Goal: Complete Application Form: Complete application form

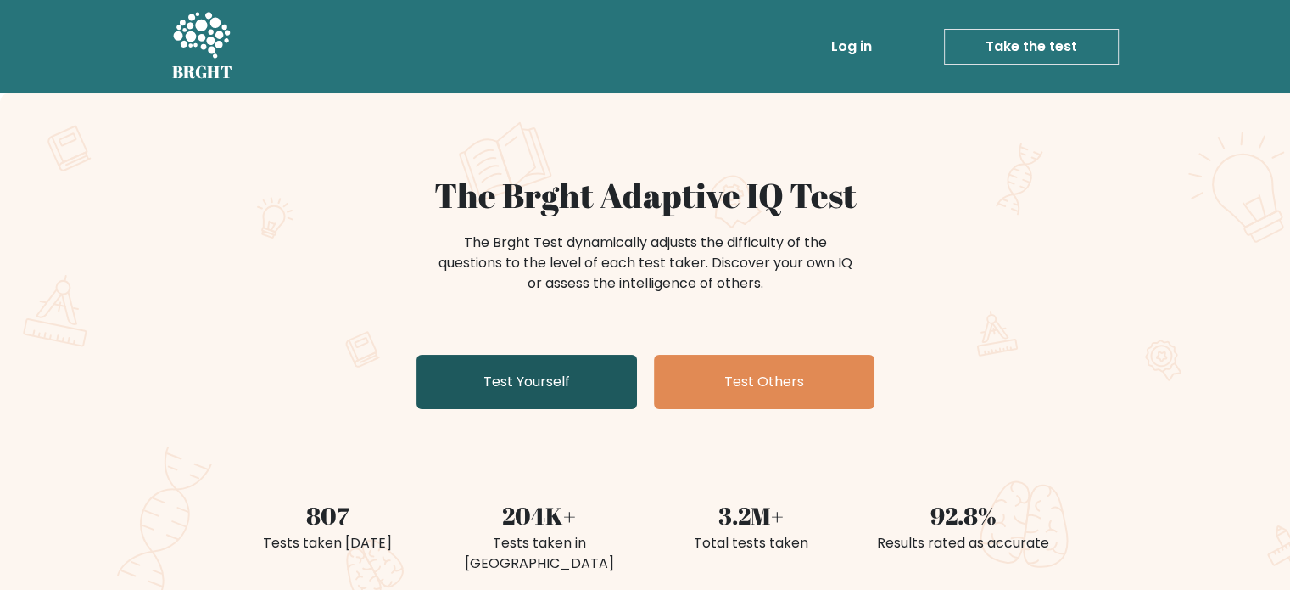
click at [506, 382] on link "Test Yourself" at bounding box center [527, 382] width 221 height 54
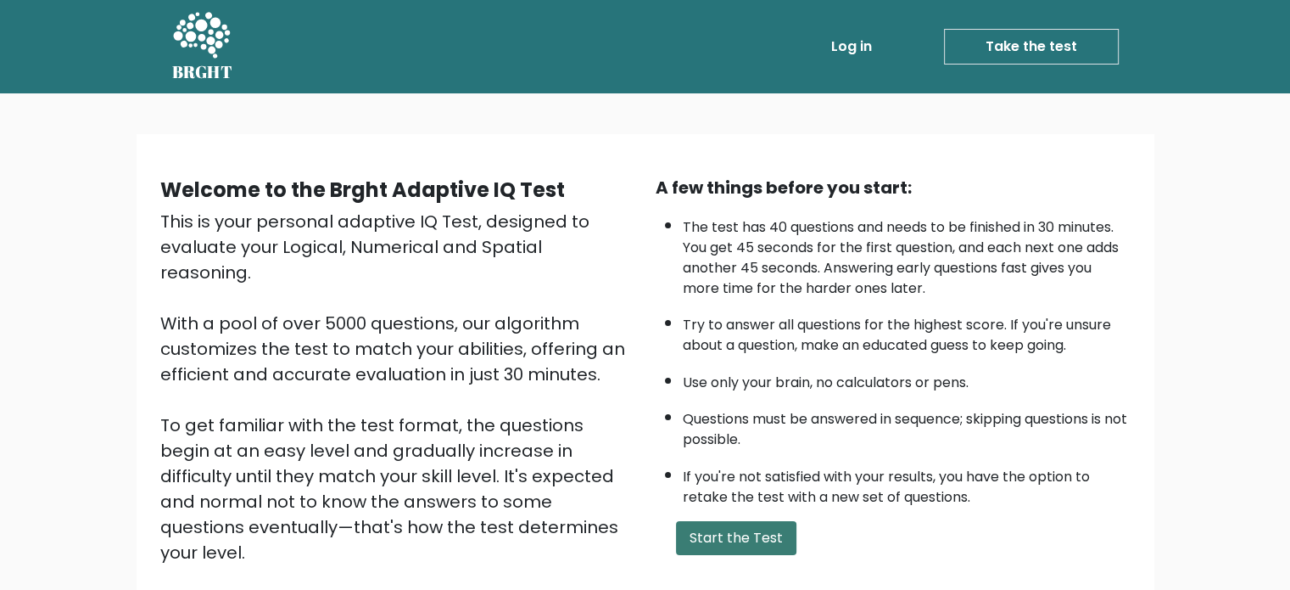
click at [733, 533] on button "Start the Test" at bounding box center [736, 538] width 120 height 34
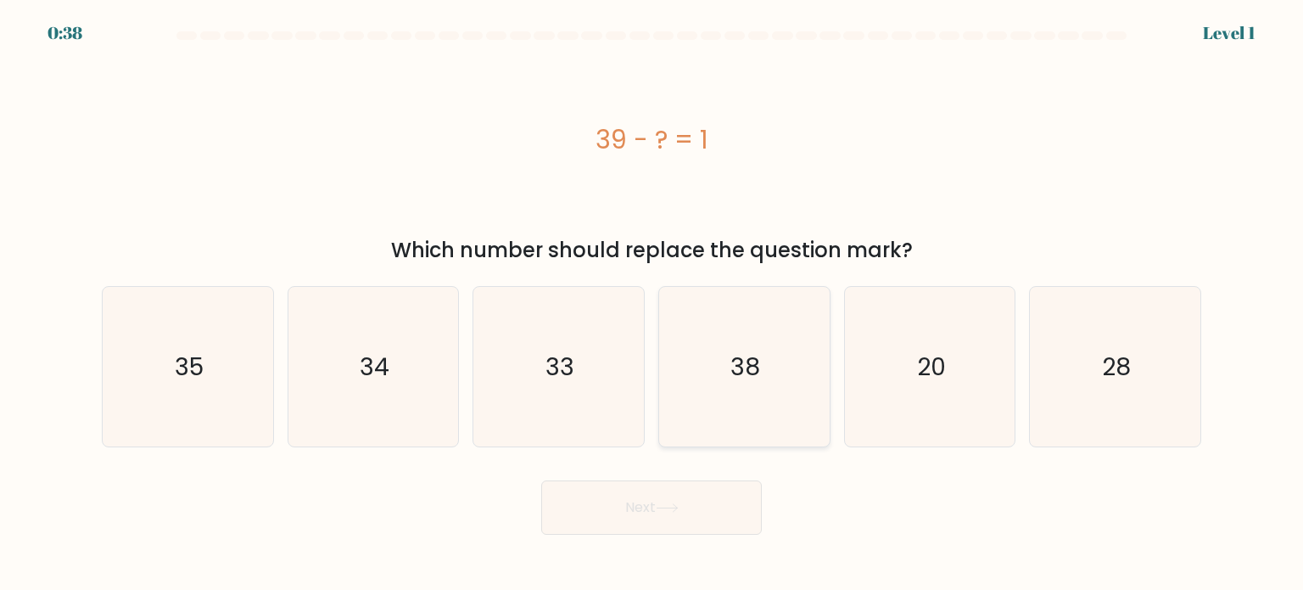
click at [736, 359] on text "38" at bounding box center [746, 366] width 30 height 34
click at [652, 304] on input "d. 38" at bounding box center [652, 299] width 1 height 8
radio input "true"
click at [664, 502] on button "Next" at bounding box center [651, 507] width 221 height 54
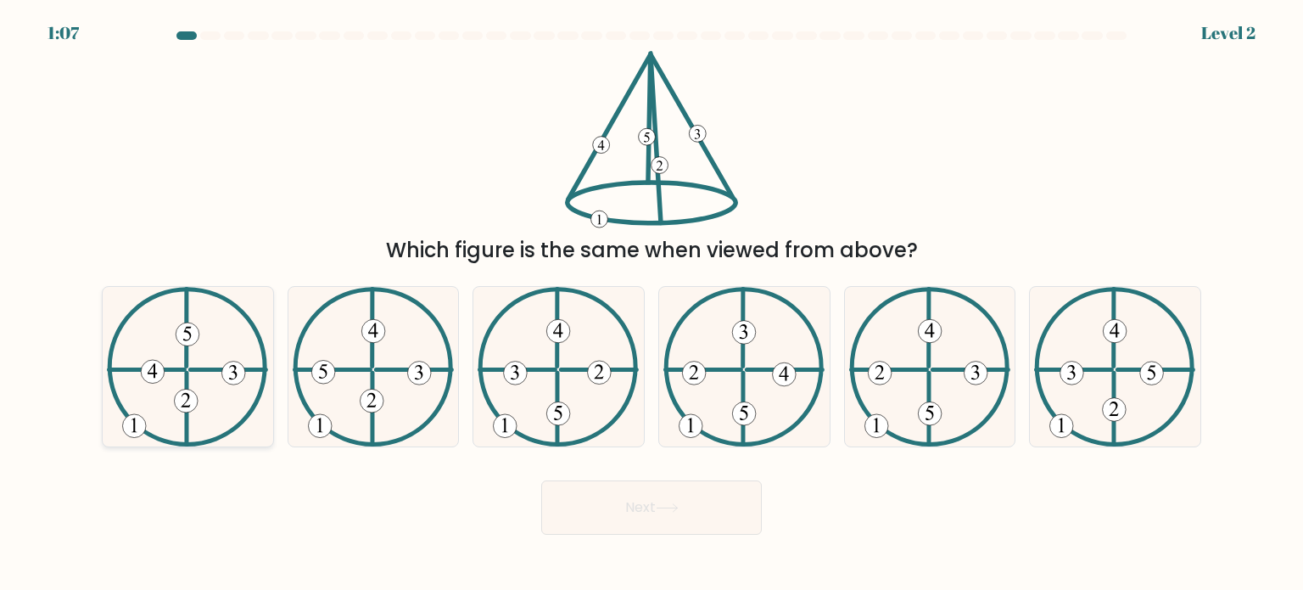
click at [154, 373] on icon at bounding box center [152, 370] width 9 height 14
click at [652, 304] on input "a." at bounding box center [652, 299] width 1 height 8
radio input "true"
click at [651, 501] on button "Next" at bounding box center [651, 507] width 221 height 54
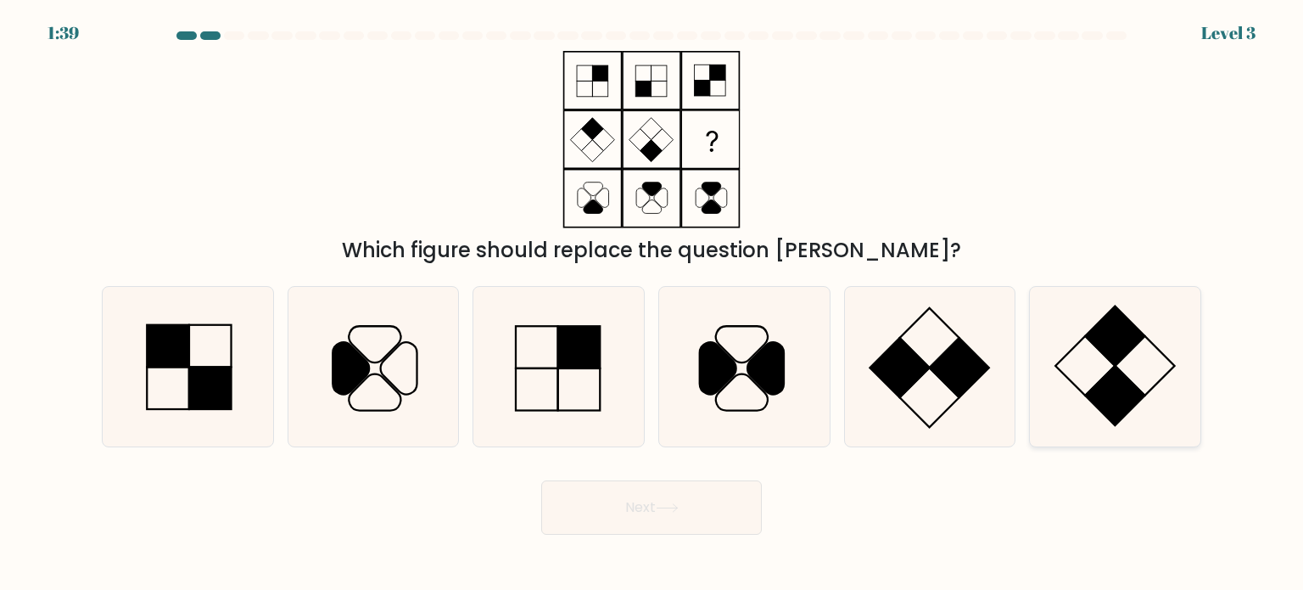
click at [1127, 380] on rect at bounding box center [1115, 395] width 59 height 59
click at [652, 304] on input "f." at bounding box center [652, 299] width 1 height 8
radio input "true"
click at [656, 499] on button "Next" at bounding box center [651, 507] width 221 height 54
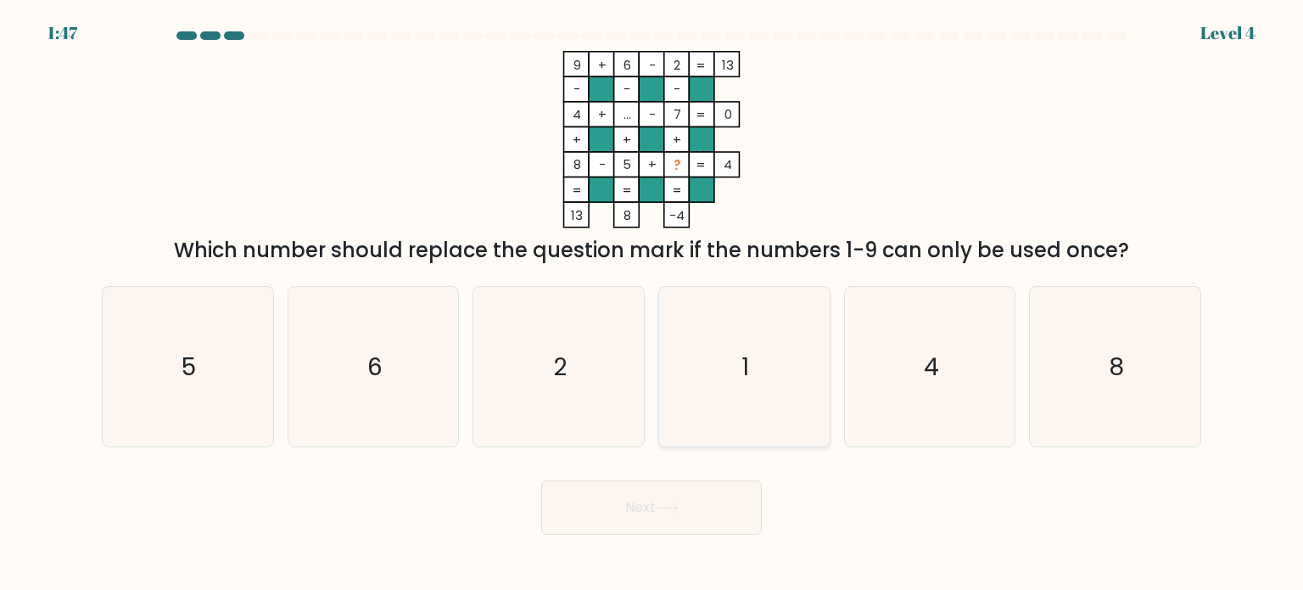
click at [761, 358] on icon "1" at bounding box center [743, 366] width 159 height 159
click at [652, 304] on input "d. 1" at bounding box center [652, 299] width 1 height 8
radio input "true"
click at [671, 507] on icon at bounding box center [667, 507] width 23 height 9
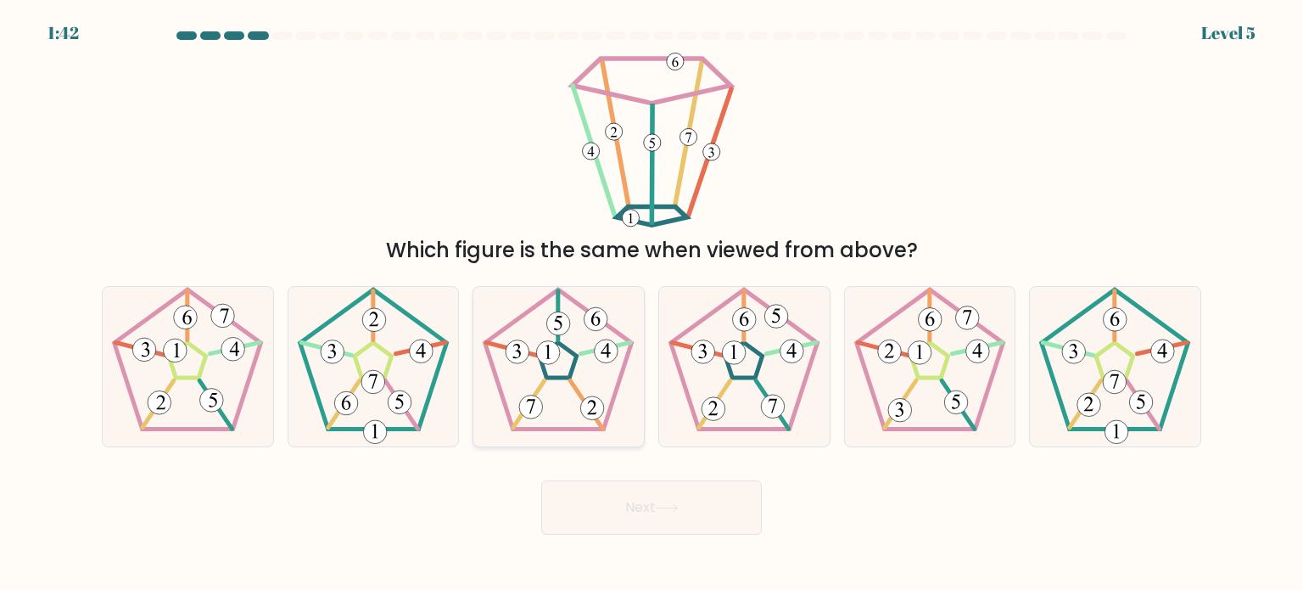
click at [569, 378] on 142 at bounding box center [558, 360] width 37 height 36
click at [652, 304] on input "c." at bounding box center [652, 299] width 1 height 8
radio input "true"
click at [711, 511] on button "Next" at bounding box center [651, 507] width 221 height 54
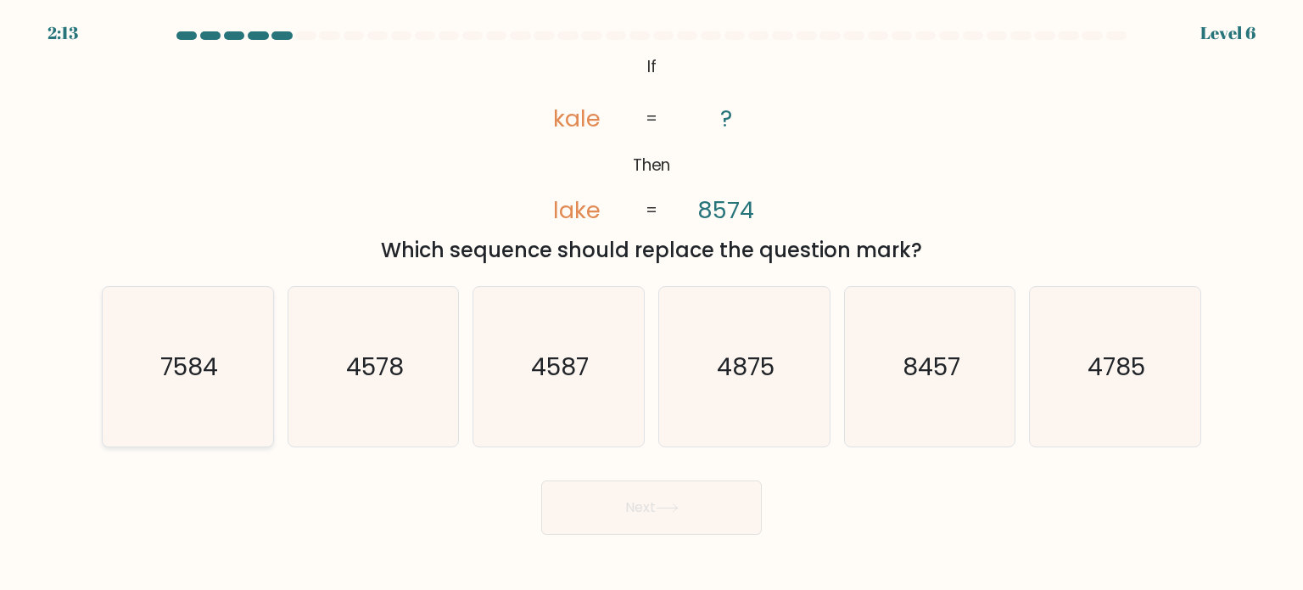
drag, startPoint x: 236, startPoint y: 343, endPoint x: 259, endPoint y: 356, distance: 26.6
click at [234, 342] on icon "7584" at bounding box center [187, 366] width 159 height 159
click at [652, 304] on input "a. 7584" at bounding box center [652, 299] width 1 height 8
radio input "true"
click at [660, 535] on body "2:12 Level 6 If" at bounding box center [651, 295] width 1303 height 590
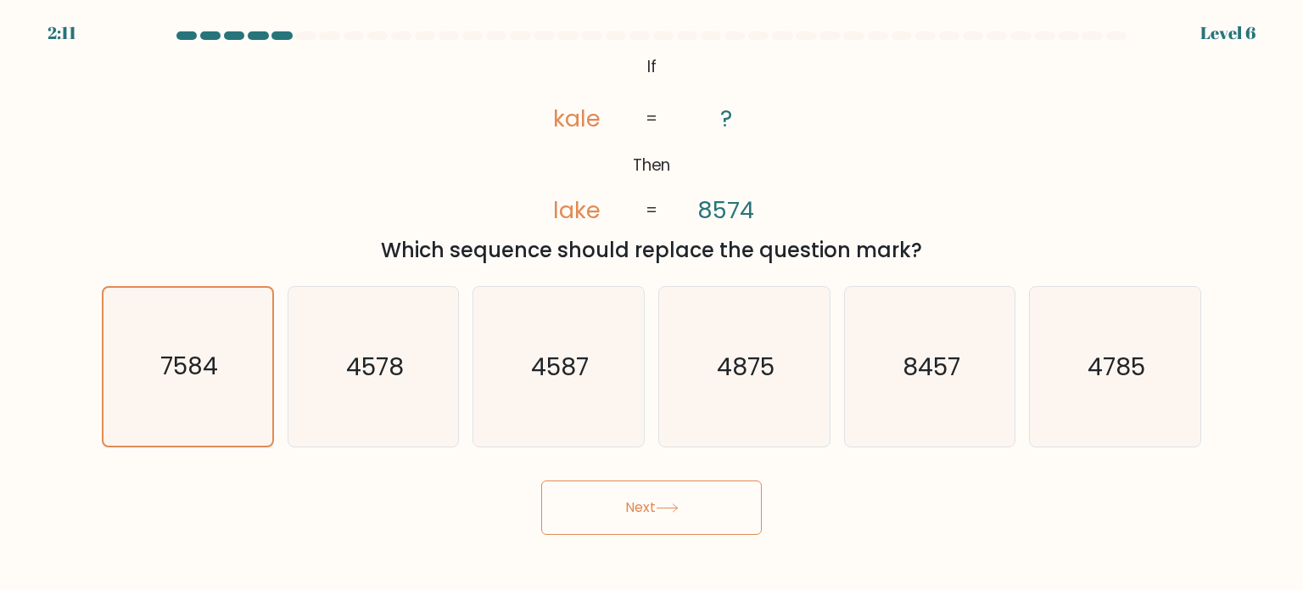
click at [661, 506] on icon at bounding box center [667, 507] width 23 height 9
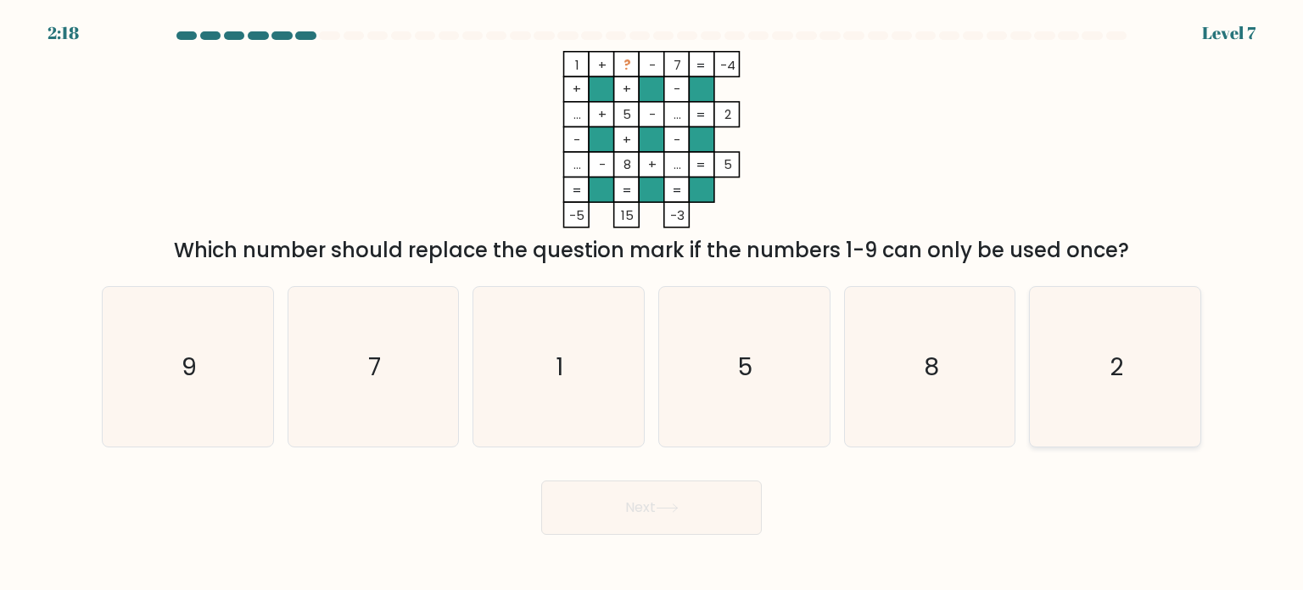
click at [1122, 343] on icon "2" at bounding box center [1114, 366] width 159 height 159
click at [652, 304] on input "f. 2" at bounding box center [652, 299] width 1 height 8
radio input "true"
click at [676, 519] on button "Next" at bounding box center [651, 507] width 221 height 54
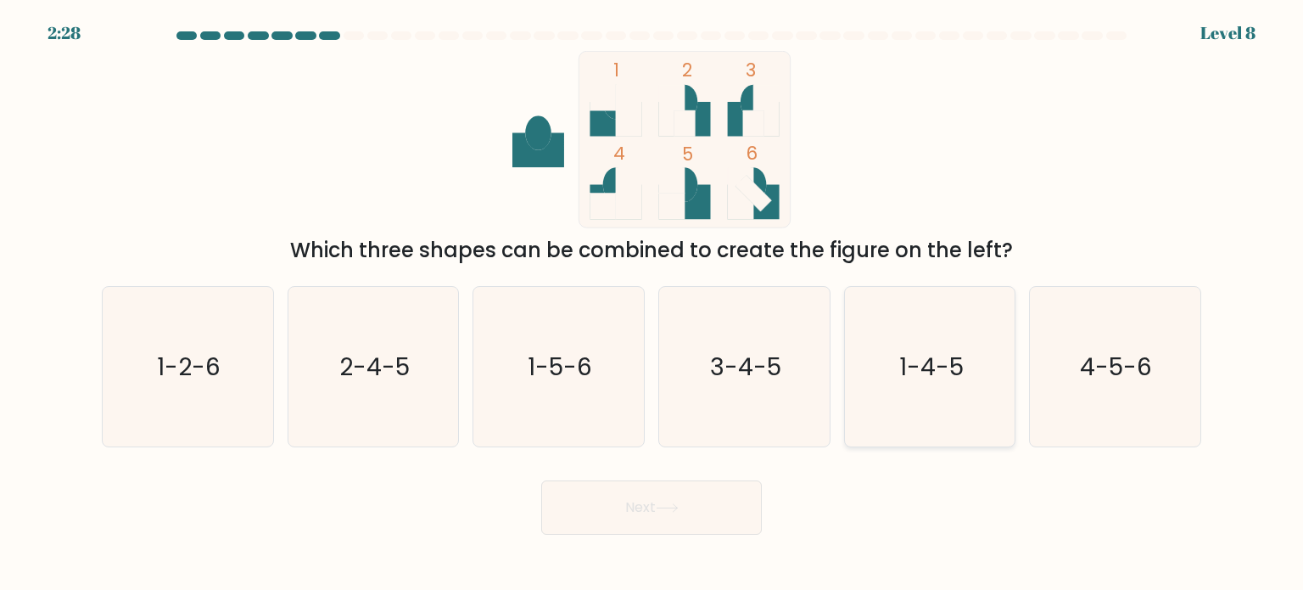
click at [928, 383] on icon "1-4-5" at bounding box center [929, 366] width 159 height 159
click at [652, 304] on input "e. 1-4-5" at bounding box center [652, 299] width 1 height 8
radio input "true"
click at [638, 508] on button "Next" at bounding box center [651, 507] width 221 height 54
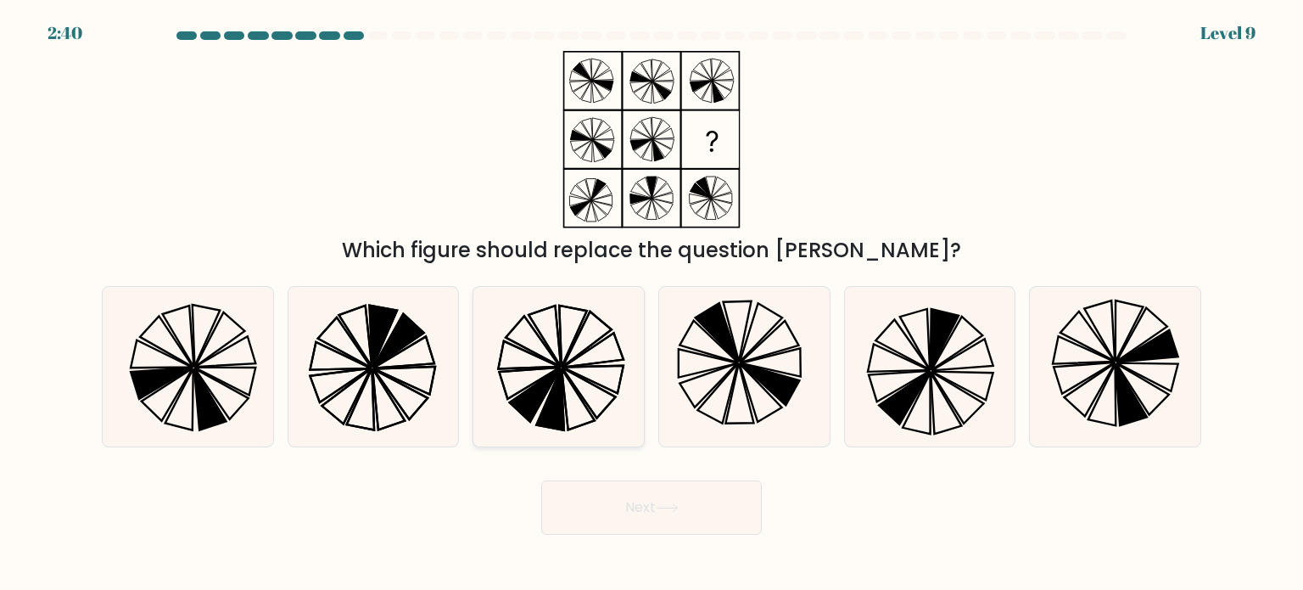
click at [521, 359] on icon at bounding box center [557, 366] width 159 height 159
click at [652, 304] on input "c." at bounding box center [652, 299] width 1 height 8
radio input "true"
click at [652, 503] on button "Next" at bounding box center [651, 507] width 221 height 54
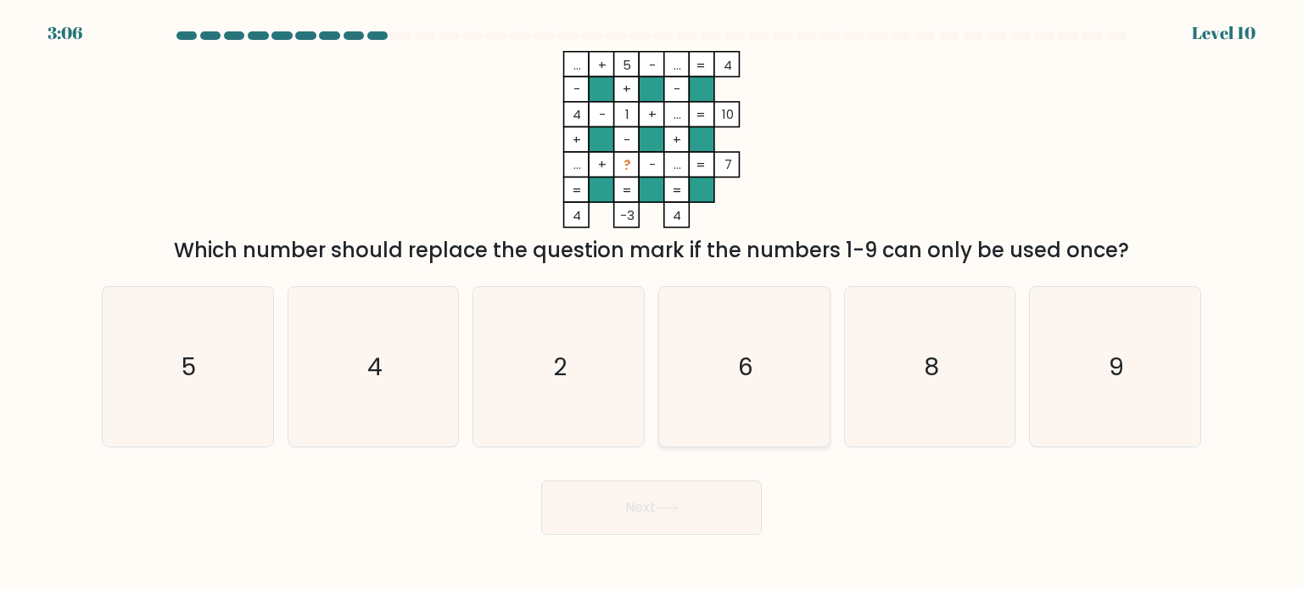
click at [753, 366] on icon "6" at bounding box center [743, 366] width 159 height 159
click at [652, 304] on input "d. 6" at bounding box center [652, 299] width 1 height 8
radio input "true"
click at [662, 501] on button "Next" at bounding box center [651, 507] width 221 height 54
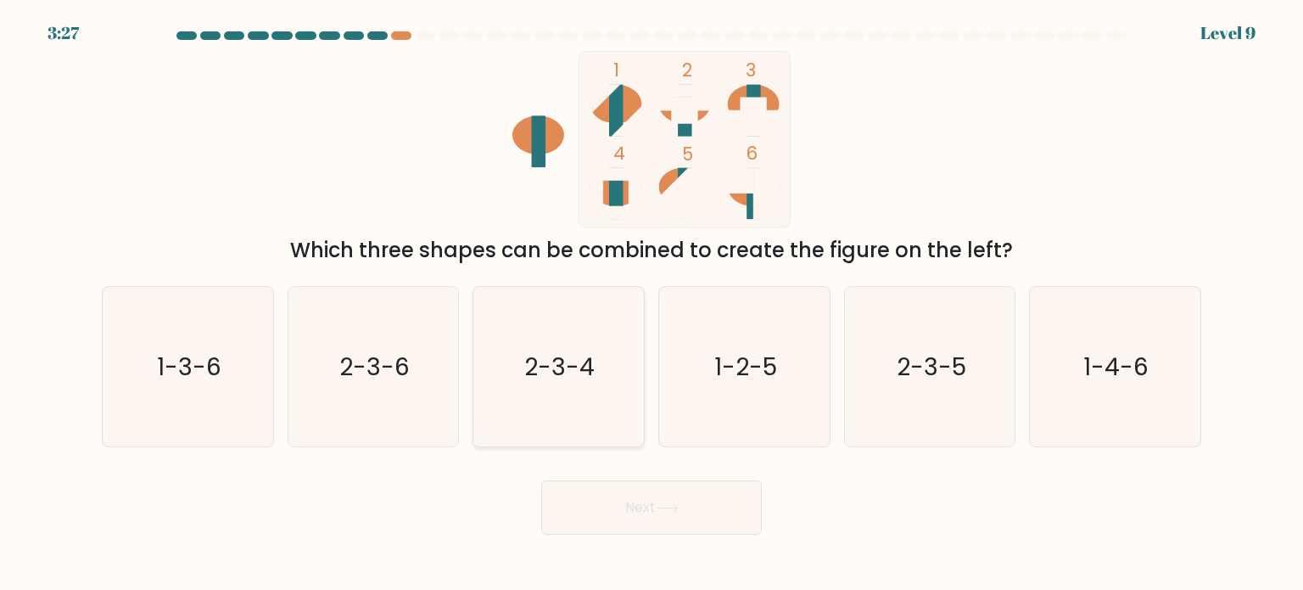
click at [573, 331] on icon "2-3-4" at bounding box center [557, 366] width 159 height 159
click at [664, 495] on button "Next" at bounding box center [651, 507] width 221 height 54
drag, startPoint x: 574, startPoint y: 393, endPoint x: 631, endPoint y: 466, distance: 92.5
click at [574, 393] on icon "2-3-4" at bounding box center [557, 366] width 159 height 159
click at [652, 304] on input "c. 2-3-4" at bounding box center [652, 299] width 1 height 8
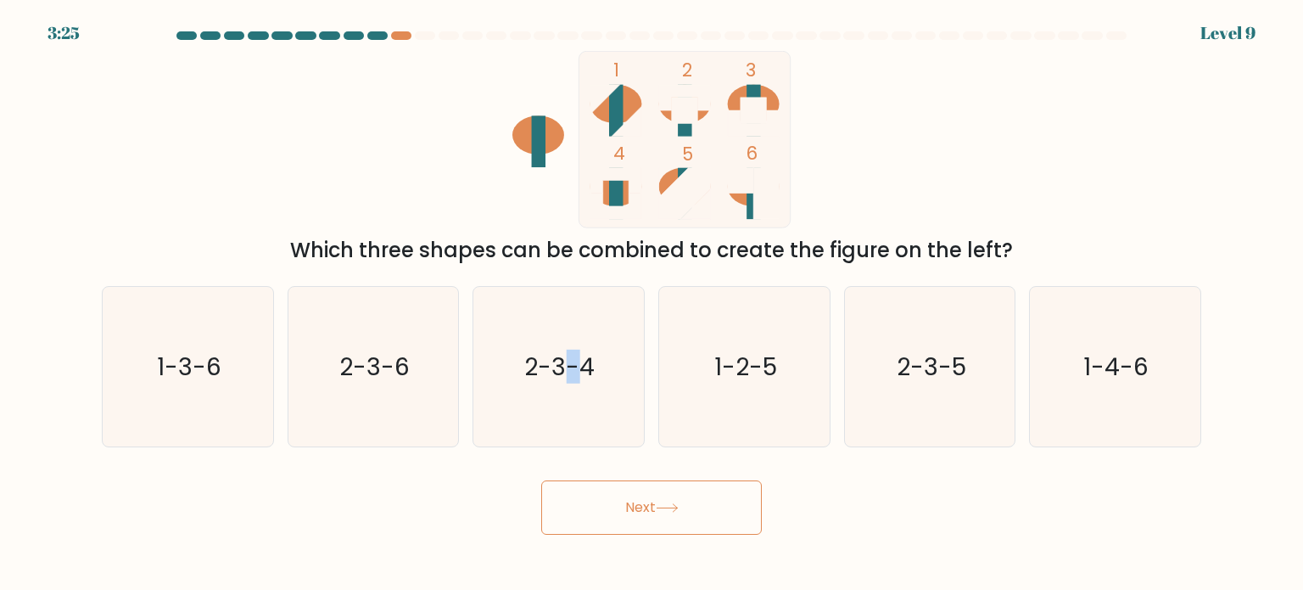
radio input "true"
click at [656, 512] on button "Next" at bounding box center [651, 507] width 221 height 54
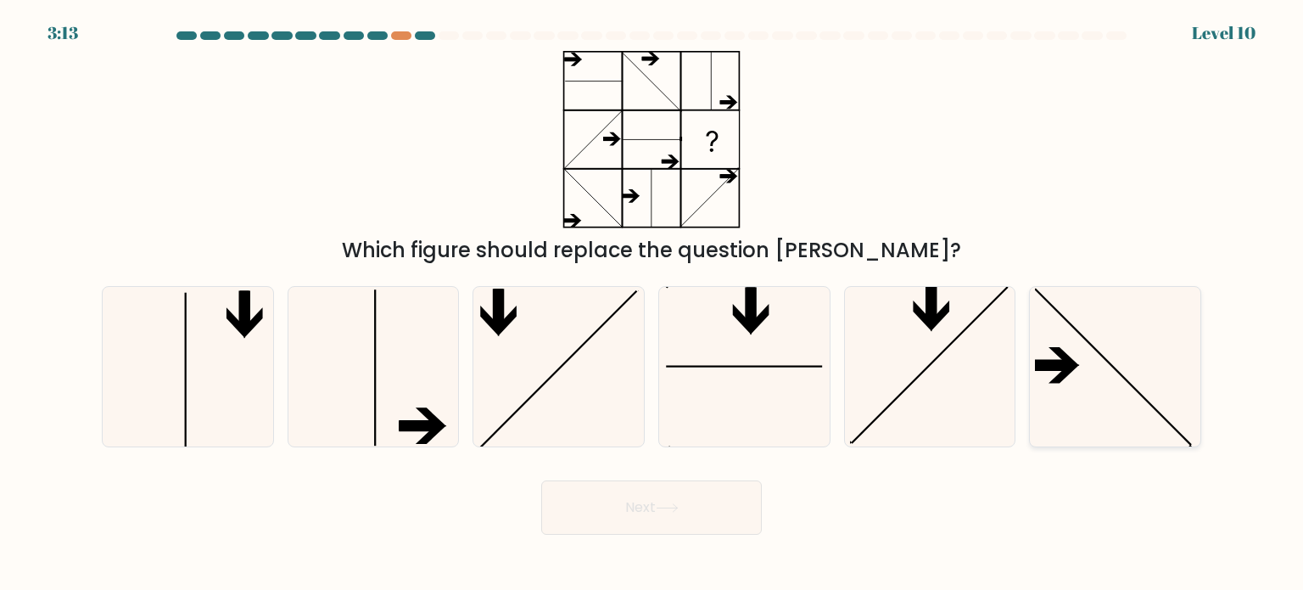
click at [1106, 385] on icon at bounding box center [1114, 366] width 159 height 159
click at [652, 304] on input "f." at bounding box center [652, 299] width 1 height 8
radio input "true"
click at [372, 394] on icon at bounding box center [373, 366] width 159 height 159
click at [652, 304] on input "b." at bounding box center [652, 299] width 1 height 8
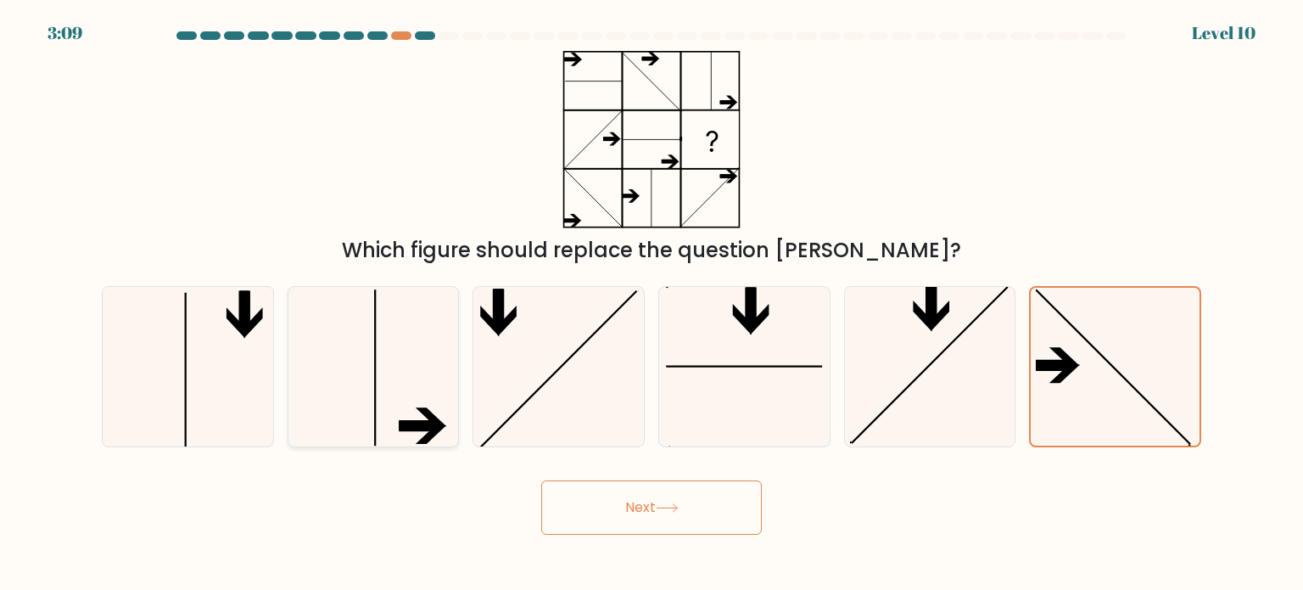
radio input "true"
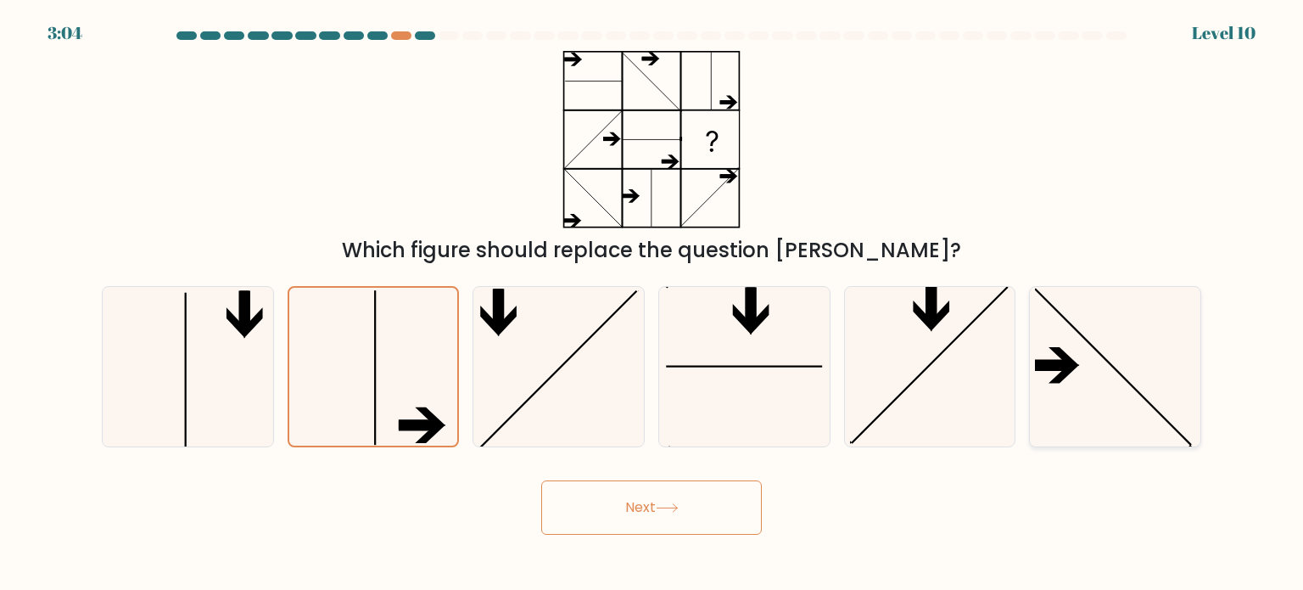
click at [1117, 376] on icon at bounding box center [1114, 366] width 159 height 159
click at [652, 304] on input "f." at bounding box center [652, 299] width 1 height 8
radio input "true"
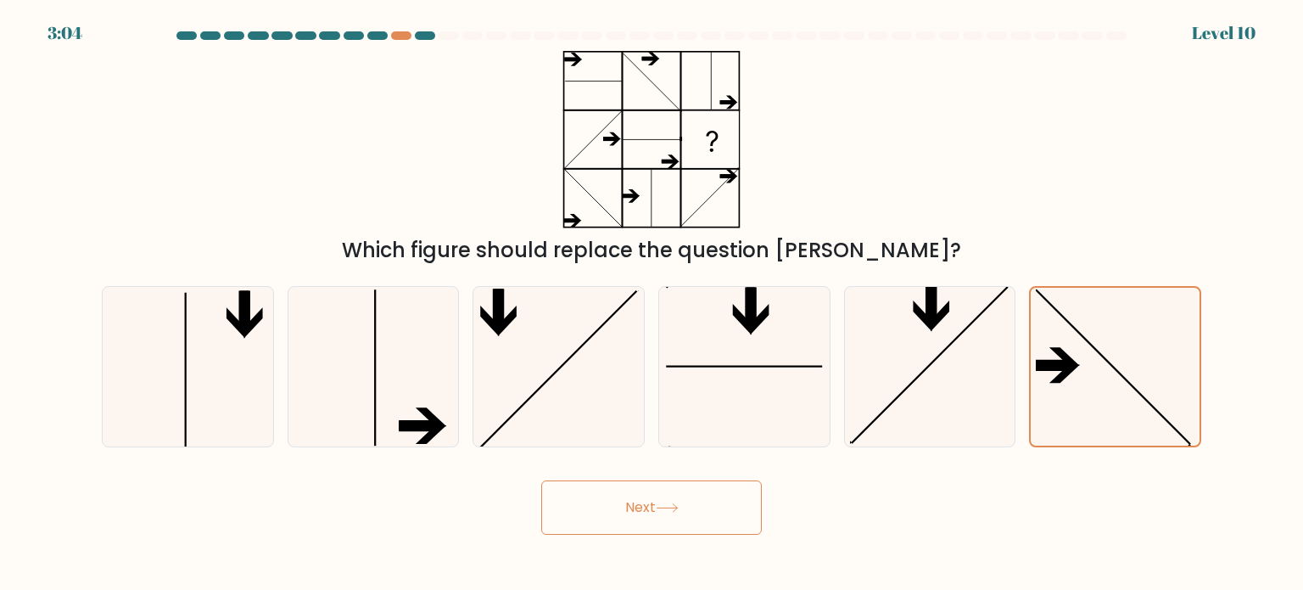
click at [695, 501] on button "Next" at bounding box center [651, 507] width 221 height 54
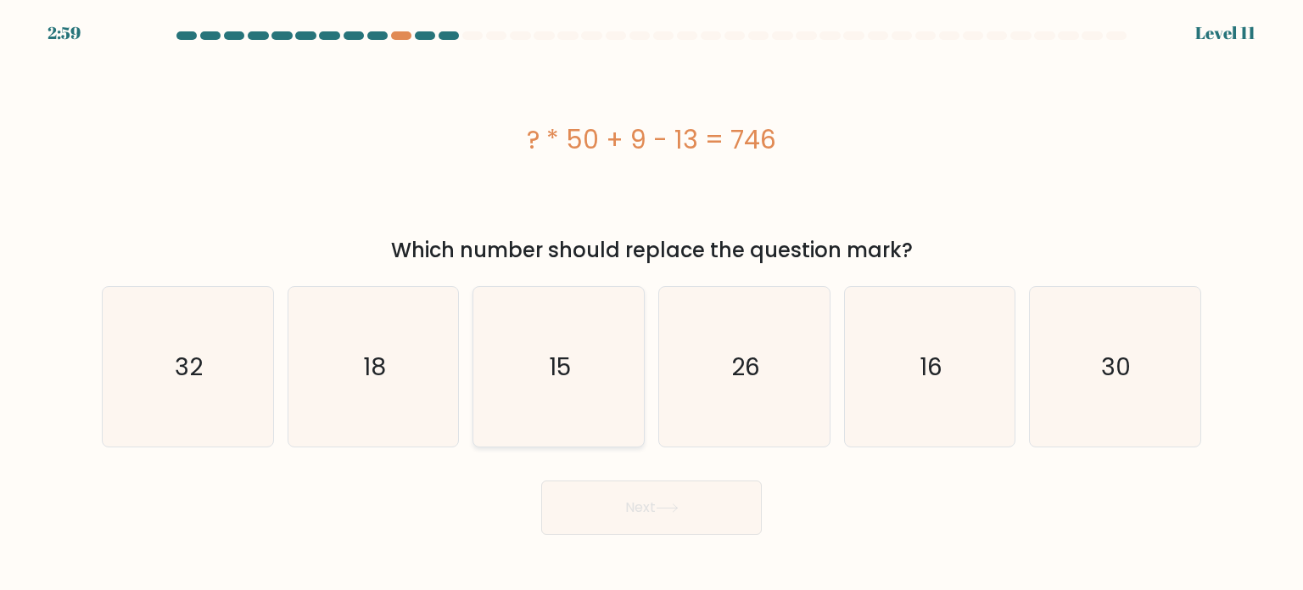
drag, startPoint x: 566, startPoint y: 349, endPoint x: 577, endPoint y: 373, distance: 27.0
click at [567, 349] on text "15" at bounding box center [561, 366] width 22 height 34
click at [623, 511] on button "Next" at bounding box center [651, 507] width 221 height 54
click at [580, 378] on icon "15" at bounding box center [557, 366] width 159 height 159
click at [652, 304] on input "c. 15" at bounding box center [652, 299] width 1 height 8
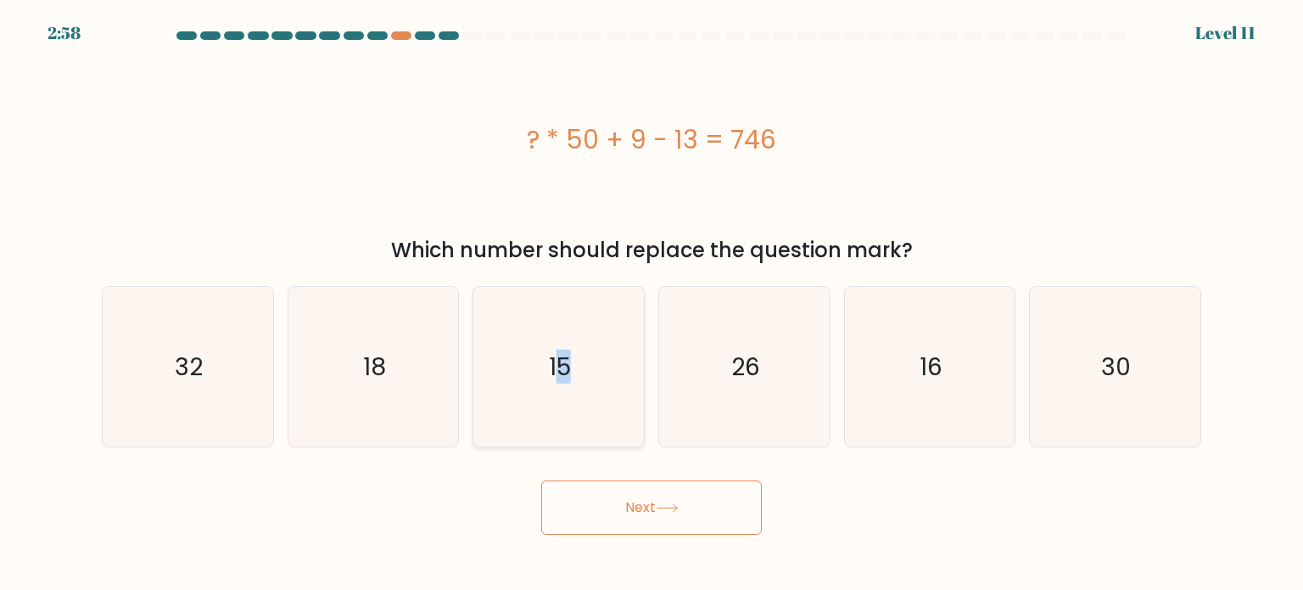
radio input "true"
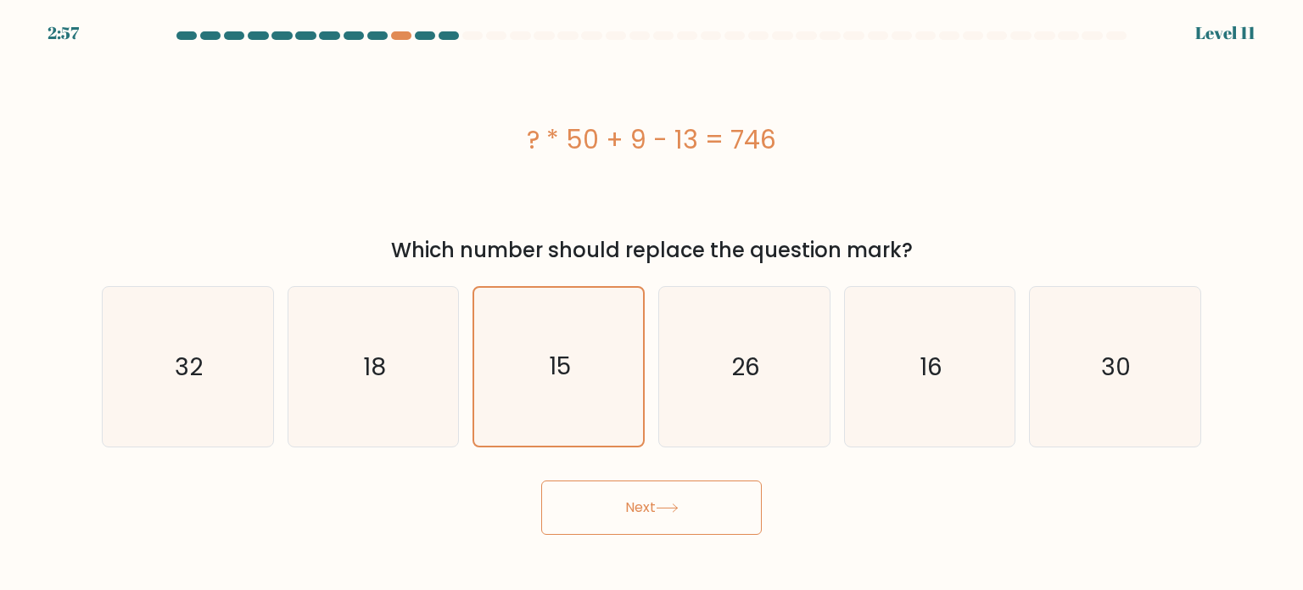
click at [652, 516] on button "Next" at bounding box center [651, 507] width 221 height 54
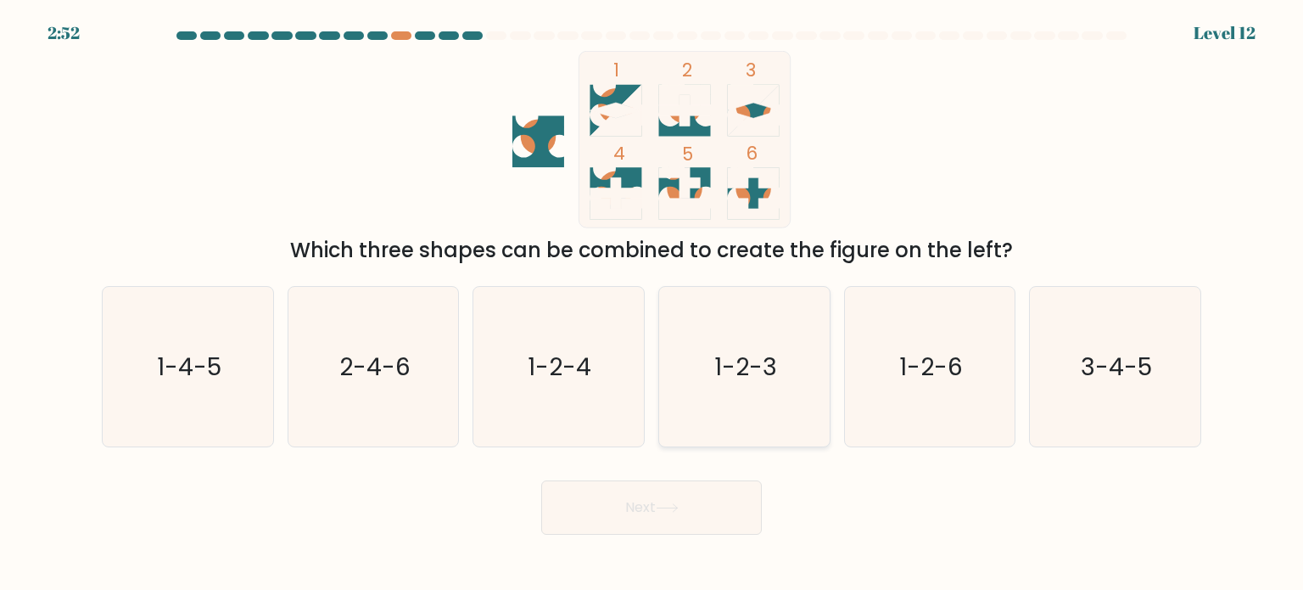
drag, startPoint x: 763, startPoint y: 390, endPoint x: 700, endPoint y: 457, distance: 91.8
click at [763, 389] on icon "1-2-3" at bounding box center [743, 366] width 159 height 159
click at [652, 304] on input "d. 1-2-3" at bounding box center [652, 299] width 1 height 8
radio input "true"
click at [675, 491] on button "Next" at bounding box center [651, 507] width 221 height 54
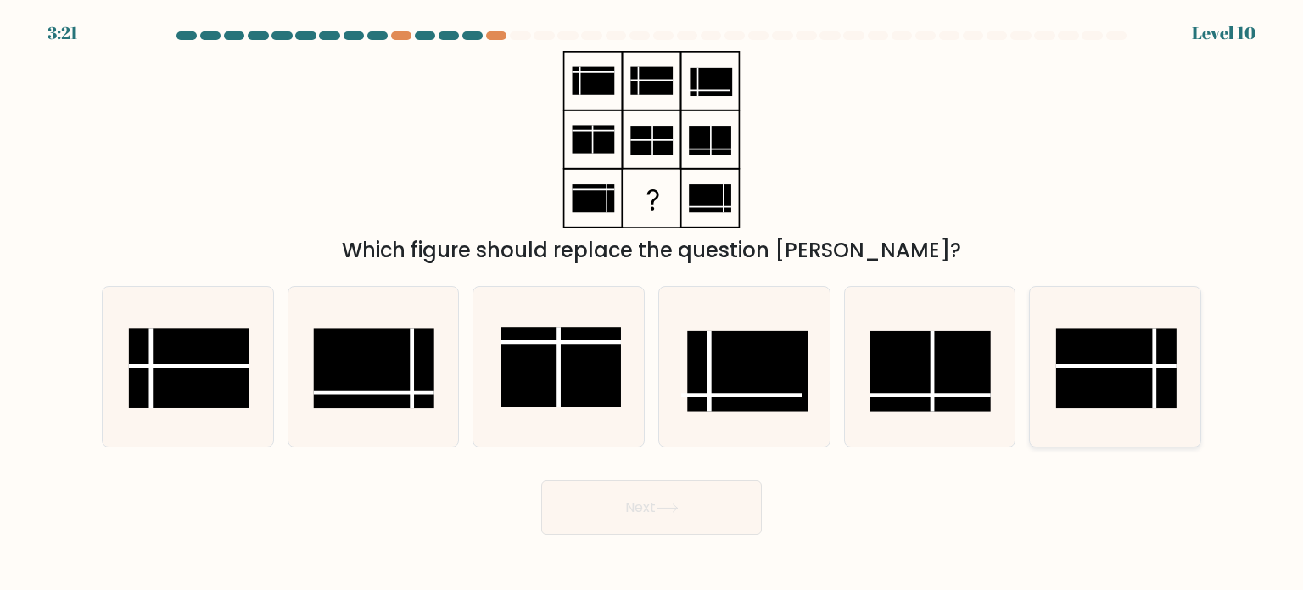
click at [1126, 356] on rect at bounding box center [1116, 367] width 120 height 81
click at [652, 304] on input "f." at bounding box center [652, 299] width 1 height 8
radio input "true"
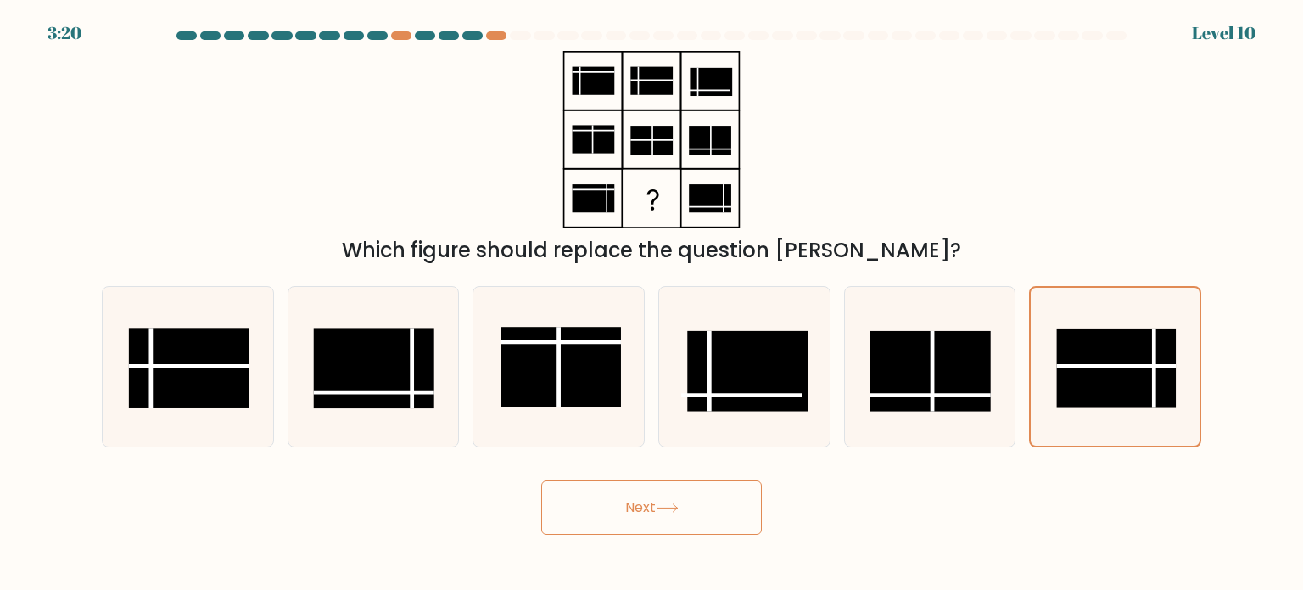
drag, startPoint x: 699, startPoint y: 508, endPoint x: 697, endPoint y: 500, distance: 8.7
click at [698, 508] on button "Next" at bounding box center [651, 507] width 221 height 54
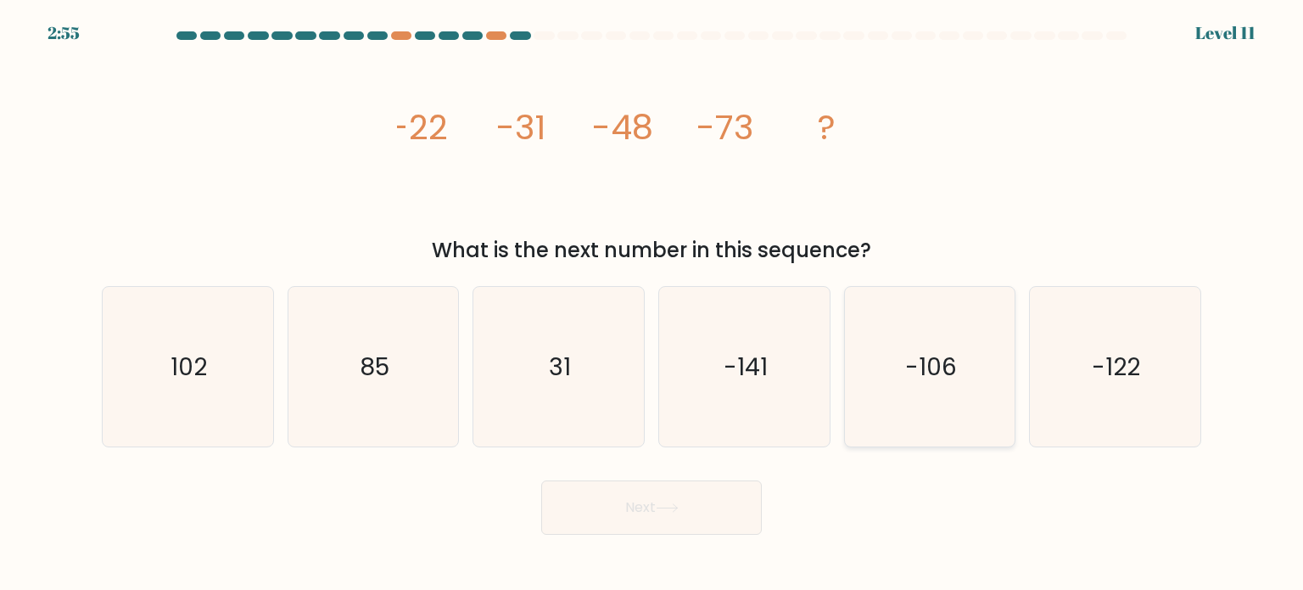
click at [954, 372] on text "-106" at bounding box center [931, 366] width 52 height 34
click at [652, 304] on input "e. -106" at bounding box center [652, 299] width 1 height 8
radio input "true"
click at [653, 497] on button "Next" at bounding box center [651, 507] width 221 height 54
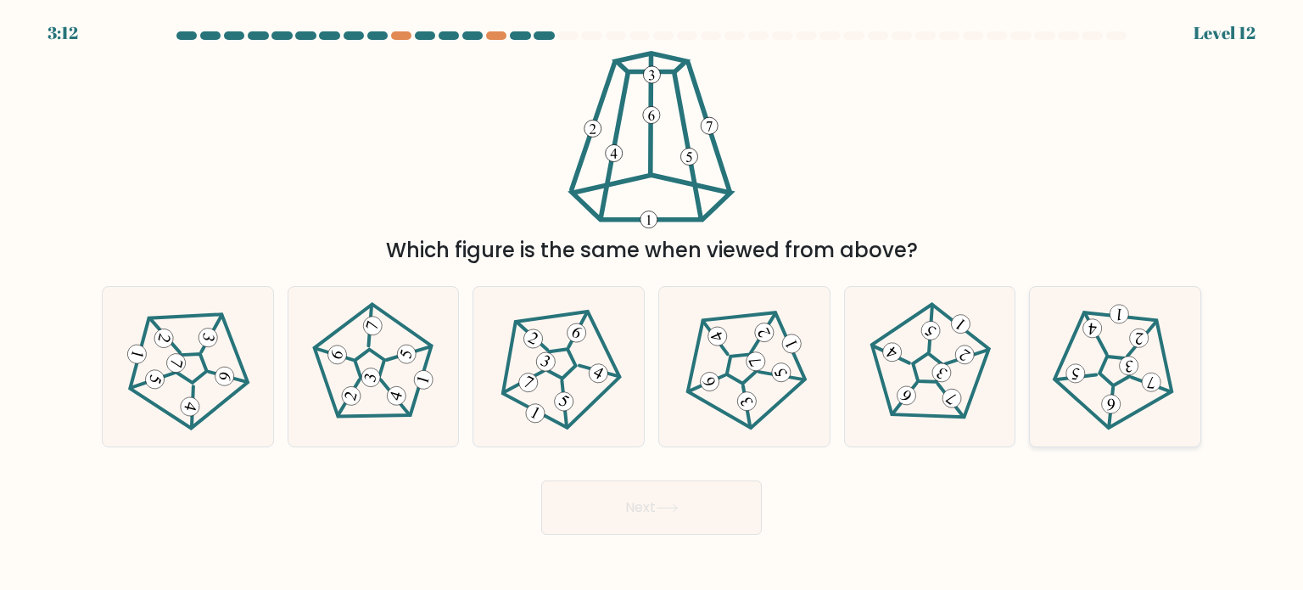
click at [1114, 378] on icon at bounding box center [1115, 366] width 128 height 128
click at [652, 304] on input "f." at bounding box center [652, 299] width 1 height 8
radio input "true"
drag, startPoint x: 689, startPoint y: 509, endPoint x: 700, endPoint y: 503, distance: 12.5
click at [691, 508] on button "Next" at bounding box center [651, 507] width 221 height 54
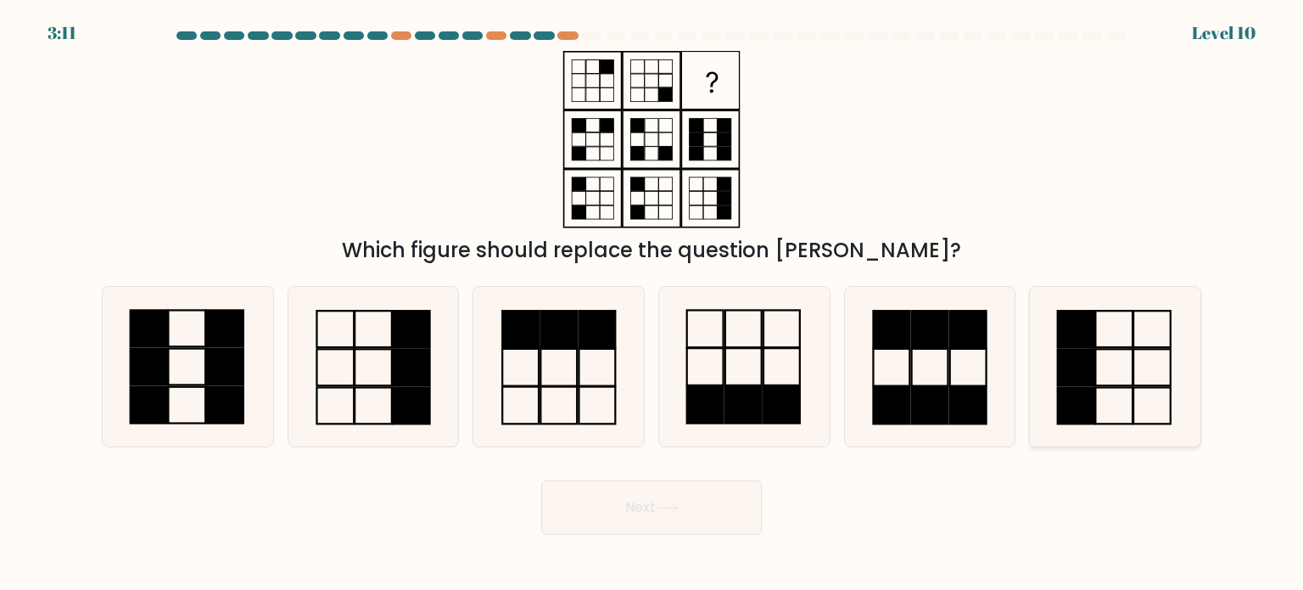
click at [1100, 378] on icon at bounding box center [1114, 366] width 159 height 159
click at [652, 304] on input "f." at bounding box center [652, 299] width 1 height 8
radio input "true"
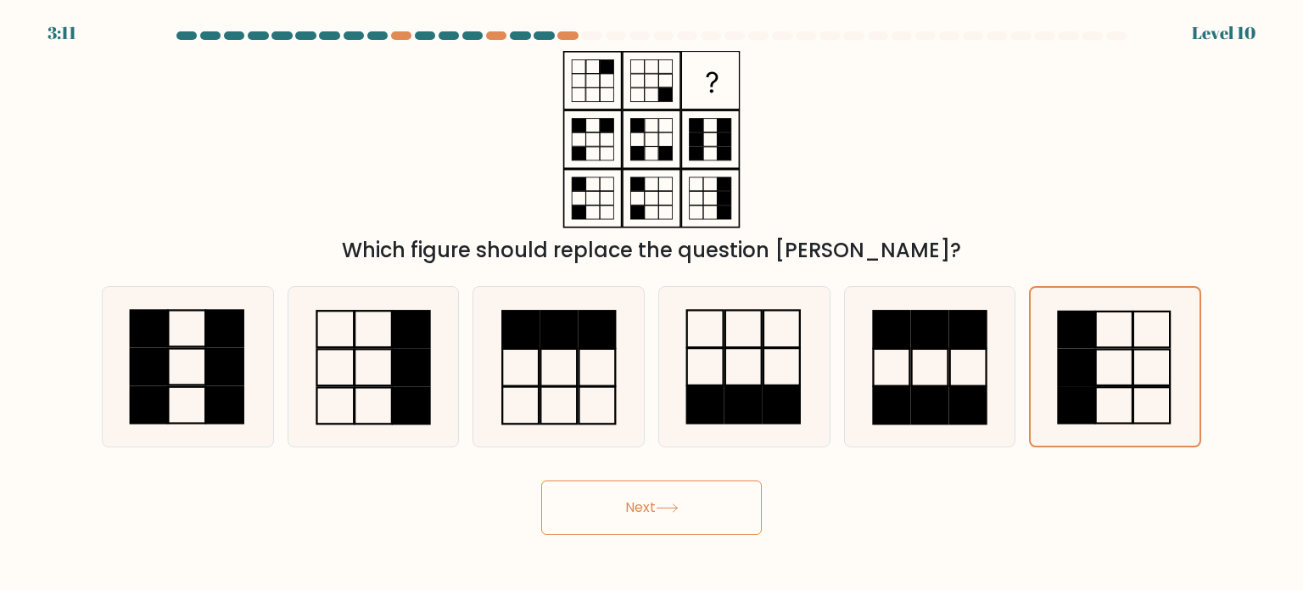
click at [647, 520] on button "Next" at bounding box center [651, 507] width 221 height 54
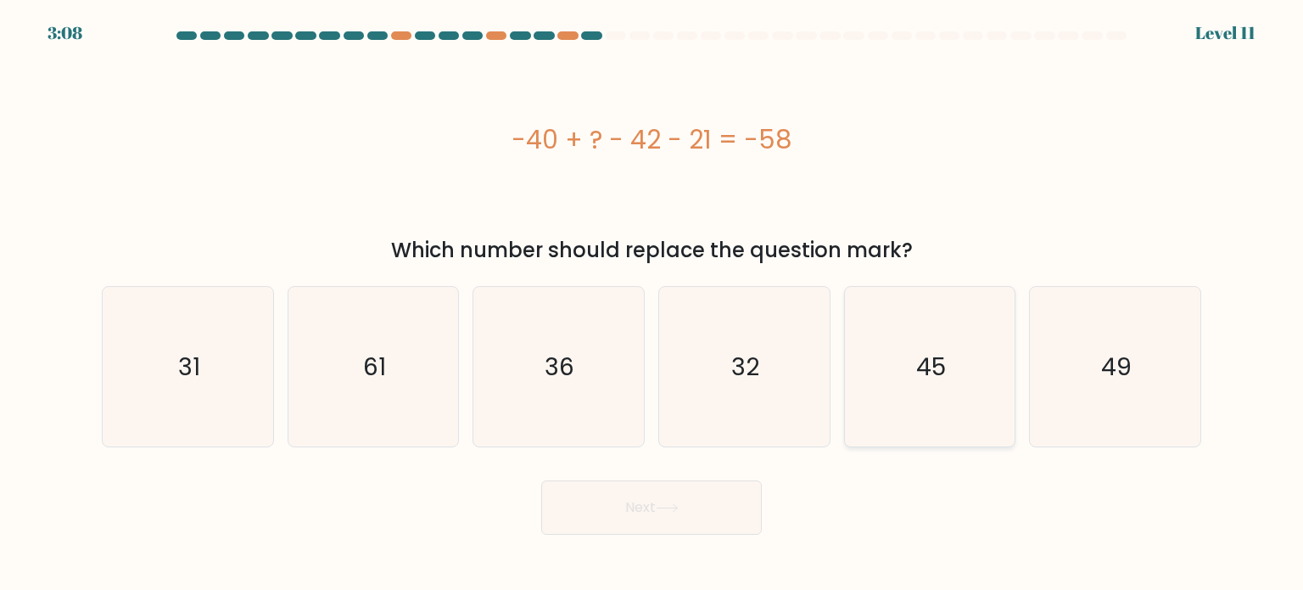
click at [960, 361] on icon "45" at bounding box center [929, 366] width 159 height 159
click at [652, 304] on input "e. 45" at bounding box center [652, 299] width 1 height 8
radio input "true"
click at [635, 510] on button "Next" at bounding box center [651, 507] width 221 height 54
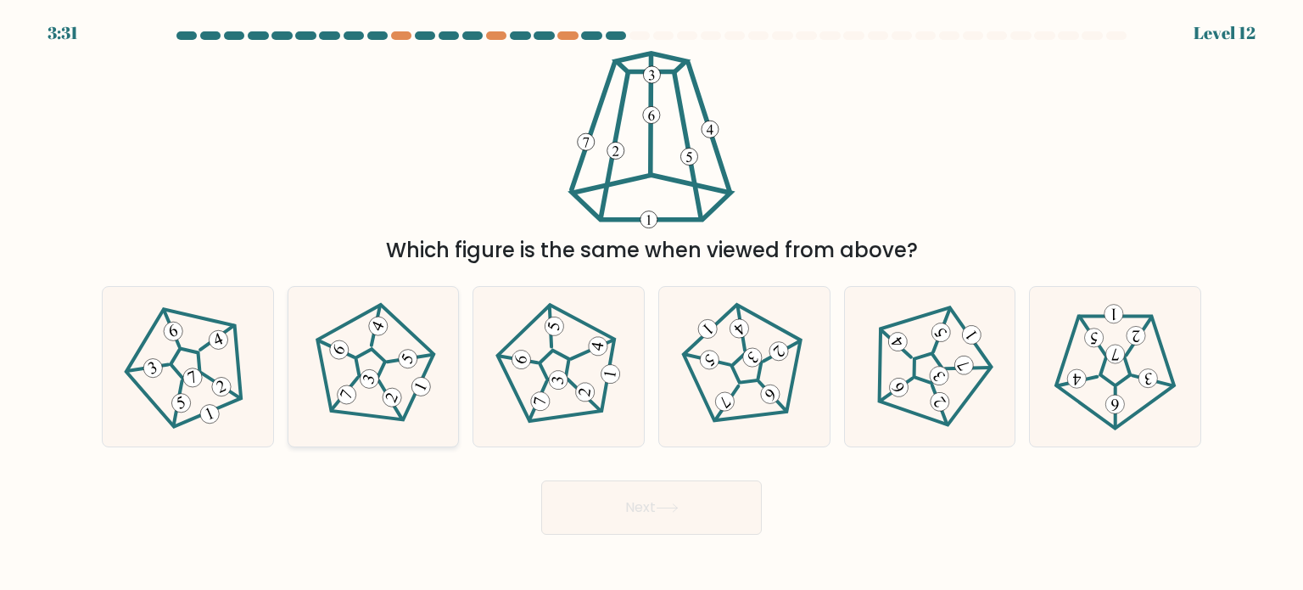
click at [378, 355] on 191 at bounding box center [369, 363] width 38 height 39
click at [652, 304] on input "b." at bounding box center [652, 299] width 1 height 8
radio input "true"
click at [641, 495] on button "Next" at bounding box center [651, 507] width 221 height 54
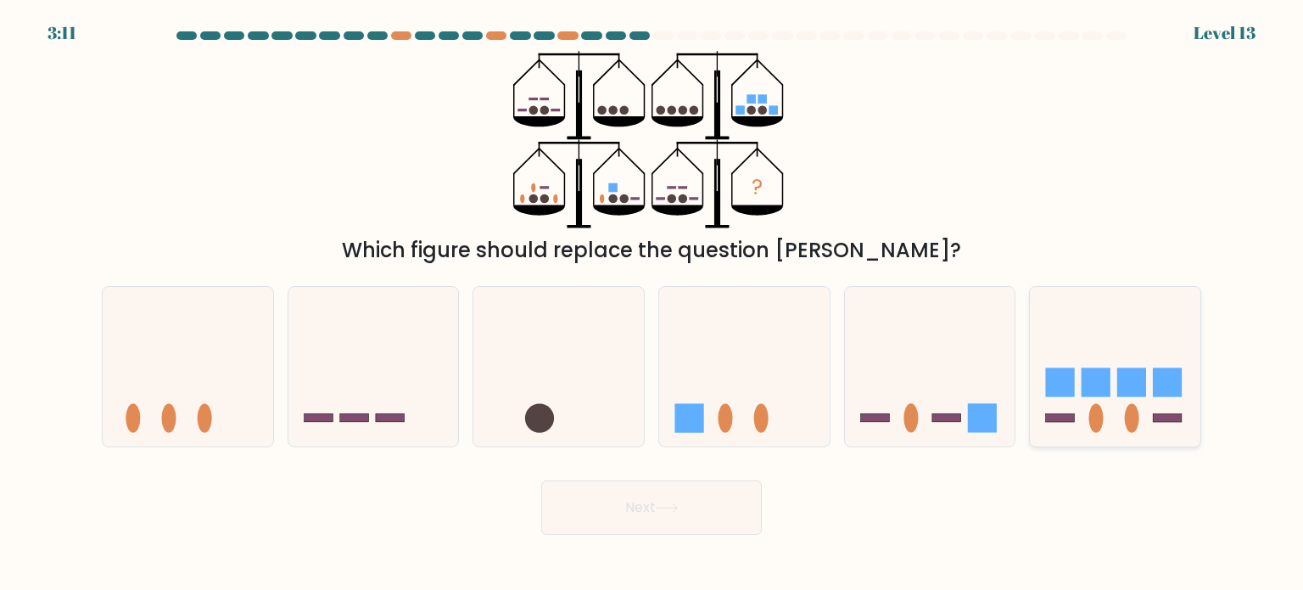
click at [1109, 393] on rect at bounding box center [1096, 381] width 29 height 29
click at [652, 304] on input "f." at bounding box center [652, 299] width 1 height 8
radio input "true"
click at [657, 491] on button "Next" at bounding box center [651, 507] width 221 height 54
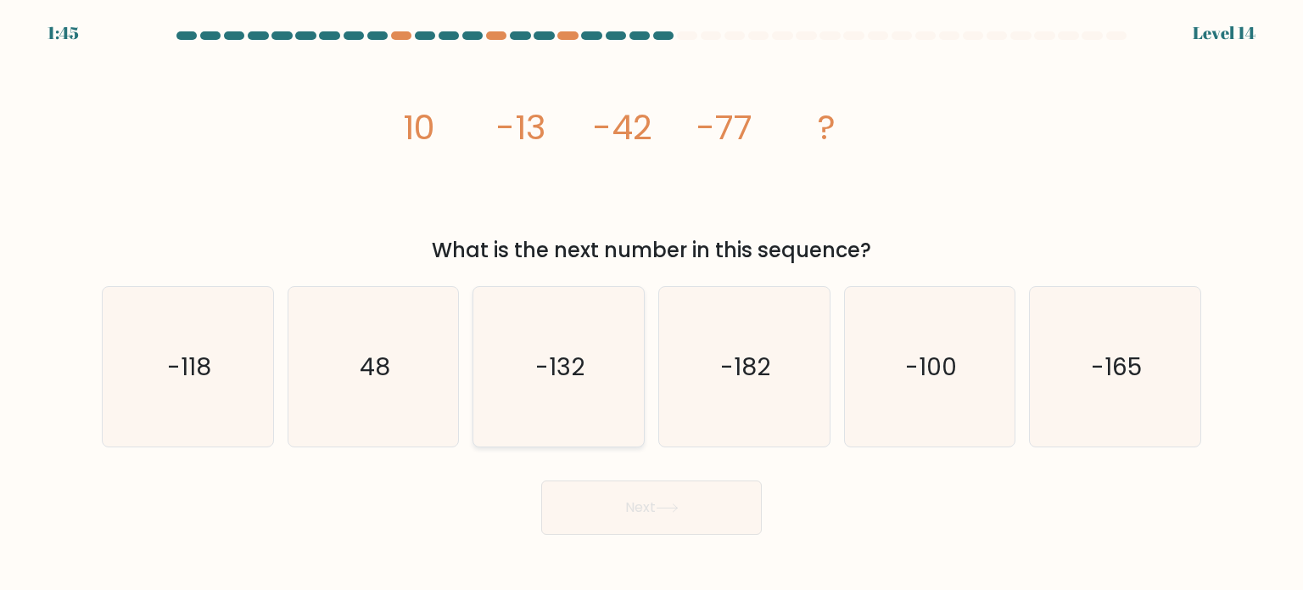
click at [583, 391] on icon "-132" at bounding box center [557, 366] width 159 height 159
click at [652, 304] on input "c. -132" at bounding box center [652, 299] width 1 height 8
radio input "true"
click at [641, 509] on button "Next" at bounding box center [651, 507] width 221 height 54
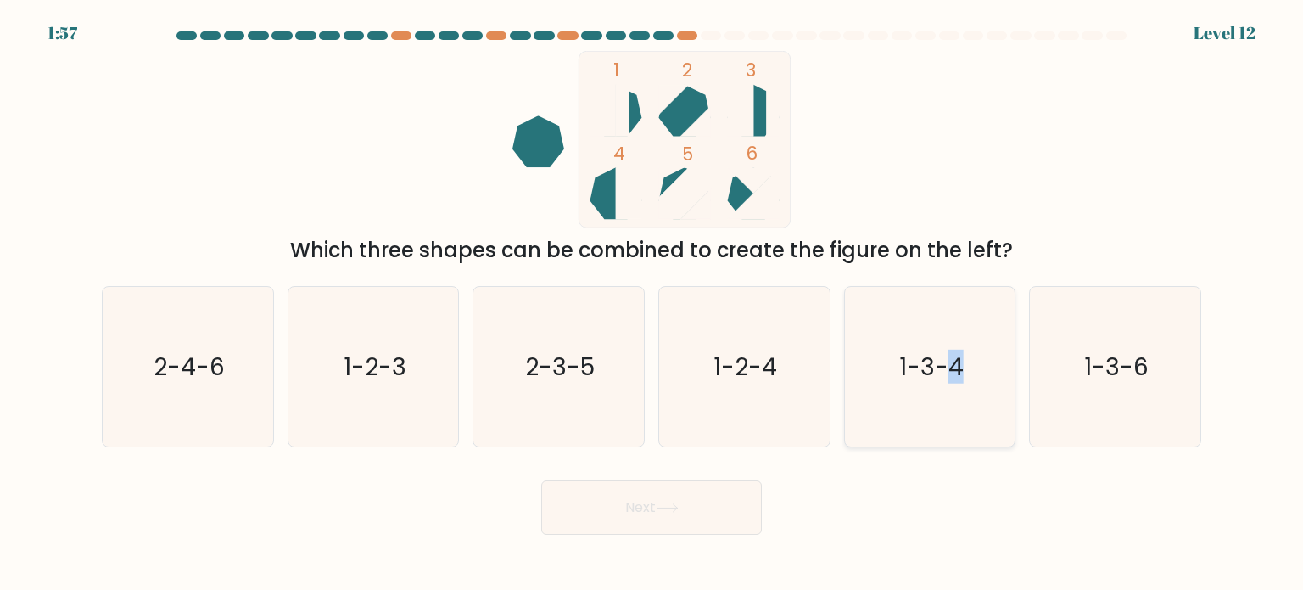
drag, startPoint x: 954, startPoint y: 362, endPoint x: 964, endPoint y: 356, distance: 11.1
click at [960, 358] on text "1-3-4" at bounding box center [931, 366] width 64 height 34
click at [652, 304] on input "e. 1-3-4" at bounding box center [652, 299] width 1 height 8
radio input "true"
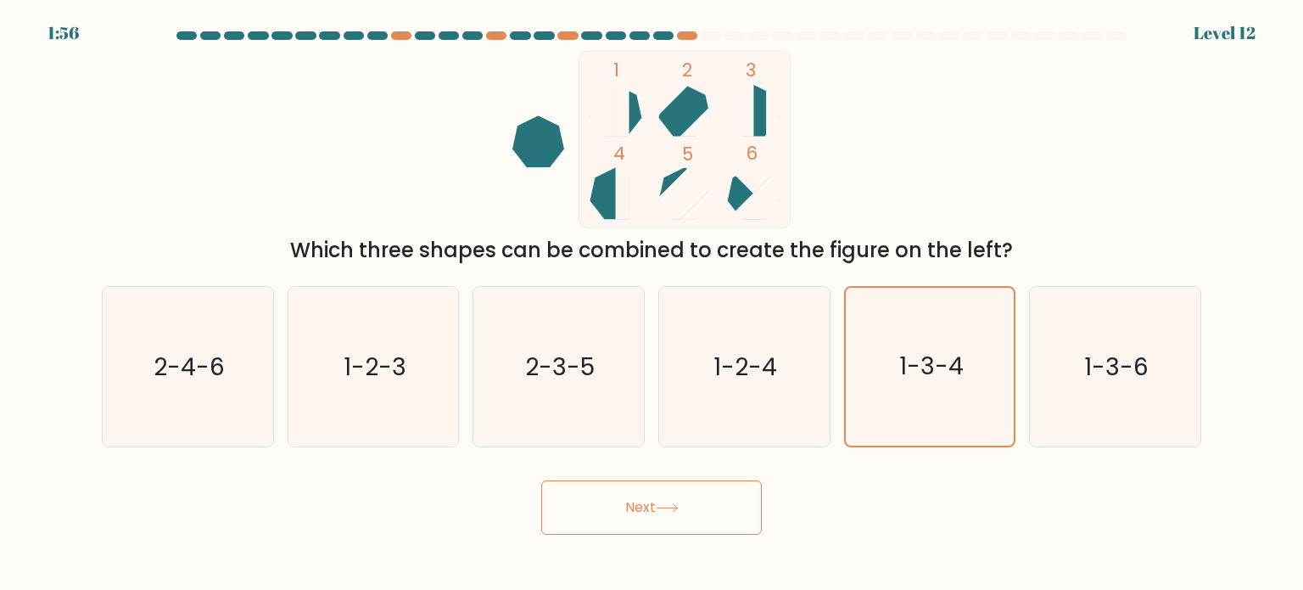
click at [680, 491] on button "Next" at bounding box center [651, 507] width 221 height 54
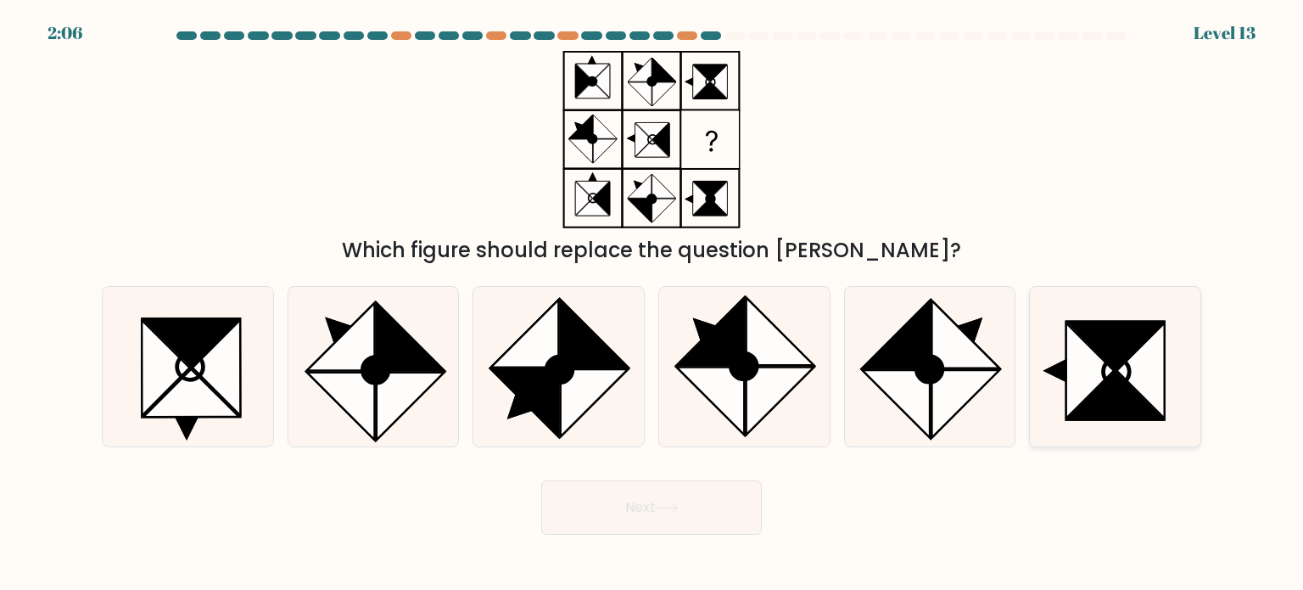
click at [1110, 352] on icon at bounding box center [1116, 345] width 96 height 48
click at [652, 304] on input "f." at bounding box center [652, 299] width 1 height 8
radio input "true"
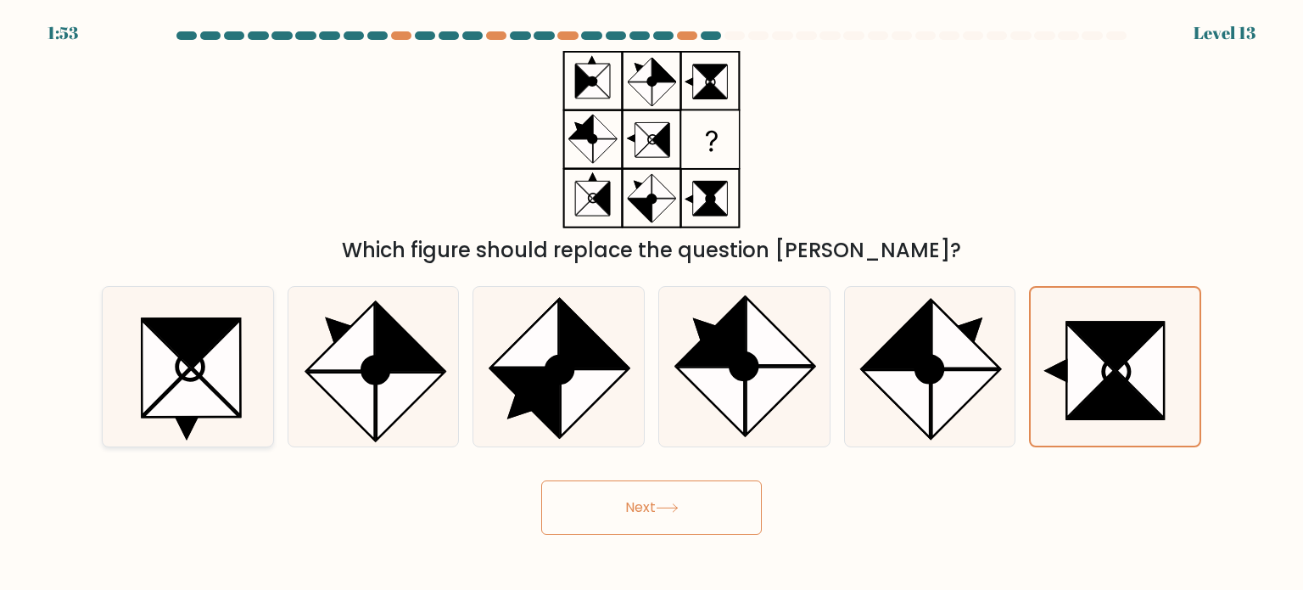
click at [193, 396] on icon at bounding box center [191, 393] width 96 height 48
click at [652, 304] on input "a." at bounding box center [652, 299] width 1 height 8
radio input "true"
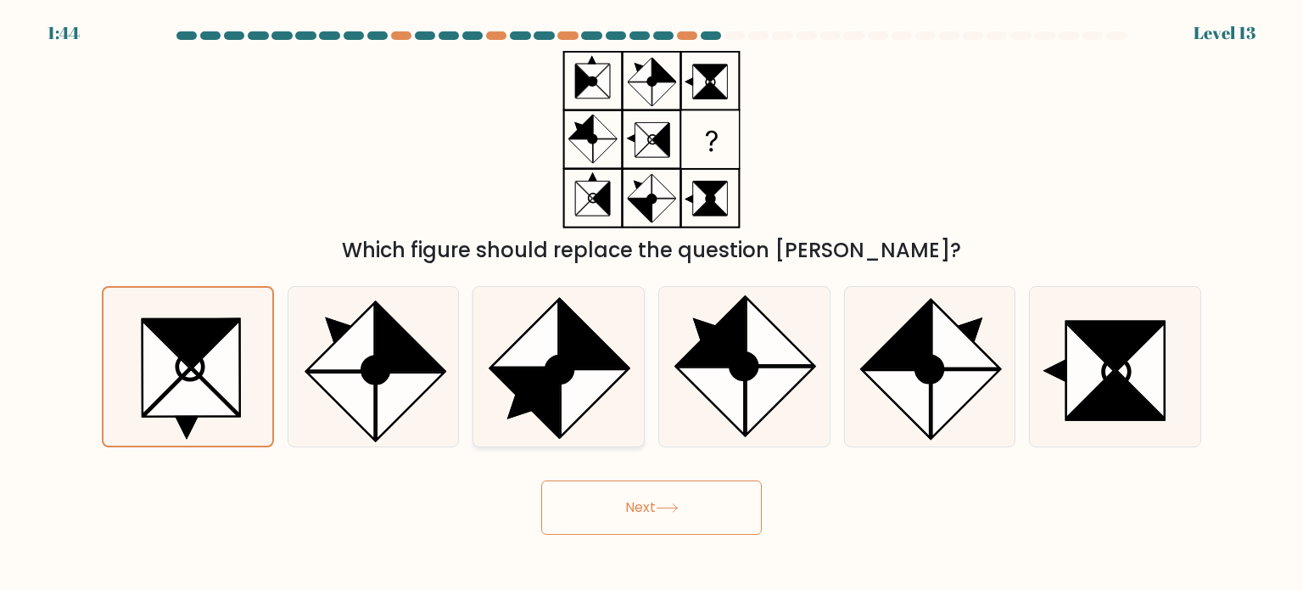
click at [569, 369] on circle at bounding box center [559, 368] width 37 height 37
click at [652, 304] on input "c." at bounding box center [652, 299] width 1 height 8
radio input "true"
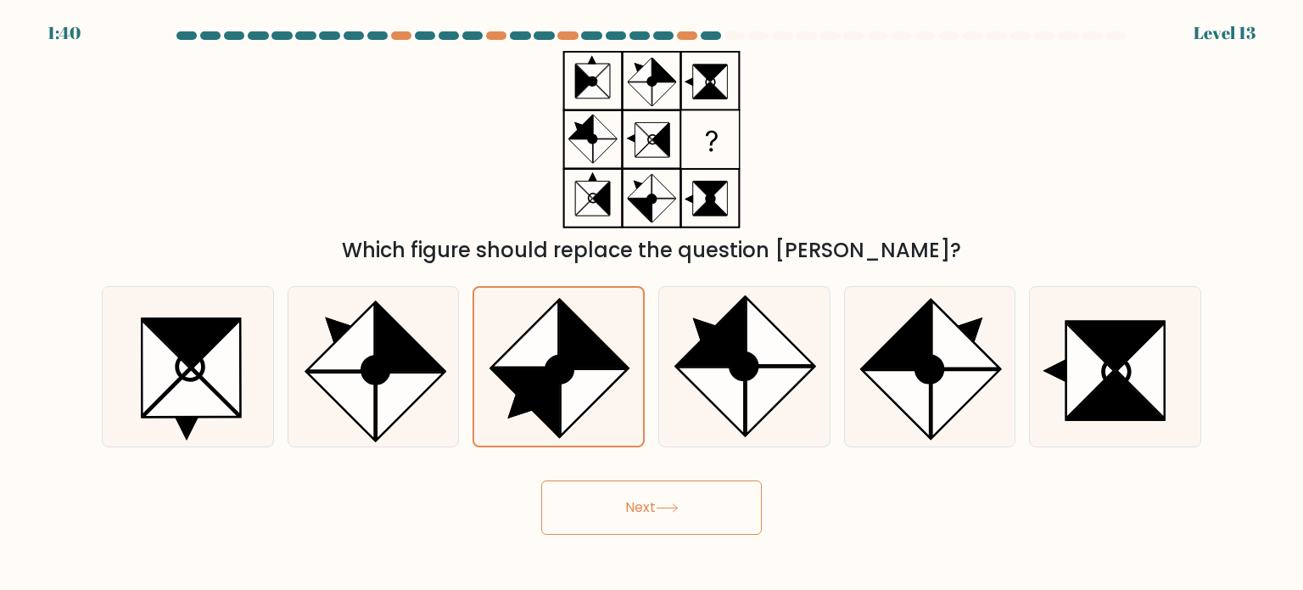
click at [675, 512] on icon at bounding box center [667, 507] width 23 height 9
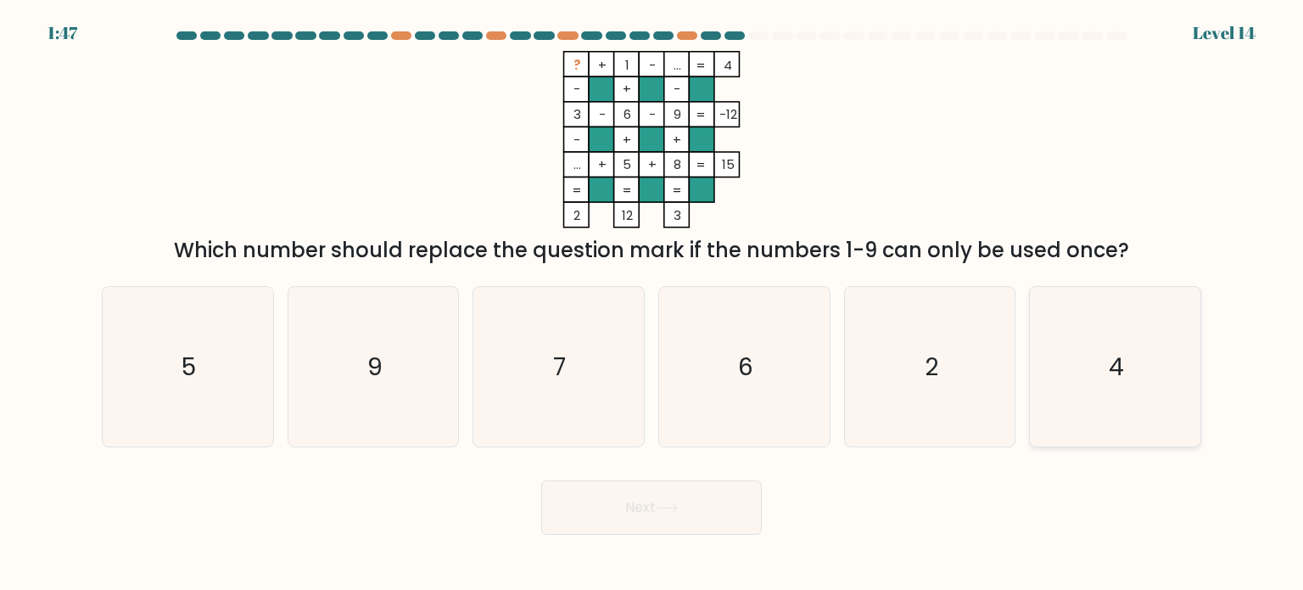
click at [1110, 362] on text "4" at bounding box center [1116, 366] width 15 height 34
click at [652, 304] on input "f. 4" at bounding box center [652, 299] width 1 height 8
radio input "true"
click at [211, 389] on icon "5" at bounding box center [187, 366] width 159 height 159
click at [652, 304] on input "a. 5" at bounding box center [652, 299] width 1 height 8
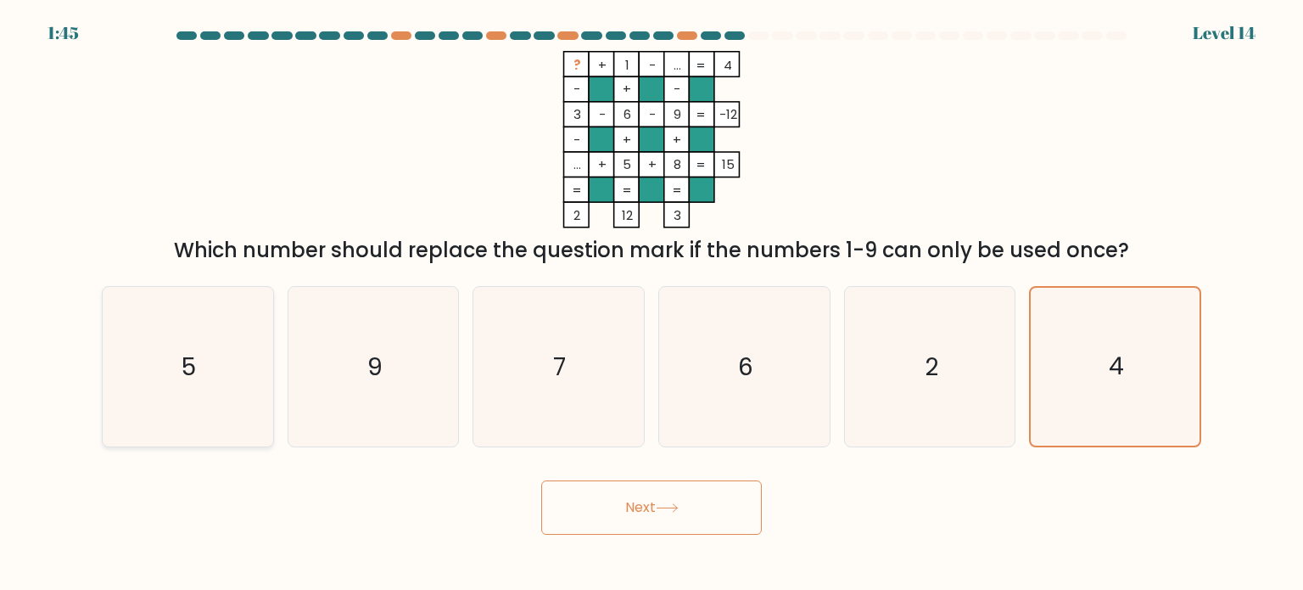
radio input "true"
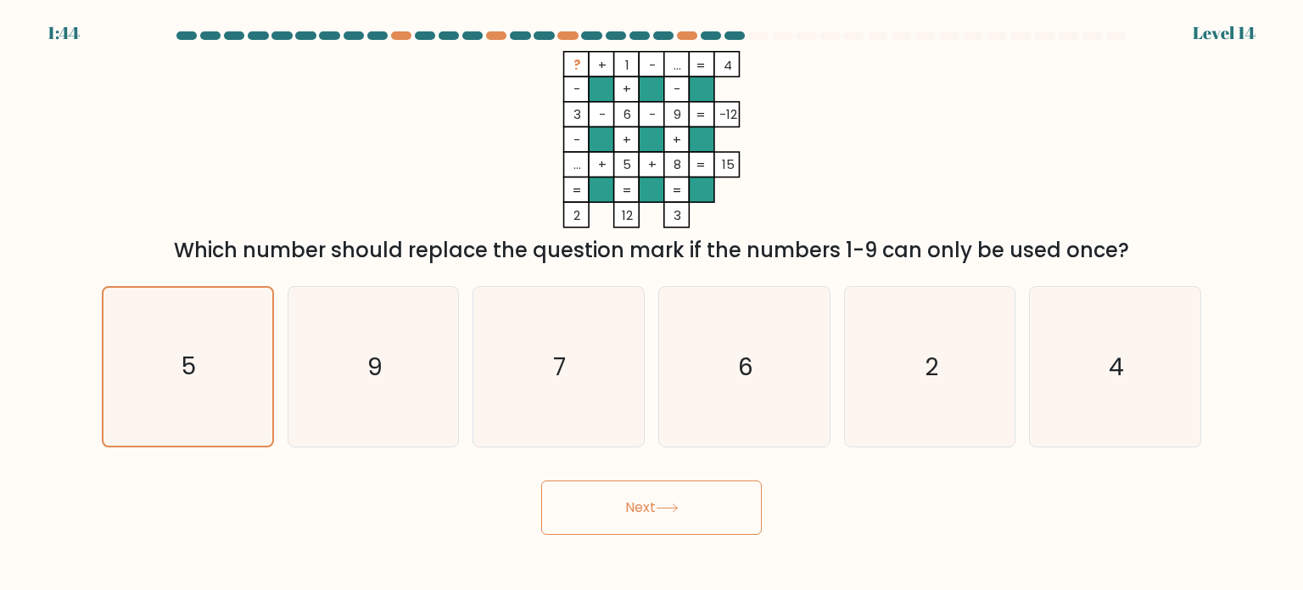
click at [655, 499] on button "Next" at bounding box center [651, 507] width 221 height 54
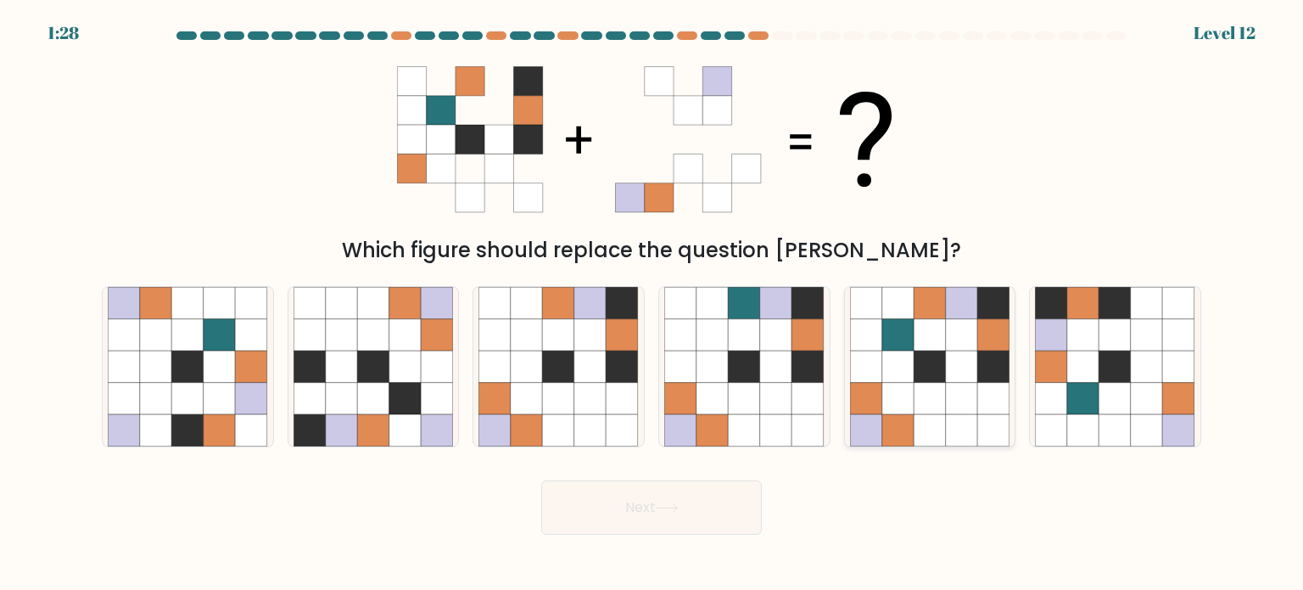
click at [936, 370] on icon at bounding box center [930, 366] width 32 height 32
click at [652, 304] on input "e." at bounding box center [652, 299] width 1 height 8
radio input "true"
click at [654, 513] on button "Next" at bounding box center [651, 507] width 221 height 54
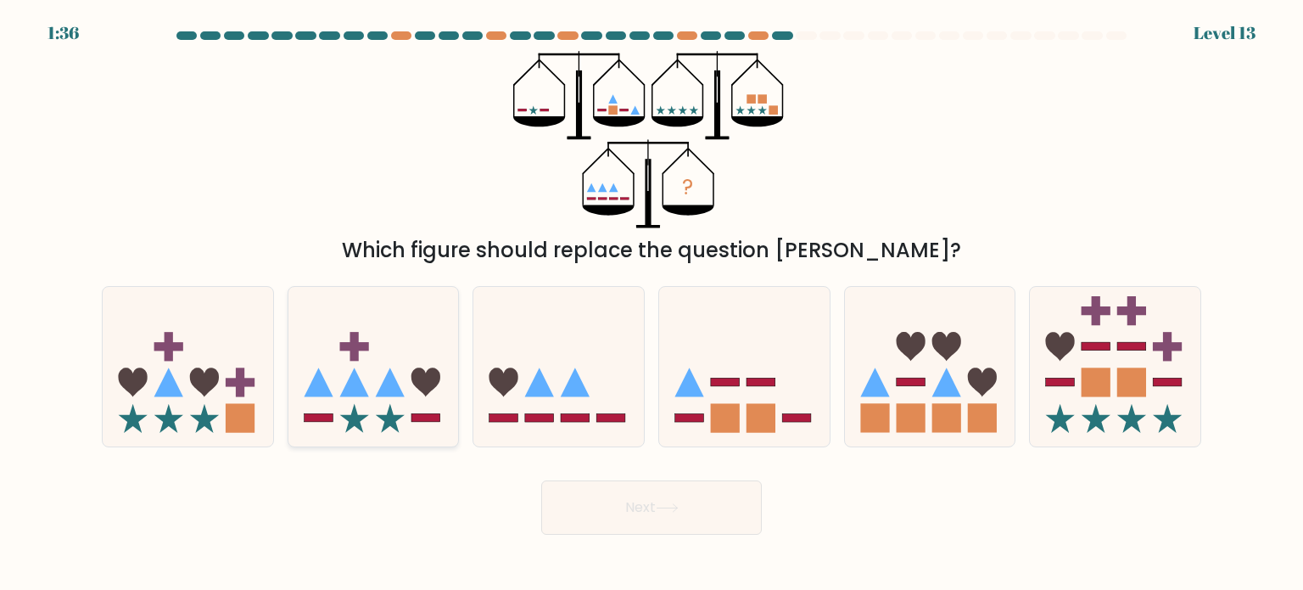
click at [378, 358] on icon at bounding box center [373, 366] width 171 height 141
click at [652, 304] on input "b." at bounding box center [652, 299] width 1 height 8
radio input "true"
click at [593, 526] on button "Next" at bounding box center [651, 507] width 221 height 54
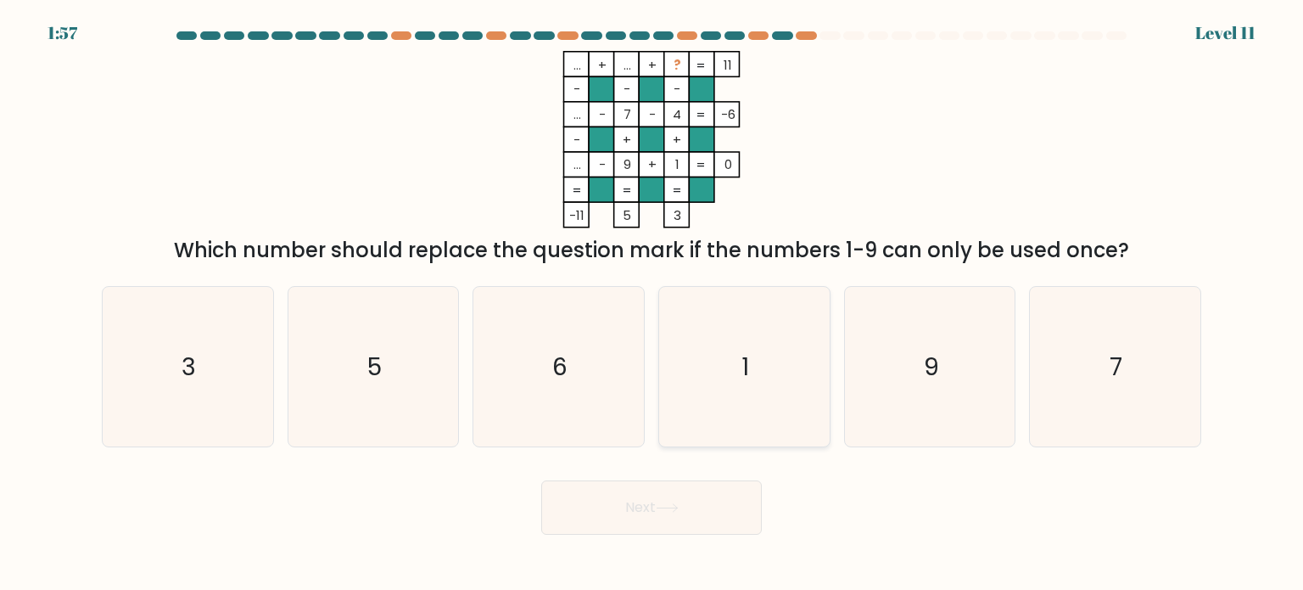
drag, startPoint x: 758, startPoint y: 381, endPoint x: 719, endPoint y: 434, distance: 65.5
click at [760, 380] on icon "1" at bounding box center [743, 366] width 159 height 159
click at [652, 304] on input "d. 1" at bounding box center [652, 299] width 1 height 8
radio input "true"
click at [674, 494] on button "Next" at bounding box center [651, 507] width 221 height 54
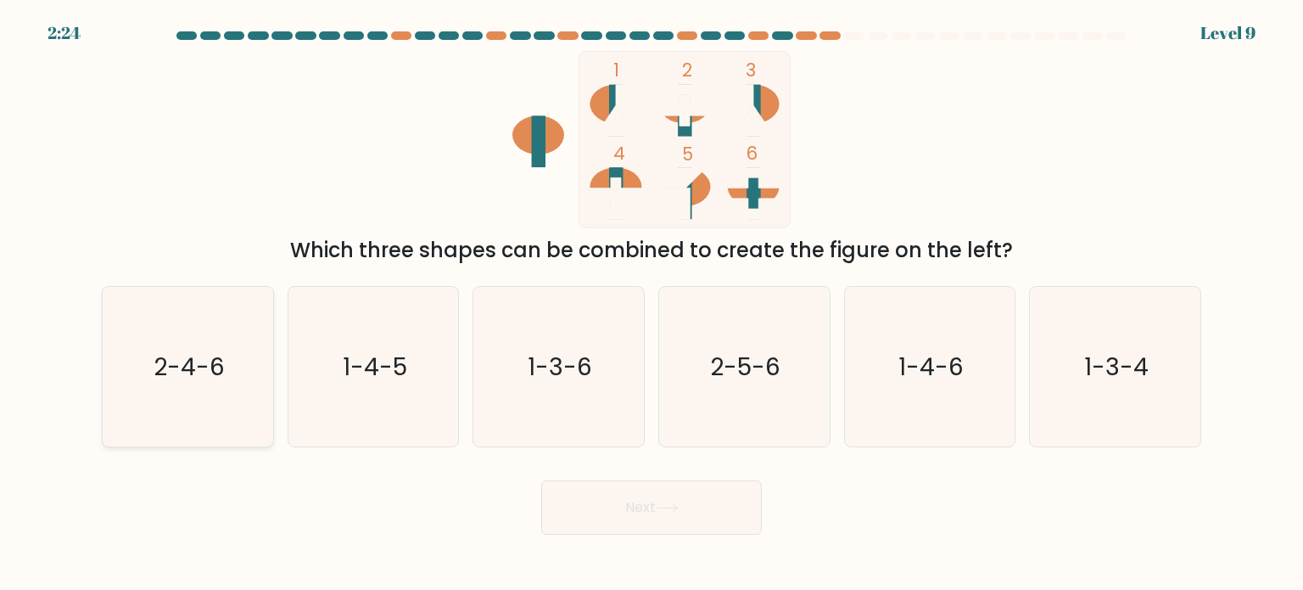
click at [184, 323] on icon "2-4-6" at bounding box center [187, 366] width 159 height 159
click at [652, 304] on input "a. 2-4-6" at bounding box center [652, 299] width 1 height 8
radio input "true"
click at [645, 506] on button "Next" at bounding box center [651, 507] width 221 height 54
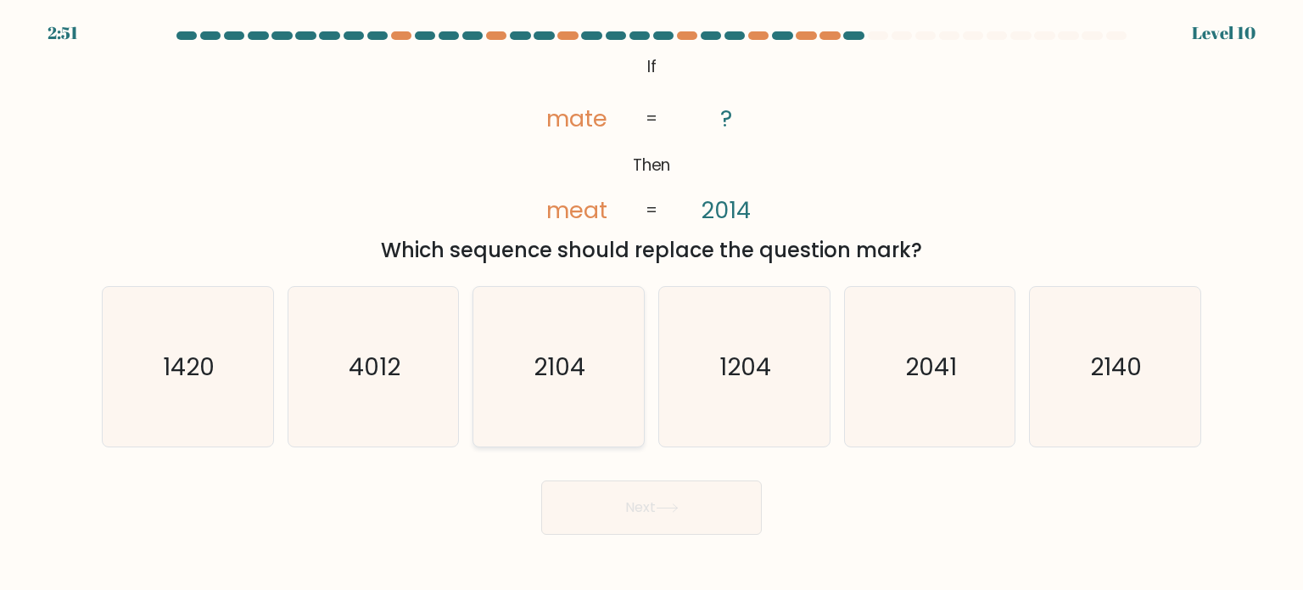
click at [582, 352] on text "2104" at bounding box center [560, 366] width 52 height 34
click at [652, 304] on input "c. 2104" at bounding box center [652, 299] width 1 height 8
radio input "true"
click at [1115, 361] on text "2140" at bounding box center [1117, 366] width 52 height 34
click at [652, 304] on input "f. 2140" at bounding box center [652, 299] width 1 height 8
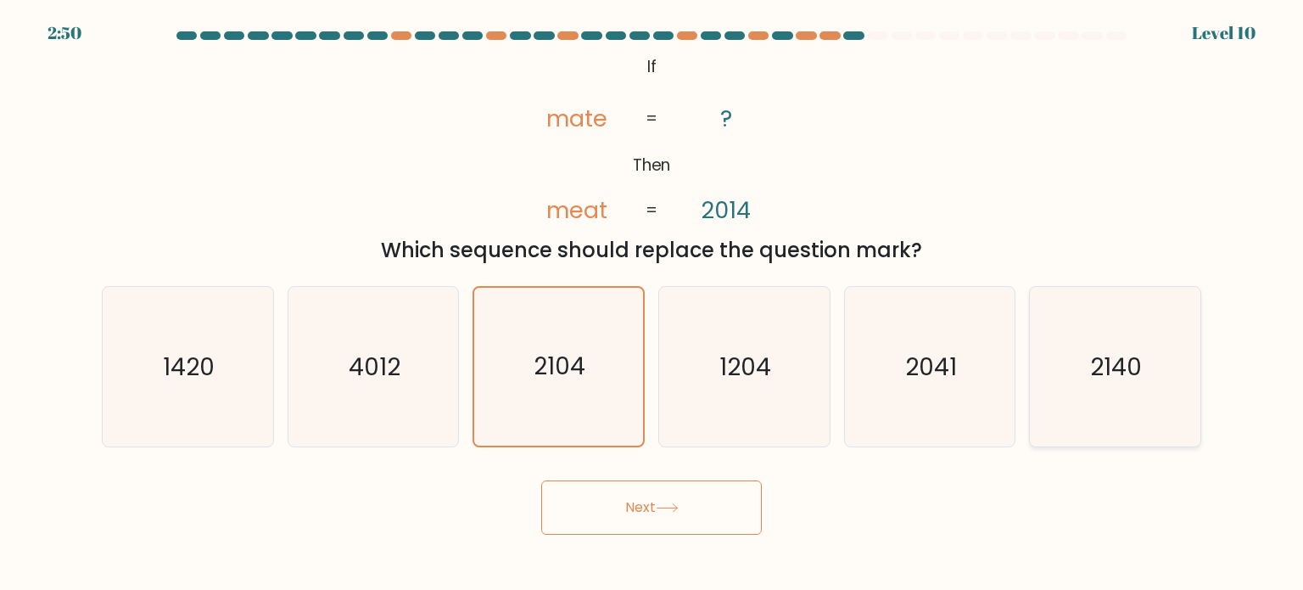
radio input "true"
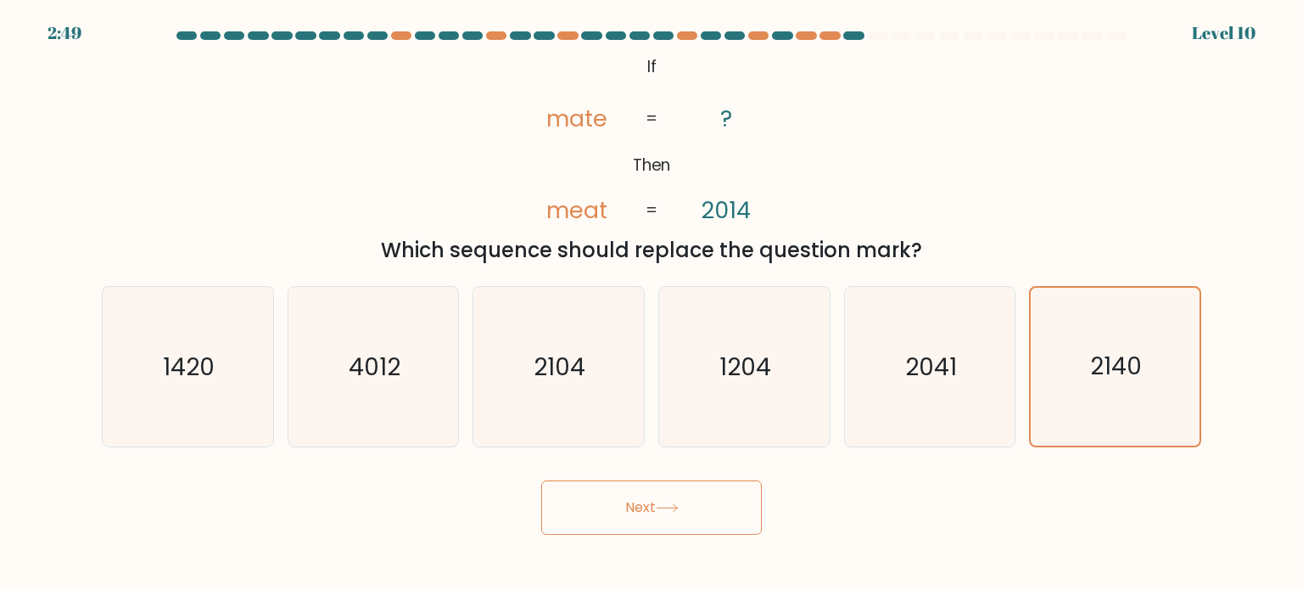
drag, startPoint x: 716, startPoint y: 508, endPoint x: 743, endPoint y: 500, distance: 28.4
click at [715, 508] on button "Next" at bounding box center [651, 507] width 221 height 54
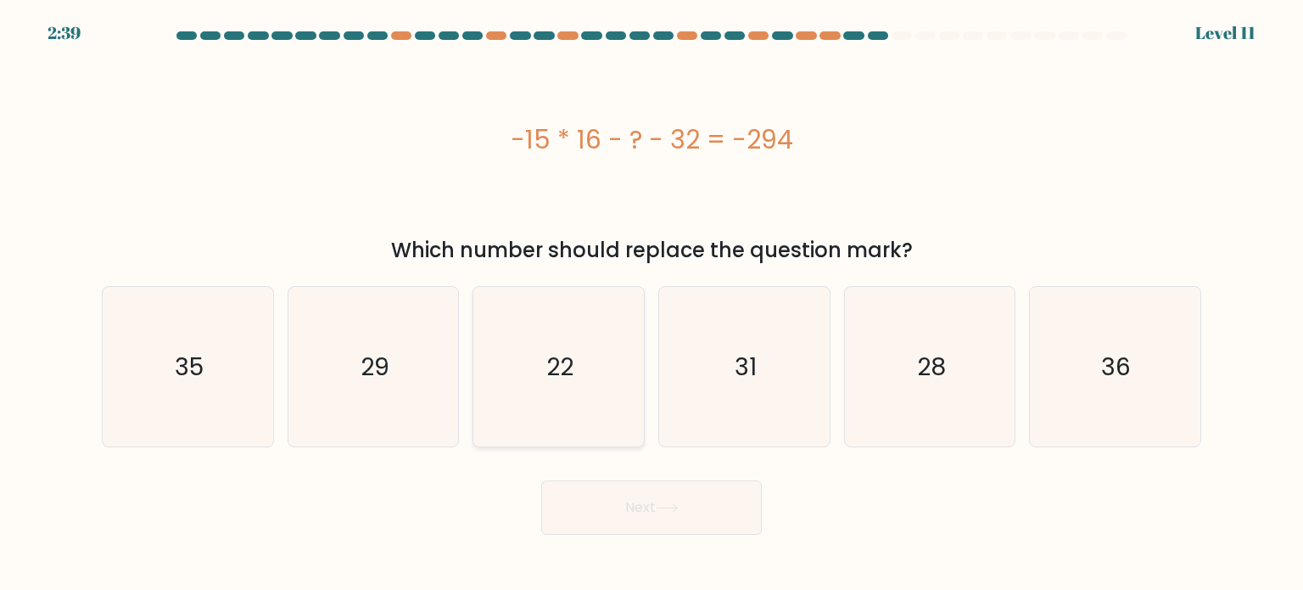
click at [604, 352] on icon "22" at bounding box center [557, 366] width 159 height 159
click at [652, 304] on input "c. 22" at bounding box center [652, 299] width 1 height 8
radio input "true"
click at [655, 495] on button "Next" at bounding box center [651, 507] width 221 height 54
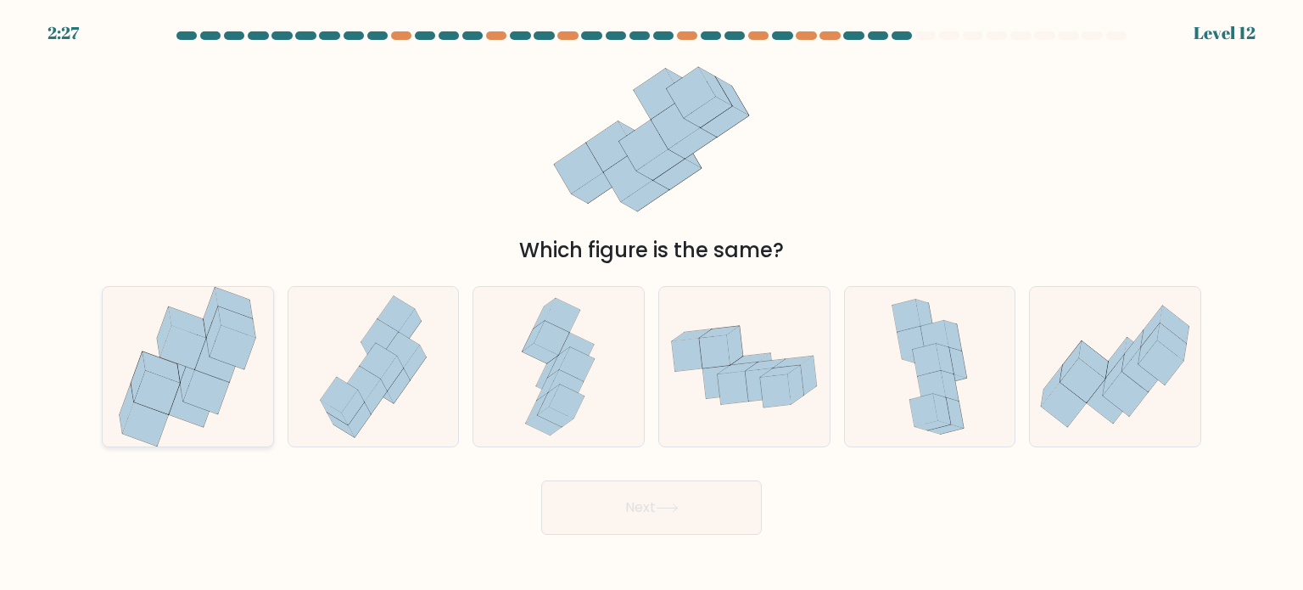
click at [215, 352] on icon at bounding box center [233, 347] width 46 height 44
click at [652, 304] on input "a." at bounding box center [652, 299] width 1 height 8
radio input "true"
click at [731, 516] on button "Next" at bounding box center [651, 507] width 221 height 54
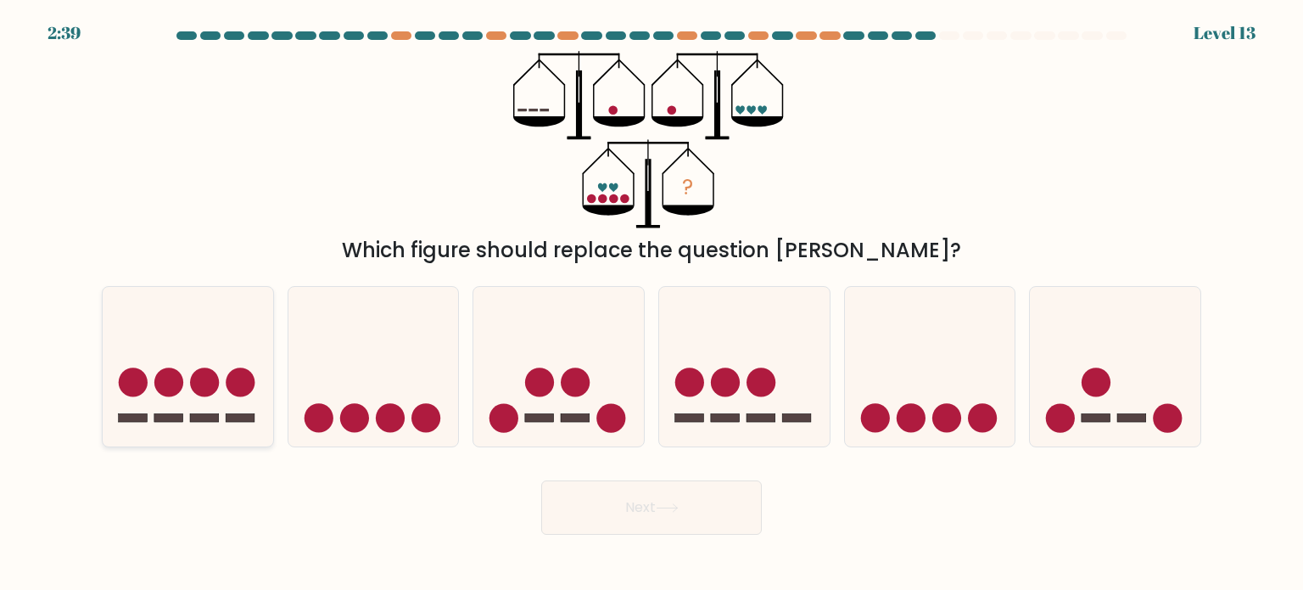
click at [196, 379] on circle at bounding box center [204, 381] width 29 height 29
click at [652, 304] on input "a." at bounding box center [652, 299] width 1 height 8
radio input "true"
click at [669, 508] on icon at bounding box center [667, 507] width 23 height 9
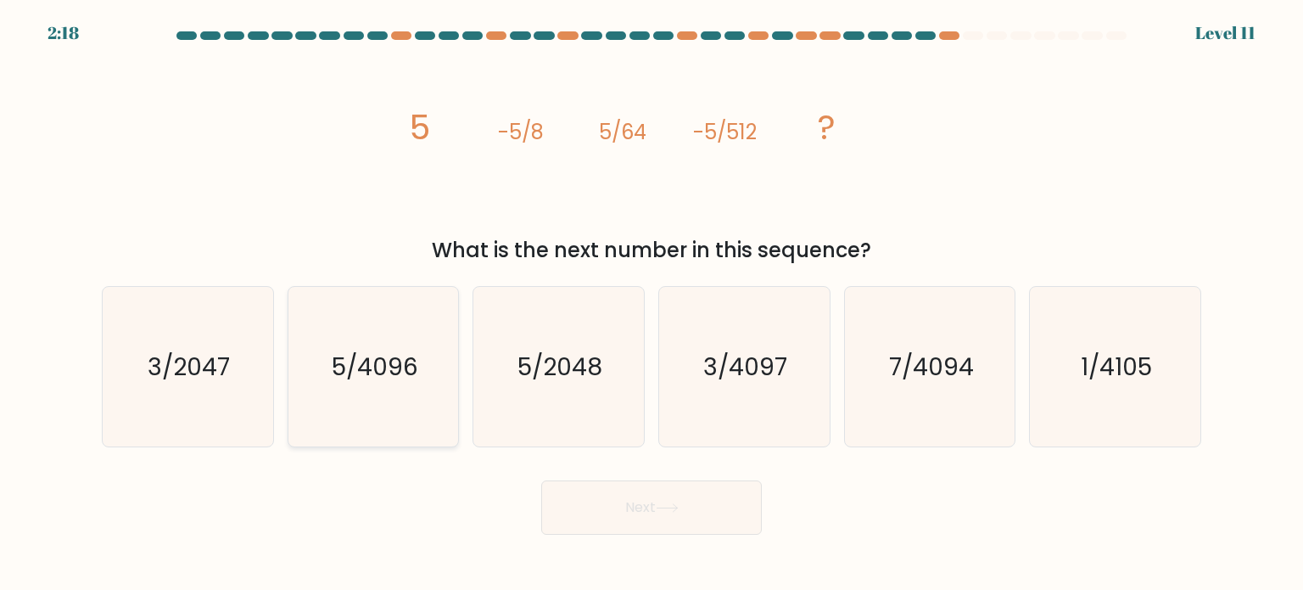
click at [378, 352] on text "5/4096" at bounding box center [375, 366] width 87 height 34
click at [652, 304] on input "b. 5/4096" at bounding box center [652, 299] width 1 height 8
radio input "true"
click at [679, 519] on button "Next" at bounding box center [651, 507] width 221 height 54
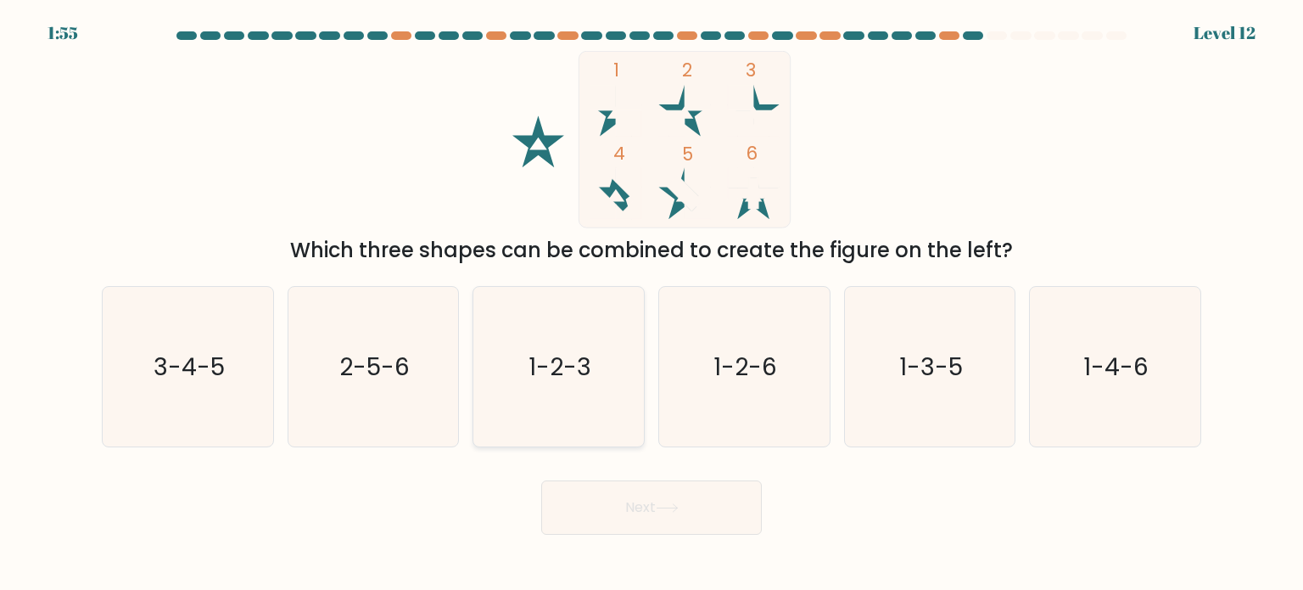
click at [583, 322] on icon "1-2-3" at bounding box center [557, 366] width 159 height 159
click at [652, 304] on input "c. 1-2-3" at bounding box center [652, 299] width 1 height 8
radio input "true"
click at [646, 503] on button "Next" at bounding box center [651, 507] width 221 height 54
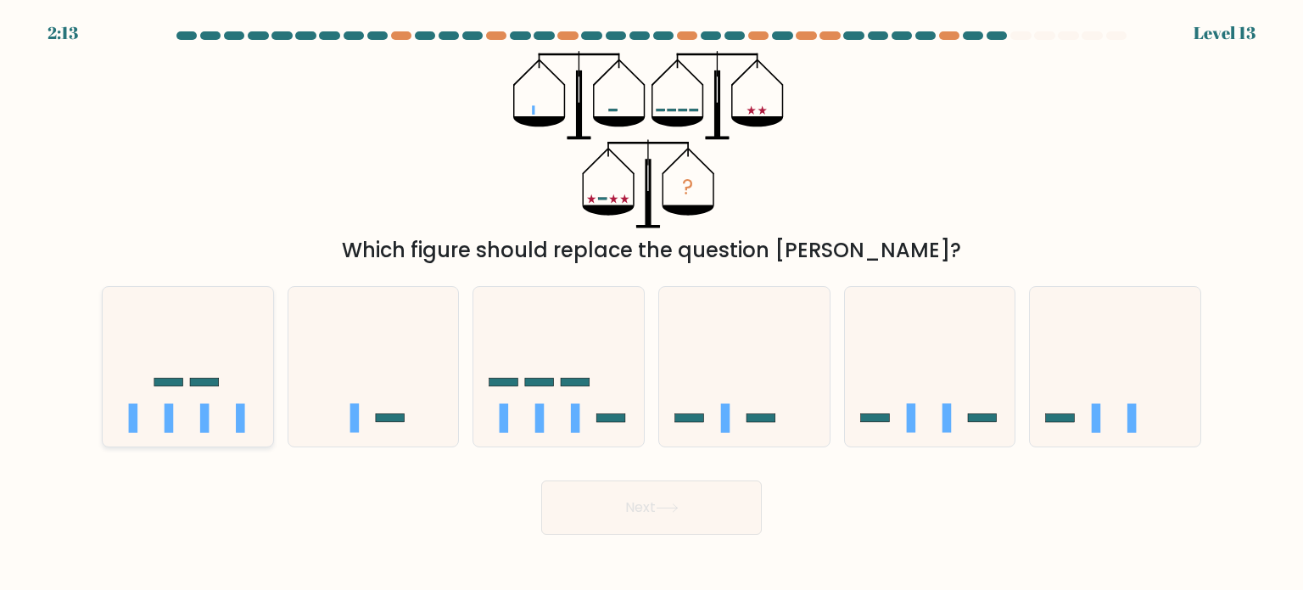
click at [178, 400] on icon at bounding box center [188, 366] width 171 height 141
click at [652, 304] on input "a." at bounding box center [652, 299] width 1 height 8
radio input "true"
click at [638, 519] on button "Next" at bounding box center [651, 507] width 221 height 54
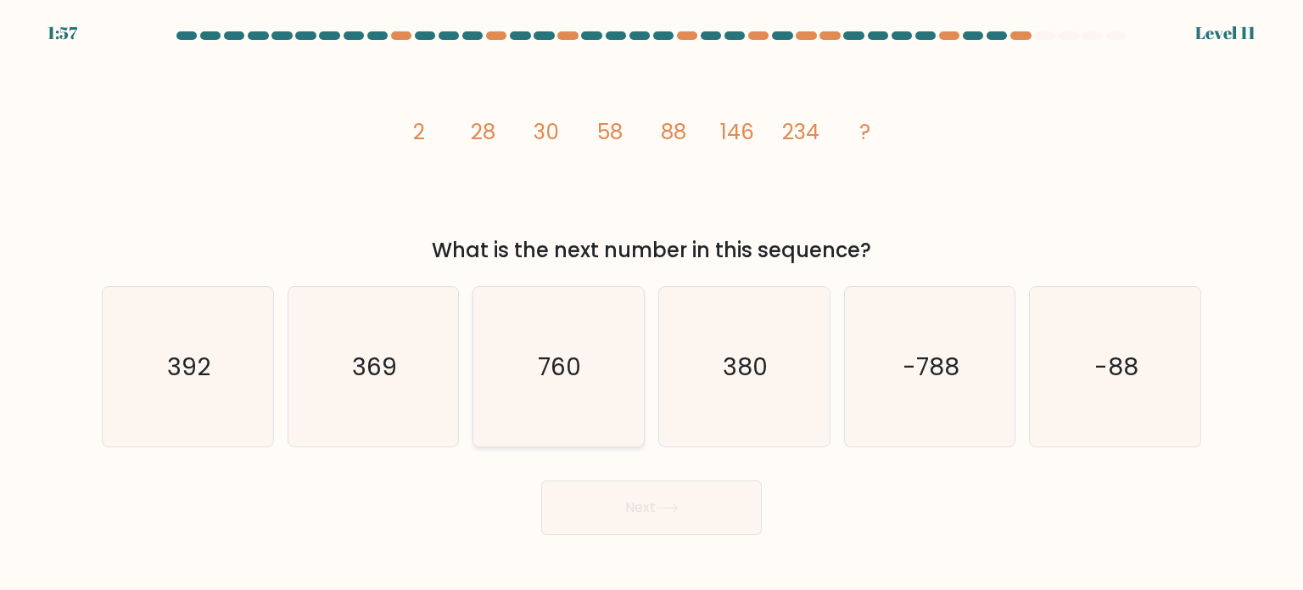
drag, startPoint x: 710, startPoint y: 360, endPoint x: 641, endPoint y: 404, distance: 81.7
click at [711, 360] on icon "380" at bounding box center [743, 366] width 159 height 159
click at [652, 304] on input "d. 380" at bounding box center [652, 299] width 1 height 8
radio input "true"
click at [626, 495] on button "Next" at bounding box center [651, 507] width 221 height 54
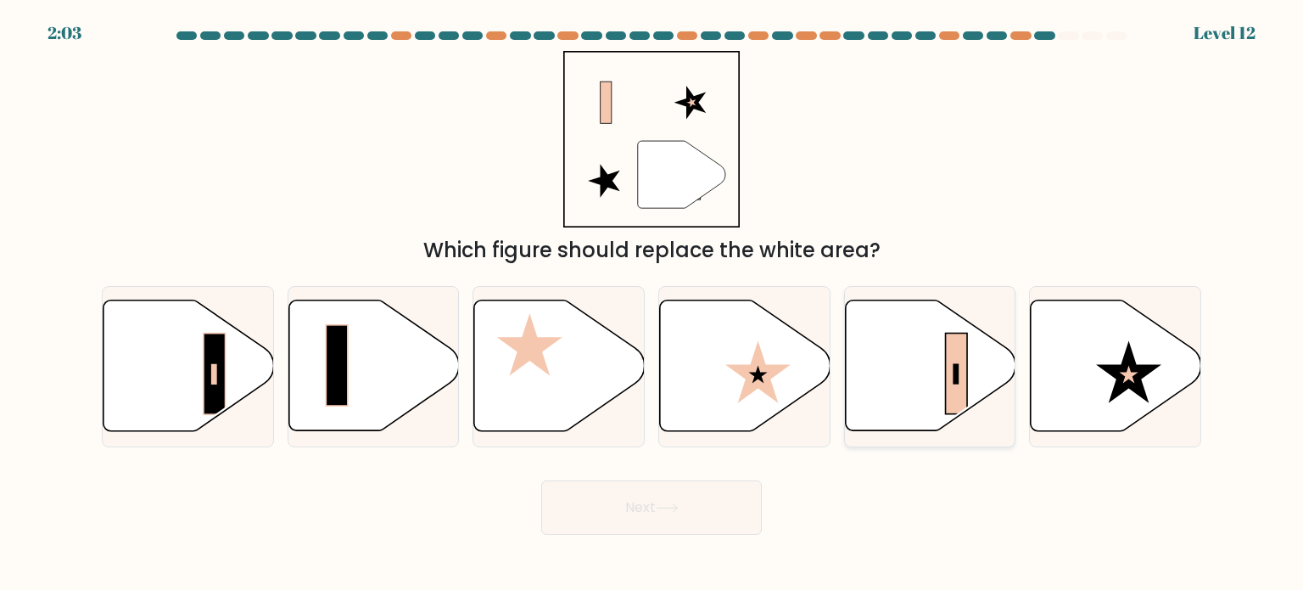
click at [916, 372] on icon at bounding box center [930, 365] width 171 height 131
click at [652, 304] on input "e." at bounding box center [652, 299] width 1 height 8
radio input "true"
click at [660, 512] on icon at bounding box center [667, 507] width 23 height 9
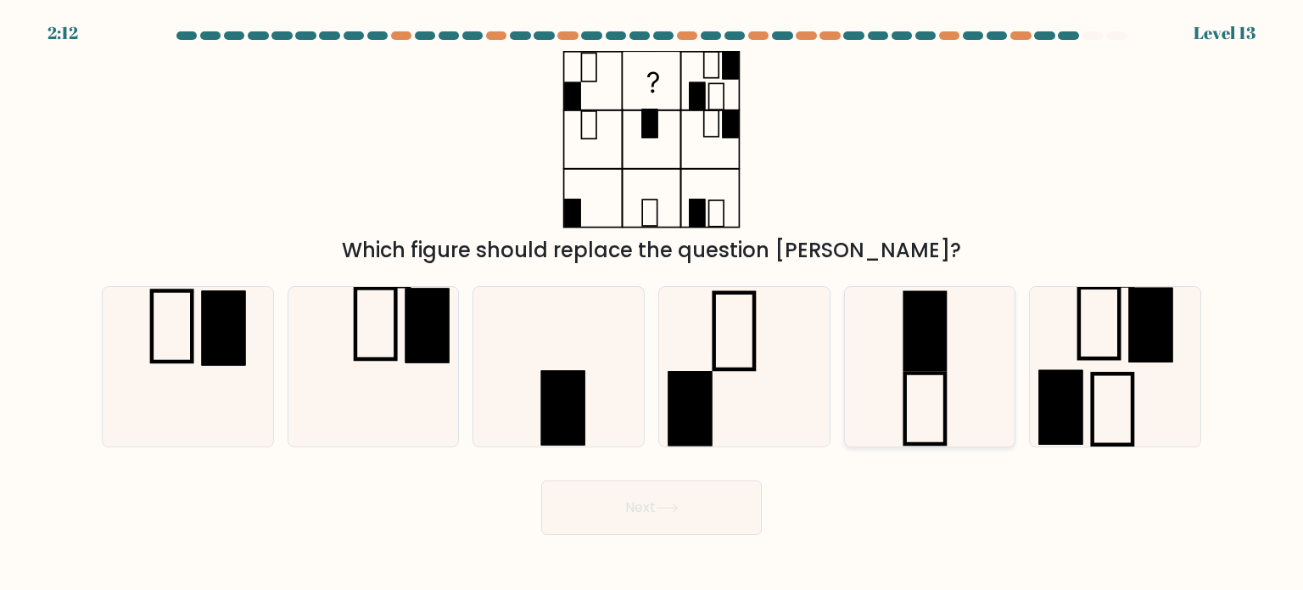
click at [945, 410] on rect at bounding box center [925, 407] width 40 height 71
click at [652, 304] on input "e." at bounding box center [652, 299] width 1 height 8
radio input "true"
click at [706, 508] on button "Next" at bounding box center [651, 507] width 221 height 54
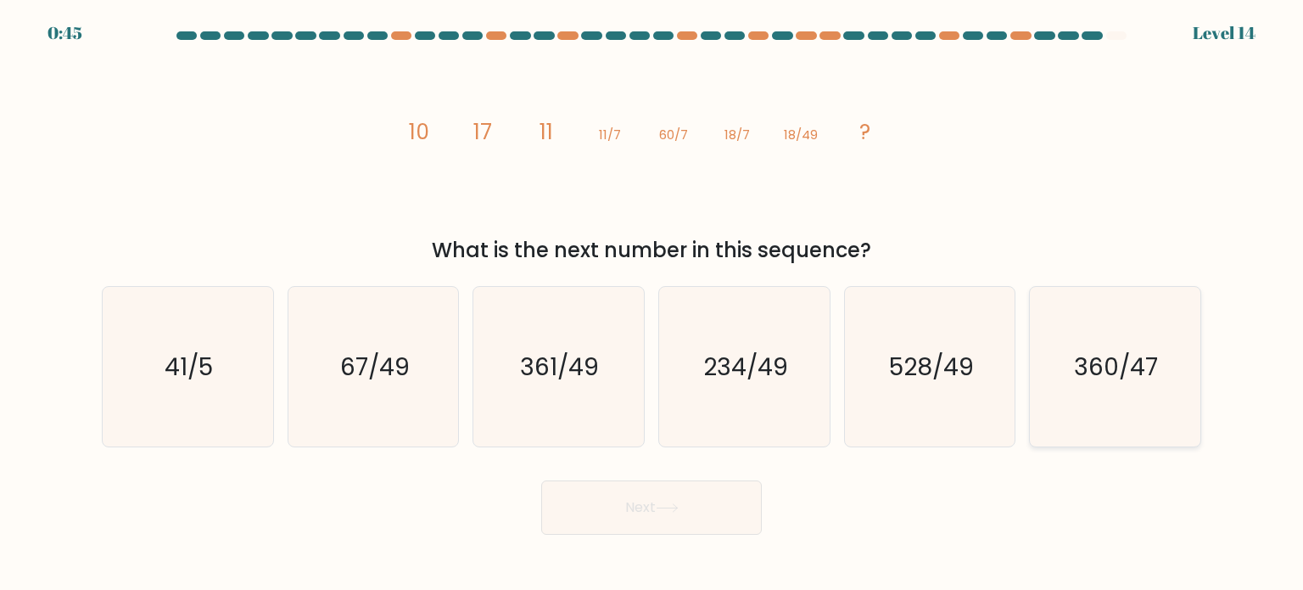
click at [1155, 379] on text "360/47" at bounding box center [1117, 366] width 84 height 34
click at [652, 304] on input "f. 360/47" at bounding box center [652, 299] width 1 height 8
radio input "true"
click at [769, 375] on text "234/49" at bounding box center [745, 366] width 85 height 34
click at [652, 304] on input "d. 234/49" at bounding box center [652, 299] width 1 height 8
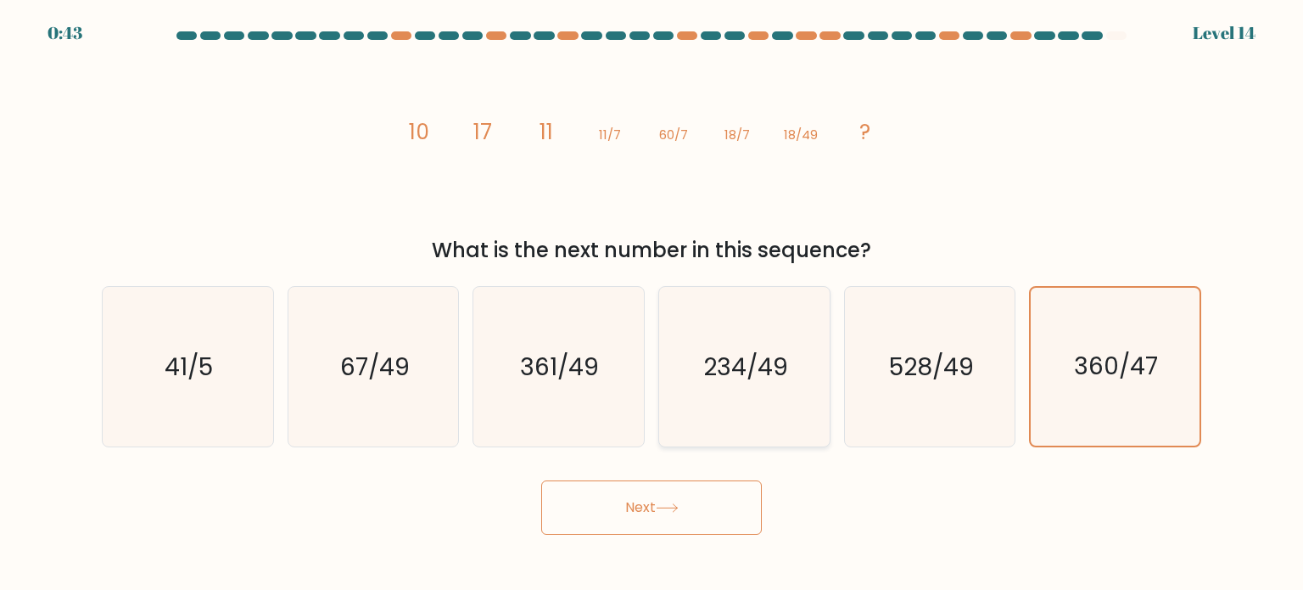
radio input "true"
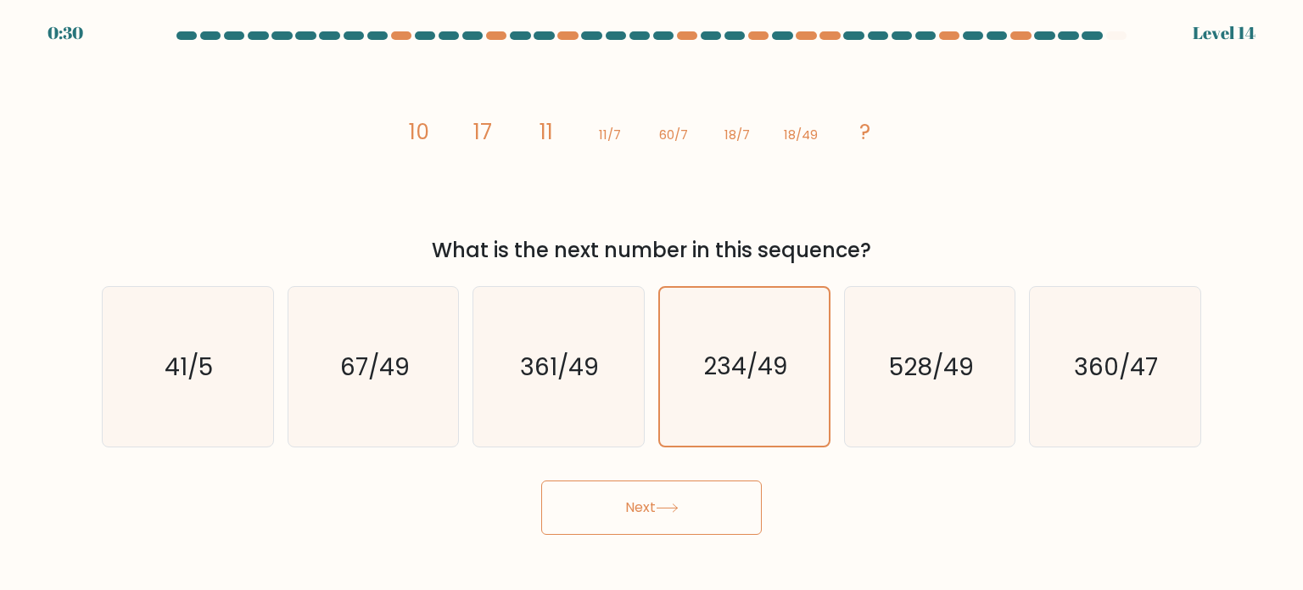
click at [685, 505] on button "Next" at bounding box center [651, 507] width 221 height 54
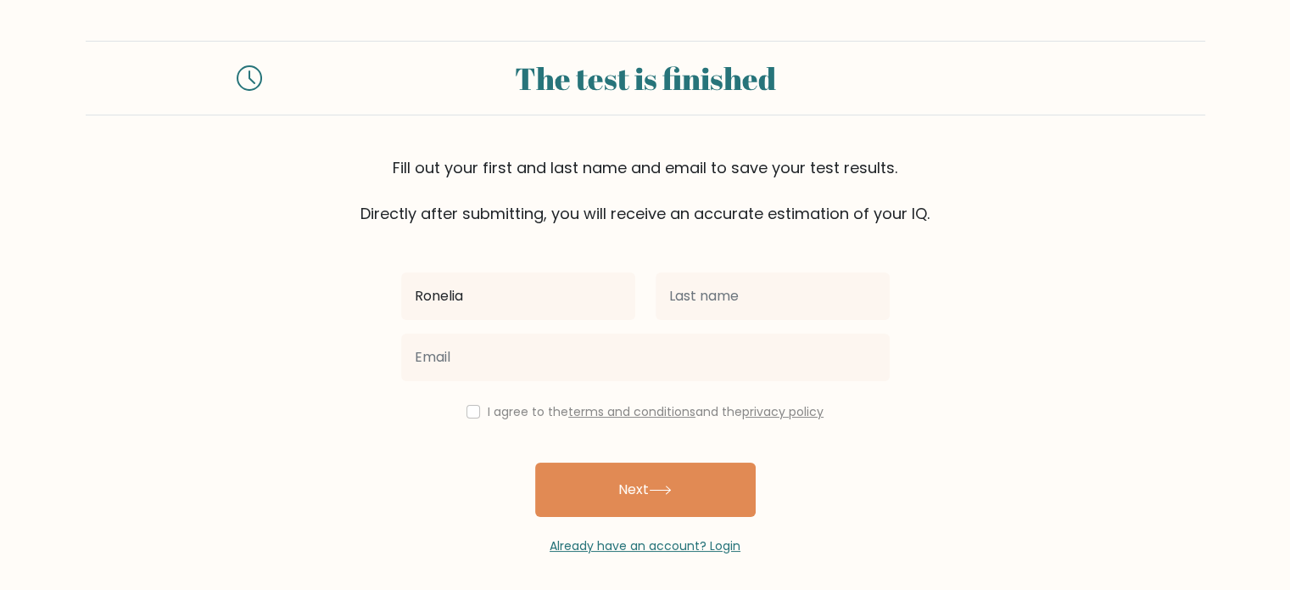
type input "Ronelia"
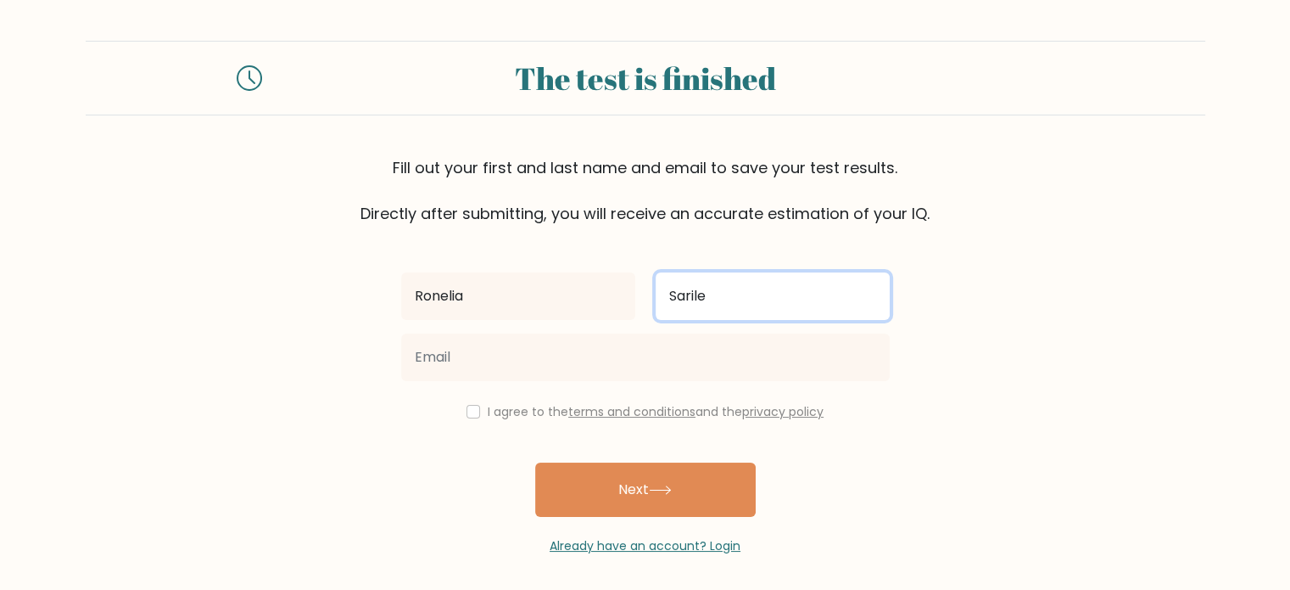
type input "Sarile"
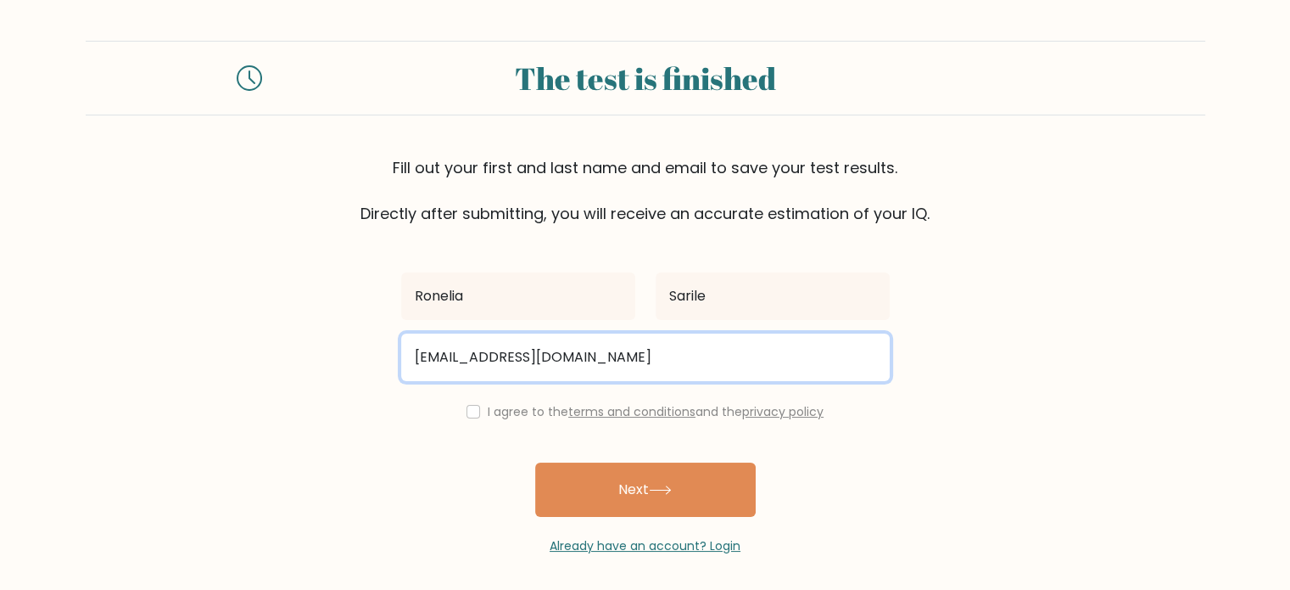
type input "ronismile24@gmail.com"
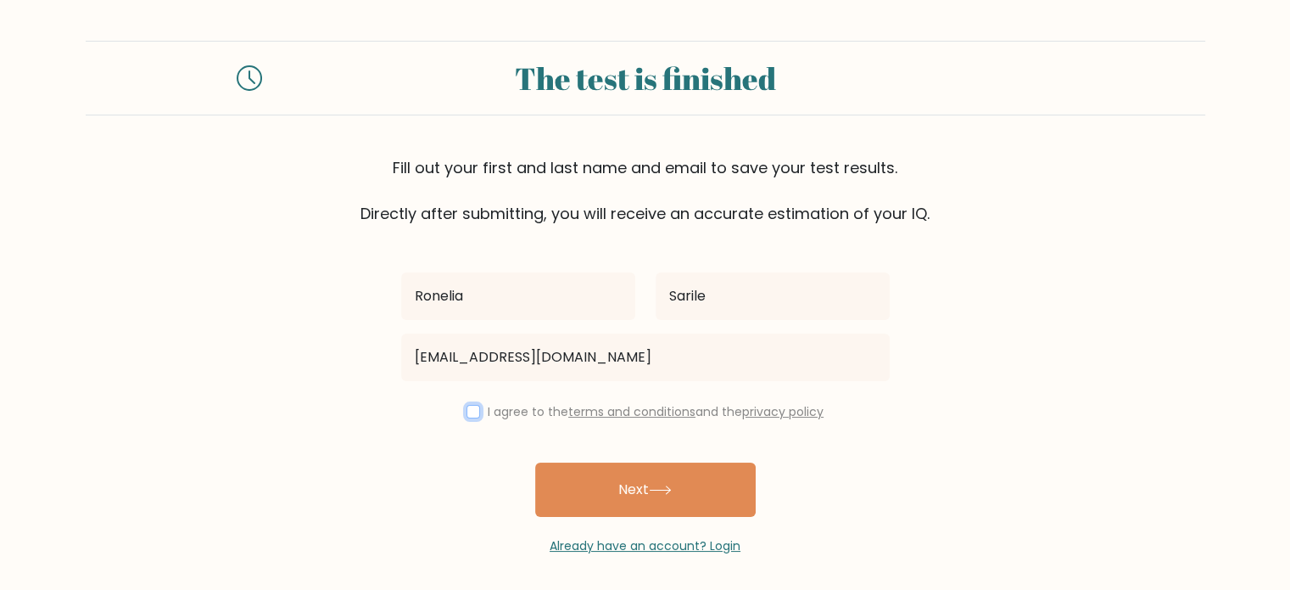
drag, startPoint x: 472, startPoint y: 413, endPoint x: 491, endPoint y: 422, distance: 21.3
click at [472, 413] on input "checkbox" at bounding box center [474, 412] width 14 height 14
checkbox input "true"
click at [583, 489] on button "Next" at bounding box center [645, 489] width 221 height 54
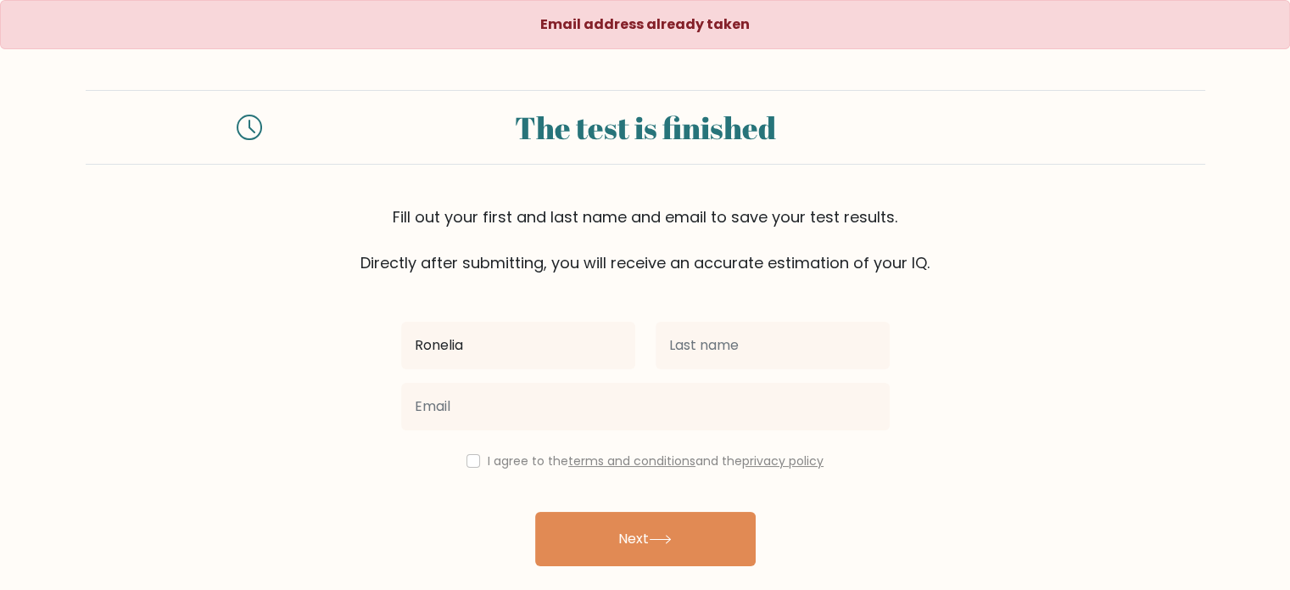
type input "Ronelia"
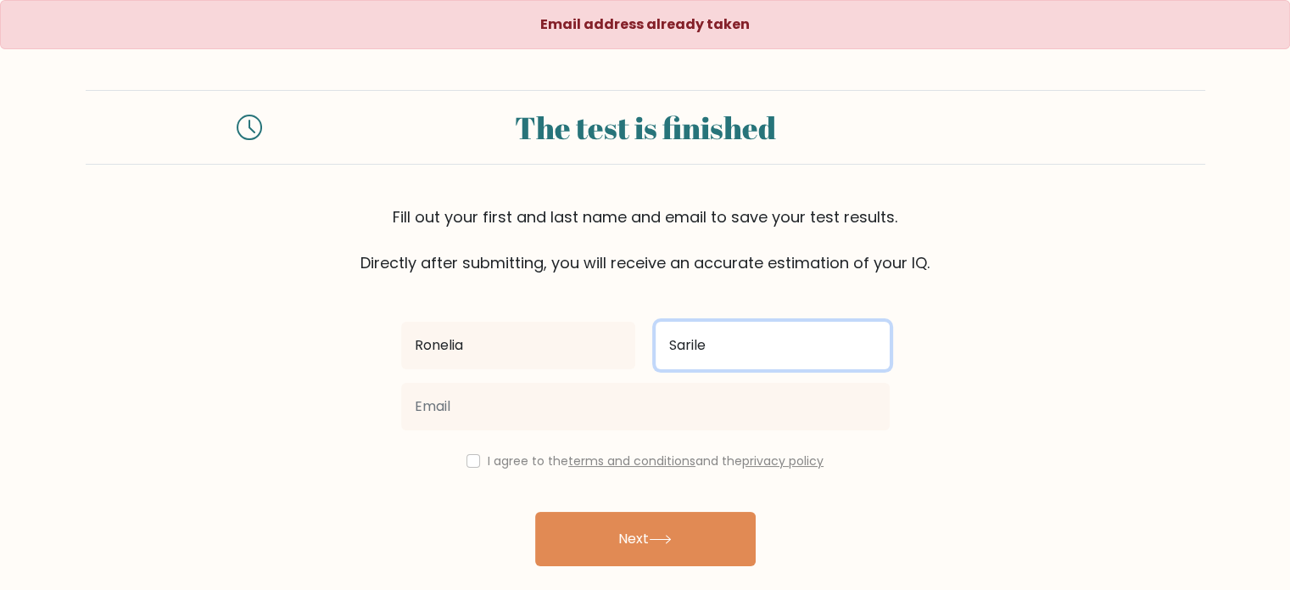
type input "Sarile"
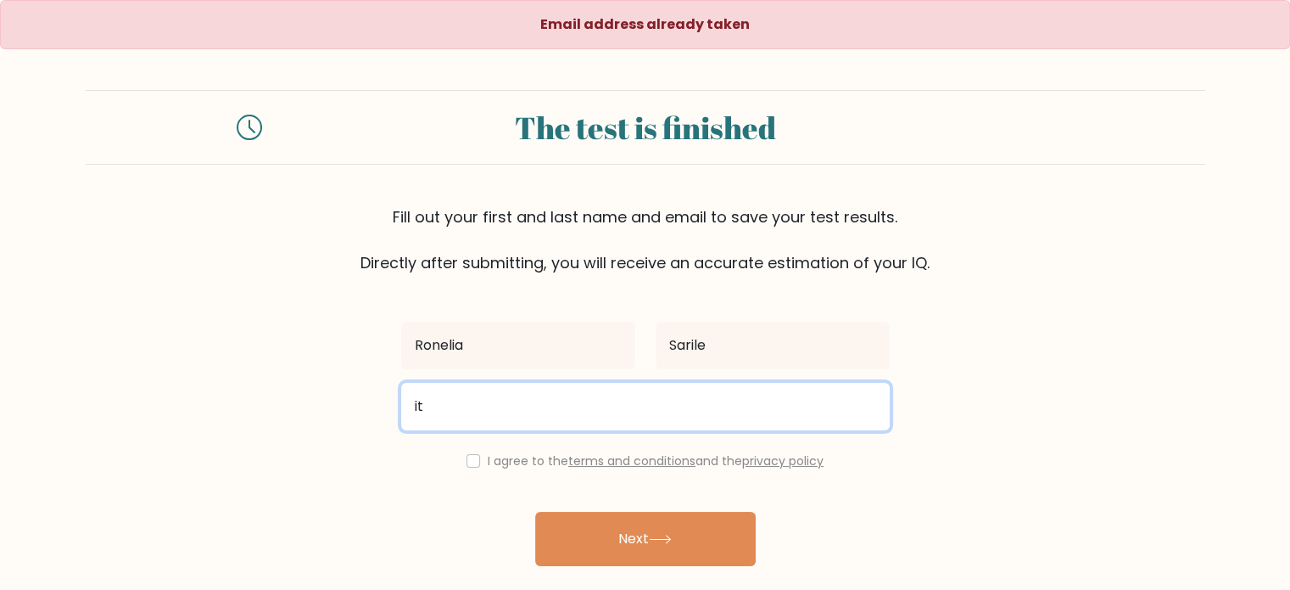
type input "itsmeron262@gmail.com"
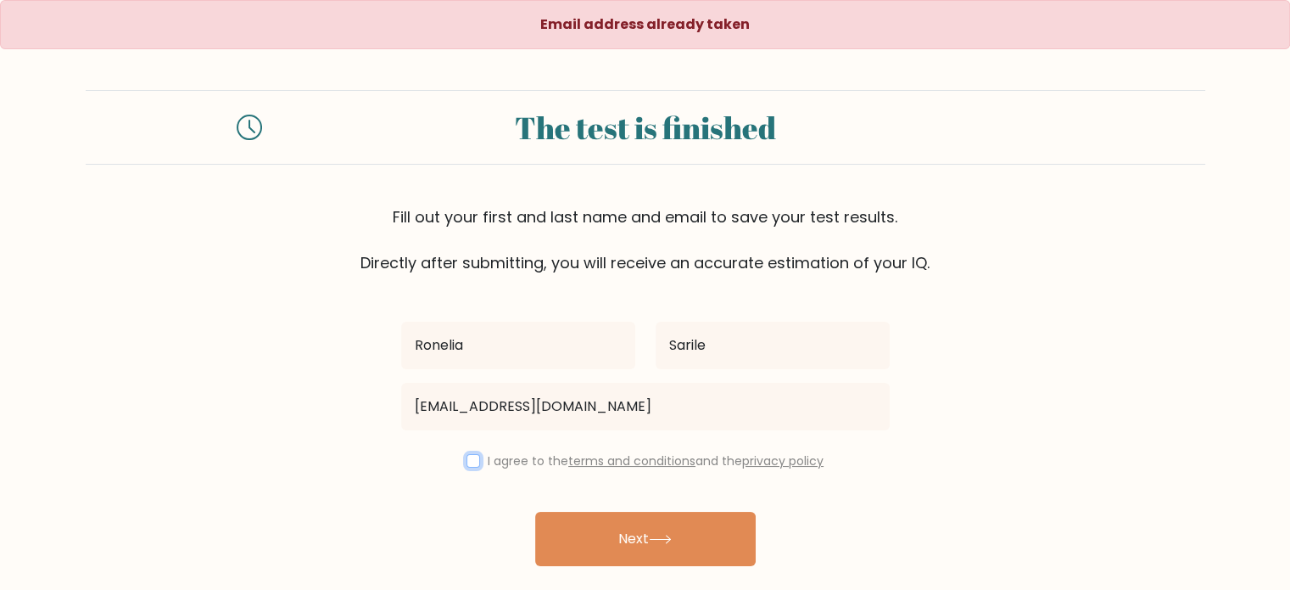
drag, startPoint x: 467, startPoint y: 459, endPoint x: 478, endPoint y: 466, distance: 13.0
click at [467, 459] on input "checkbox" at bounding box center [474, 461] width 14 height 14
checkbox input "true"
click at [631, 546] on button "Next" at bounding box center [645, 539] width 221 height 54
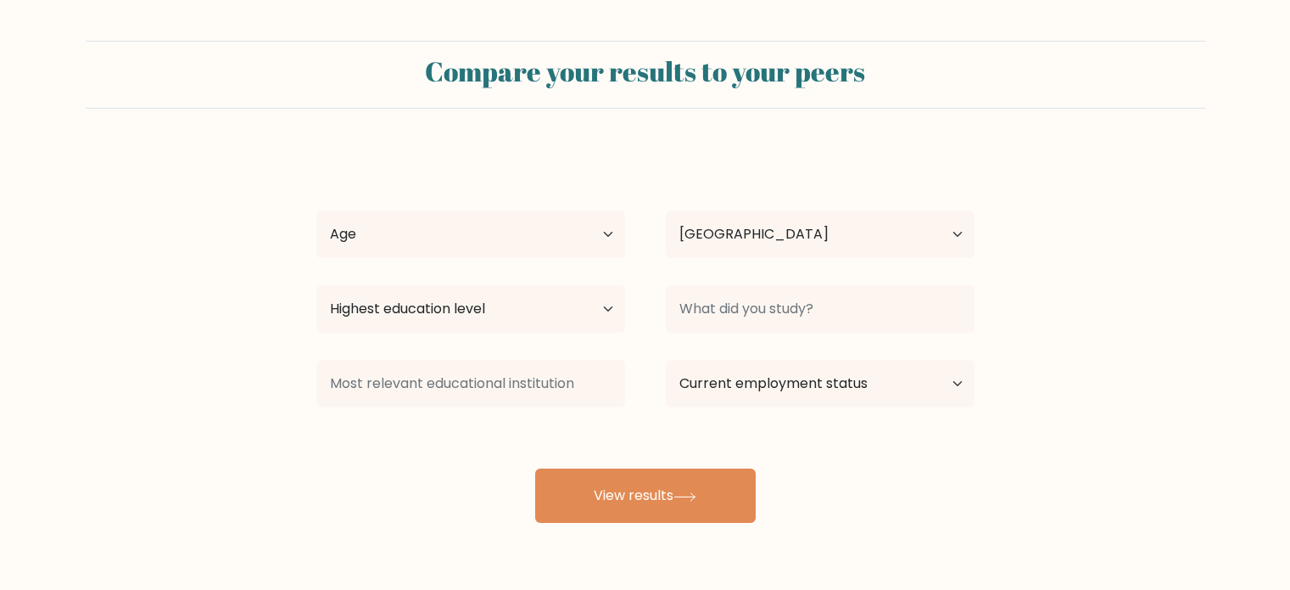
select select "PH"
click at [557, 227] on select "Age Under [DEMOGRAPHIC_DATA] [DEMOGRAPHIC_DATA] [DEMOGRAPHIC_DATA] [DEMOGRAPHIC…" at bounding box center [470, 234] width 309 height 48
select select "35_44"
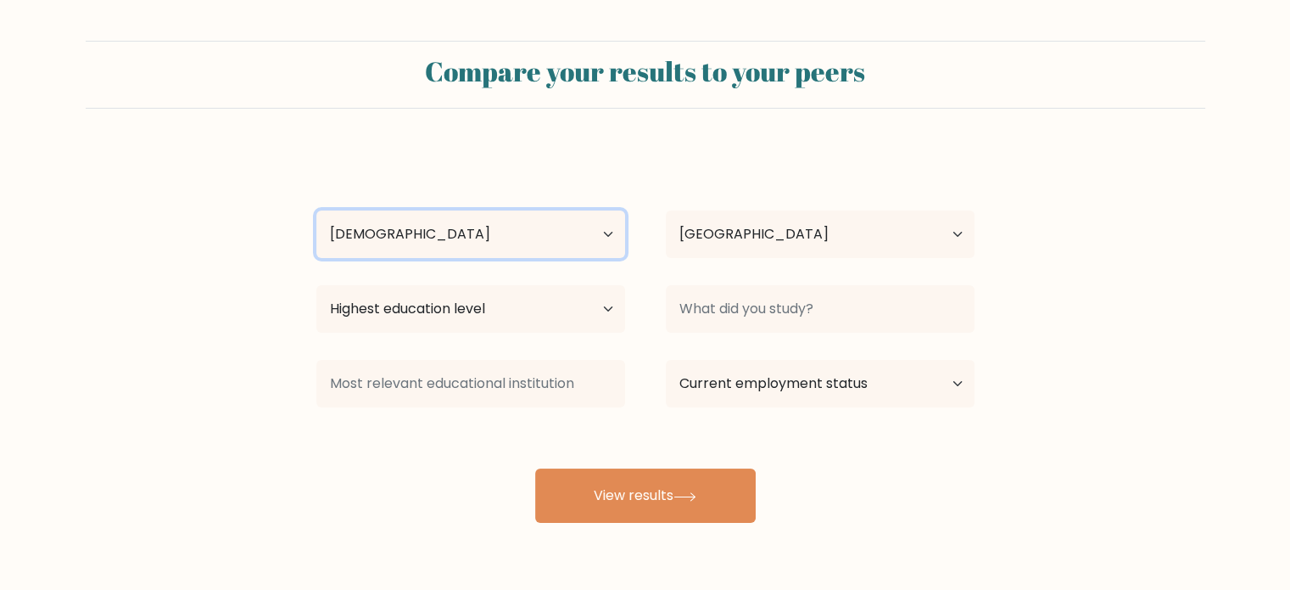
click at [316, 210] on select "Age Under [DEMOGRAPHIC_DATA] [DEMOGRAPHIC_DATA] [DEMOGRAPHIC_DATA] [DEMOGRAPHIC…" at bounding box center [470, 234] width 309 height 48
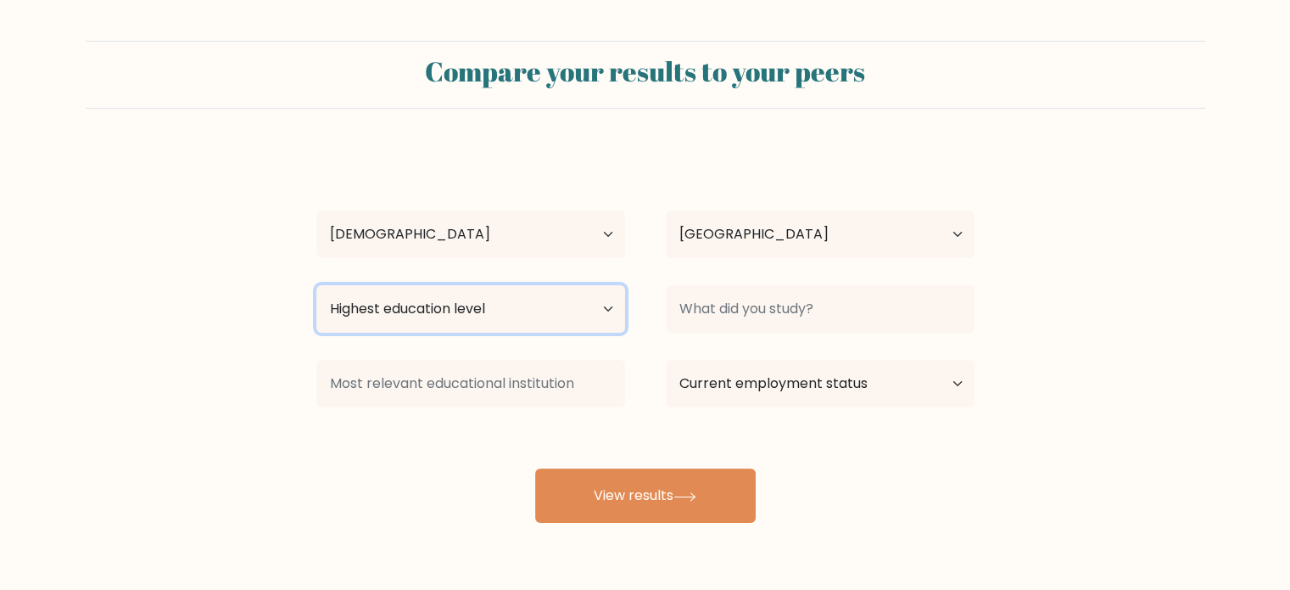
click at [512, 317] on select "Highest education level No schooling Primary Lower Secondary Upper Secondary Oc…" at bounding box center [470, 309] width 309 height 48
select select "occupation_specific"
click at [316, 285] on select "Highest education level No schooling Primary Lower Secondary Upper Secondary Oc…" at bounding box center [470, 309] width 309 height 48
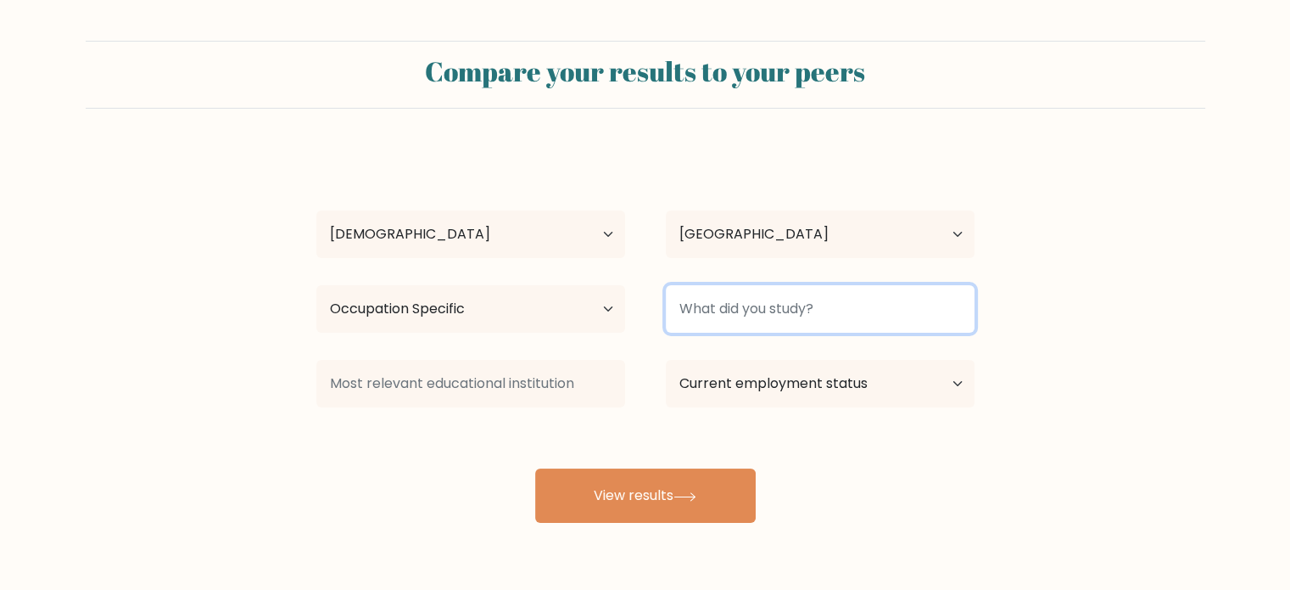
click at [777, 328] on input at bounding box center [820, 309] width 309 height 48
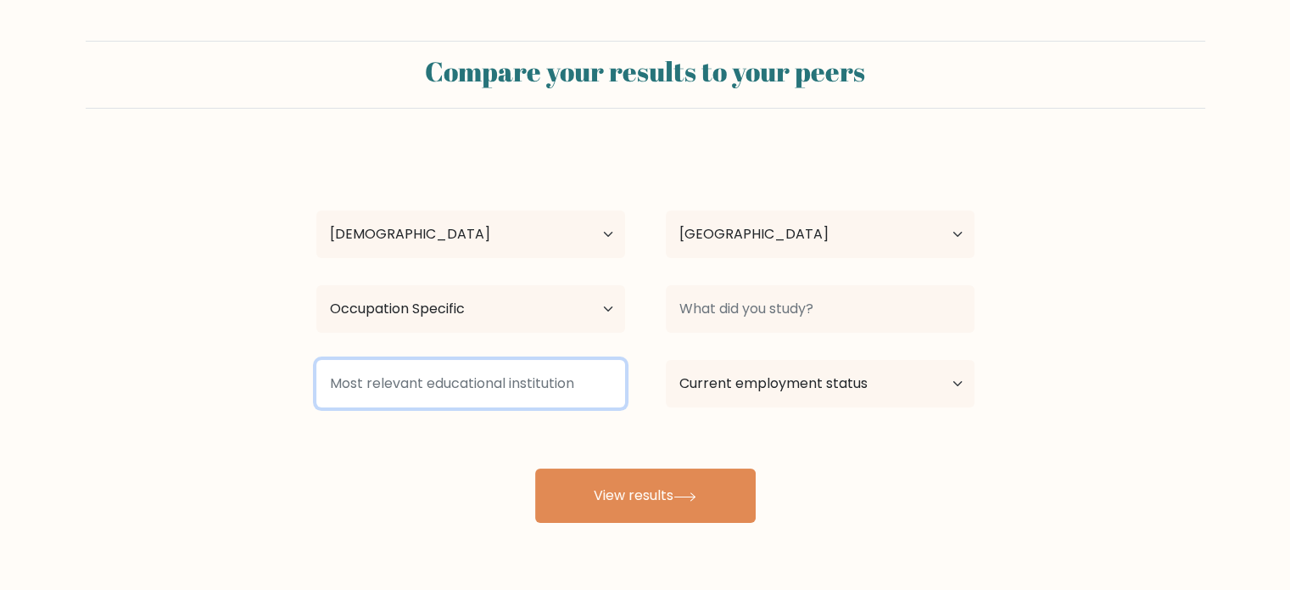
click at [523, 384] on input at bounding box center [470, 384] width 309 height 48
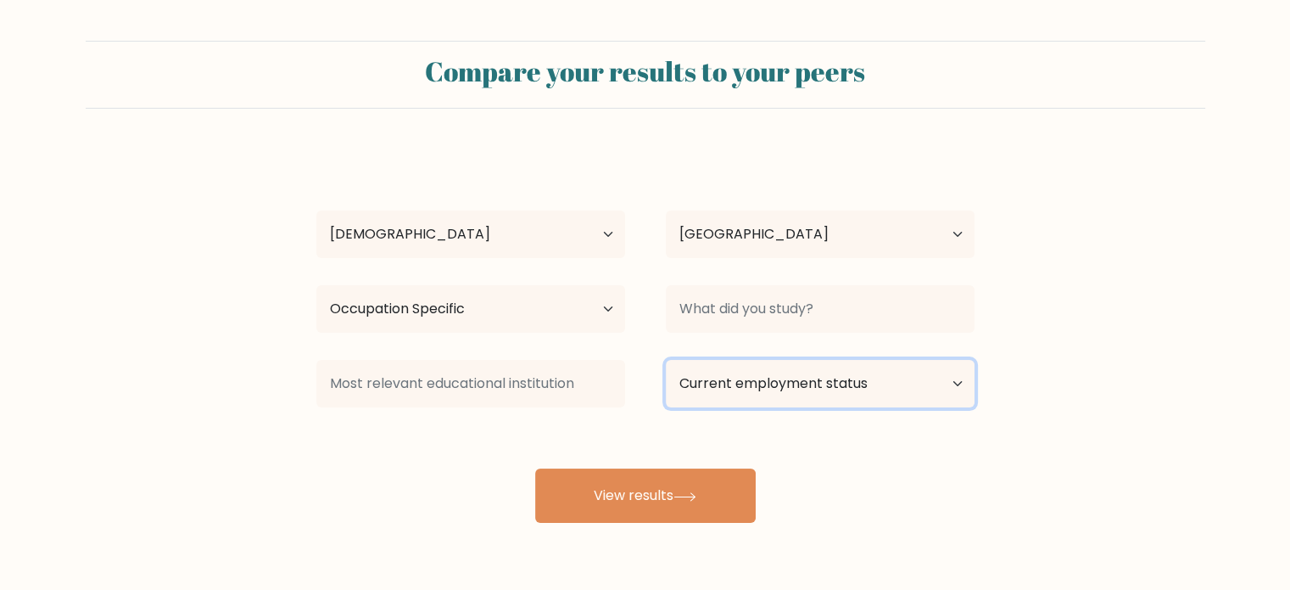
click at [768, 372] on select "Current employment status Employed Student Retired Other / prefer not to answer" at bounding box center [820, 384] width 309 height 48
select select "employed"
click at [666, 360] on select "Current employment status Employed Student Retired Other / prefer not to answer" at bounding box center [820, 384] width 309 height 48
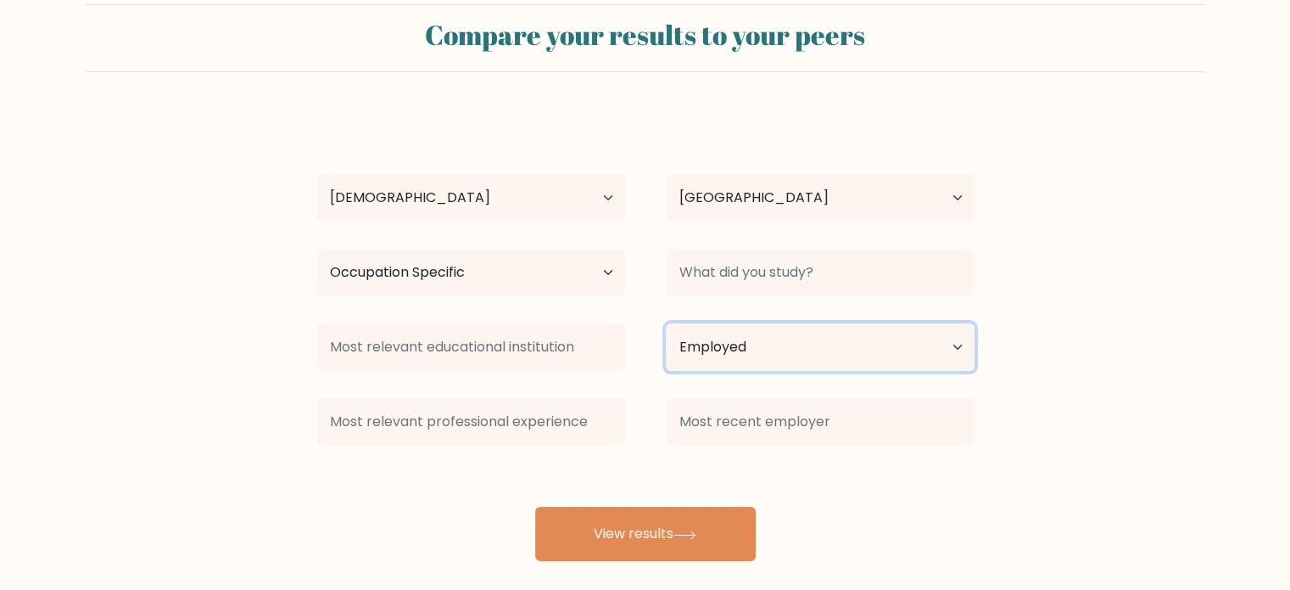
scroll to position [53, 0]
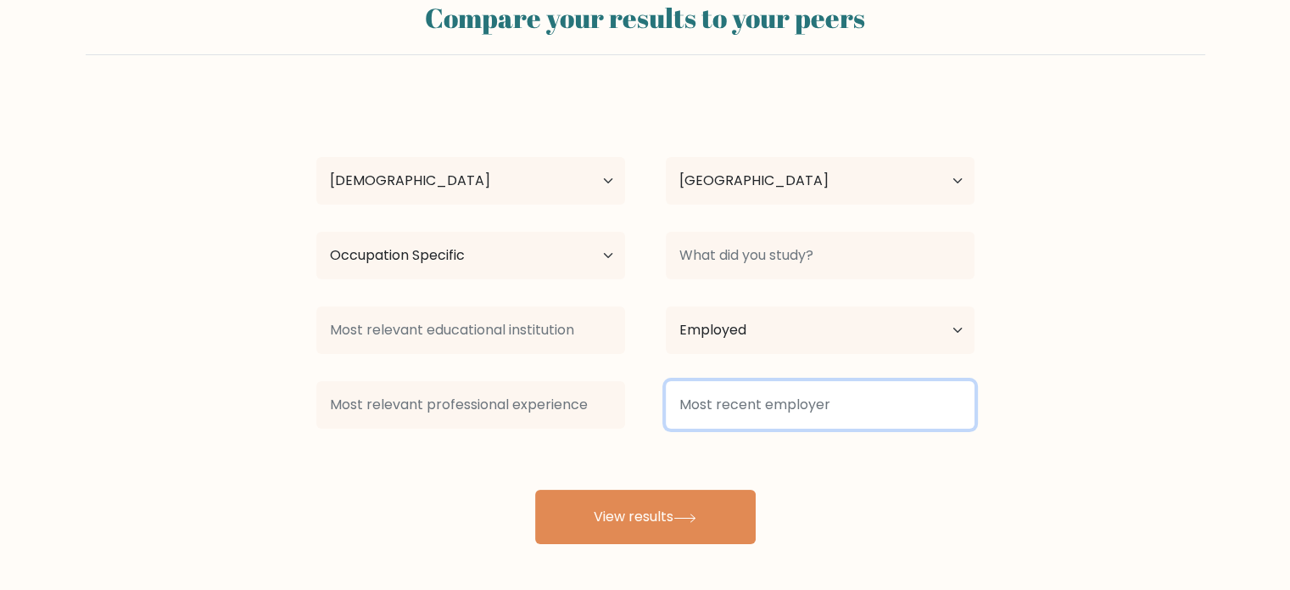
click at [733, 410] on input at bounding box center [820, 405] width 309 height 48
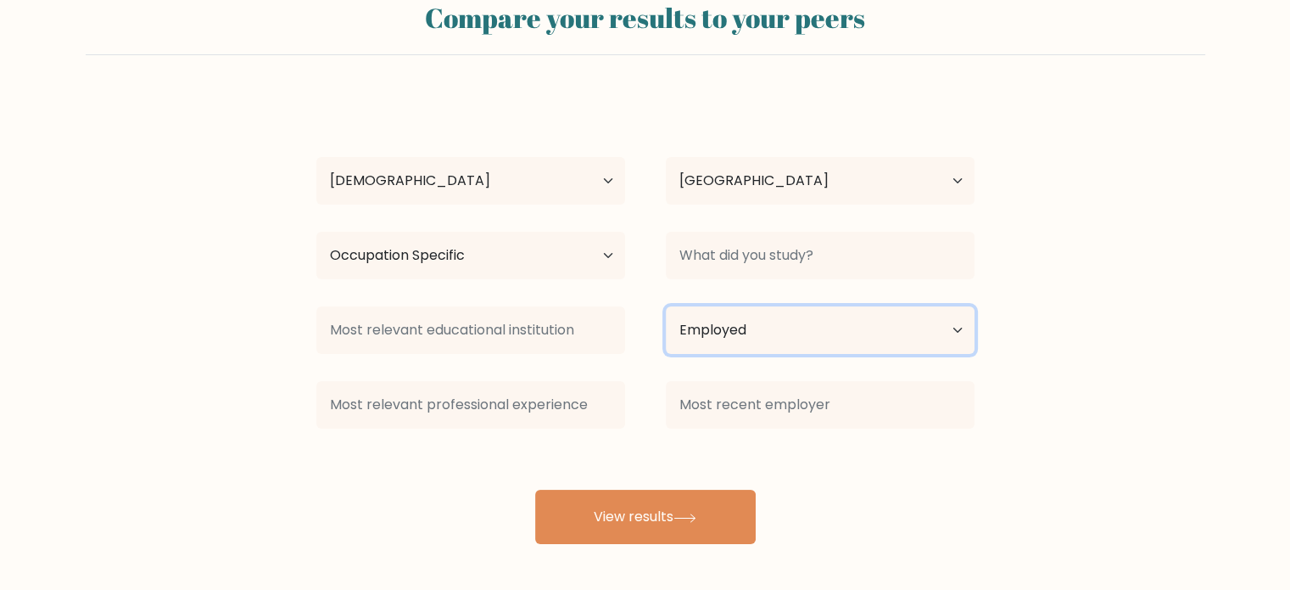
click at [731, 333] on select "Current employment status Employed Student Retired Other / prefer not to answer" at bounding box center [820, 330] width 309 height 48
drag, startPoint x: 753, startPoint y: 328, endPoint x: 678, endPoint y: 335, distance: 75.8
click at [753, 328] on select "Current employment status Employed Student Retired Other / prefer not to answer" at bounding box center [820, 330] width 309 height 48
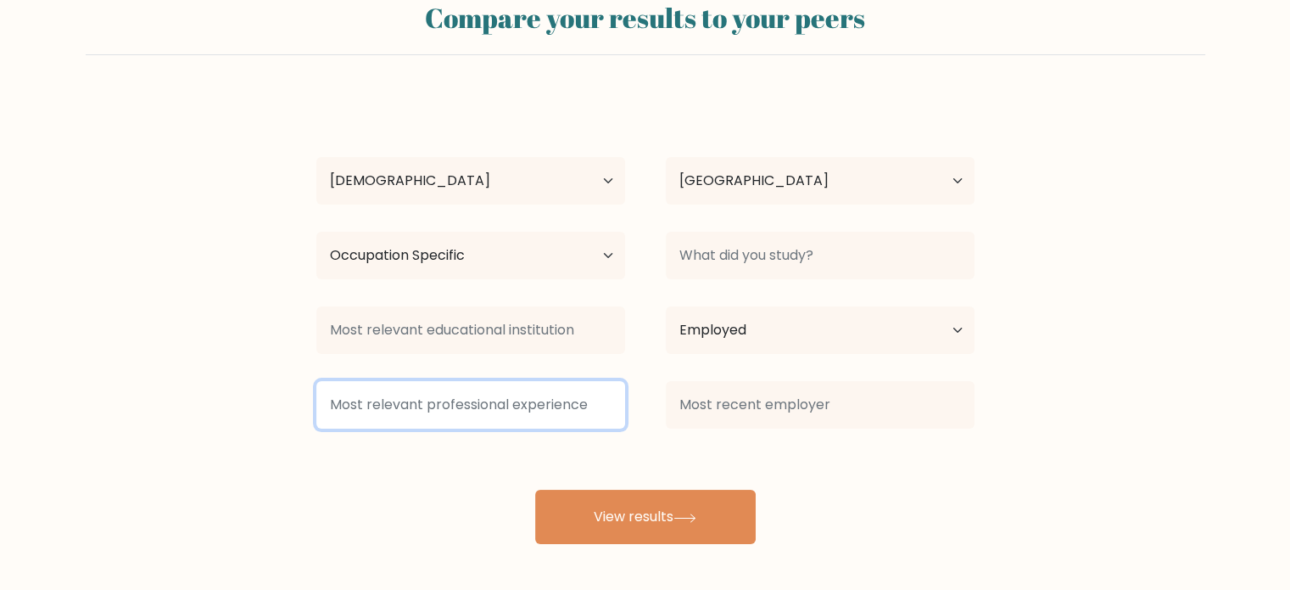
click at [546, 394] on input at bounding box center [470, 405] width 309 height 48
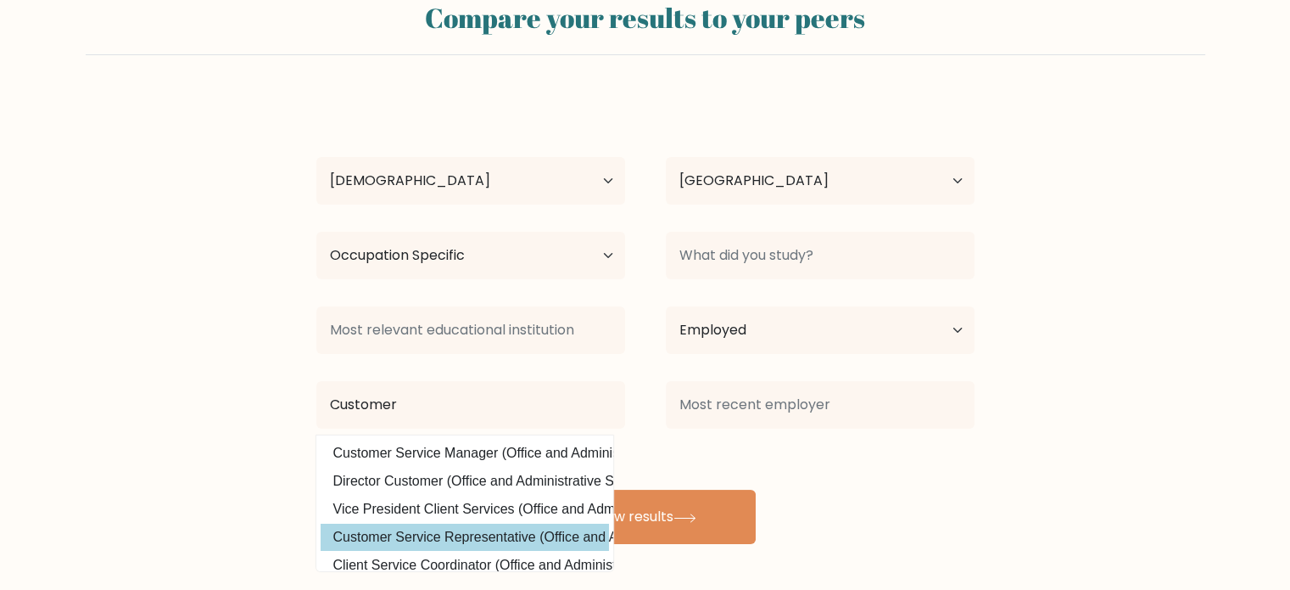
click at [506, 532] on option "Customer Service Representative (Office and Administrative Support)" at bounding box center [465, 536] width 288 height 27
type input "Customer Service Representative"
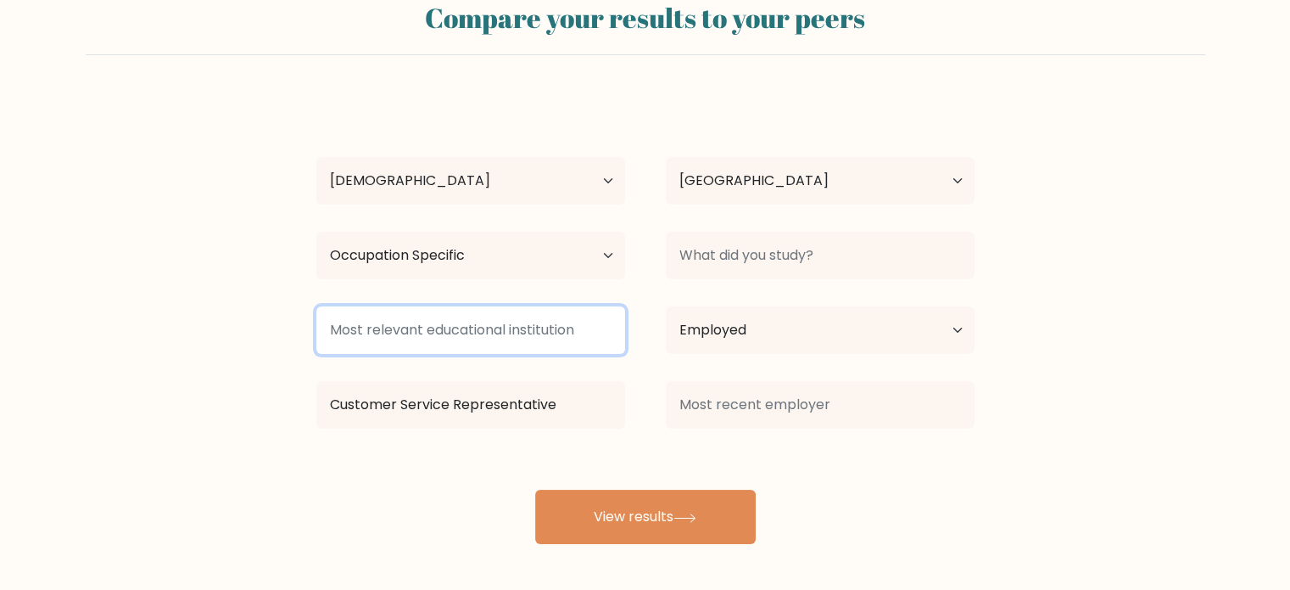
click at [457, 341] on input at bounding box center [470, 330] width 309 height 48
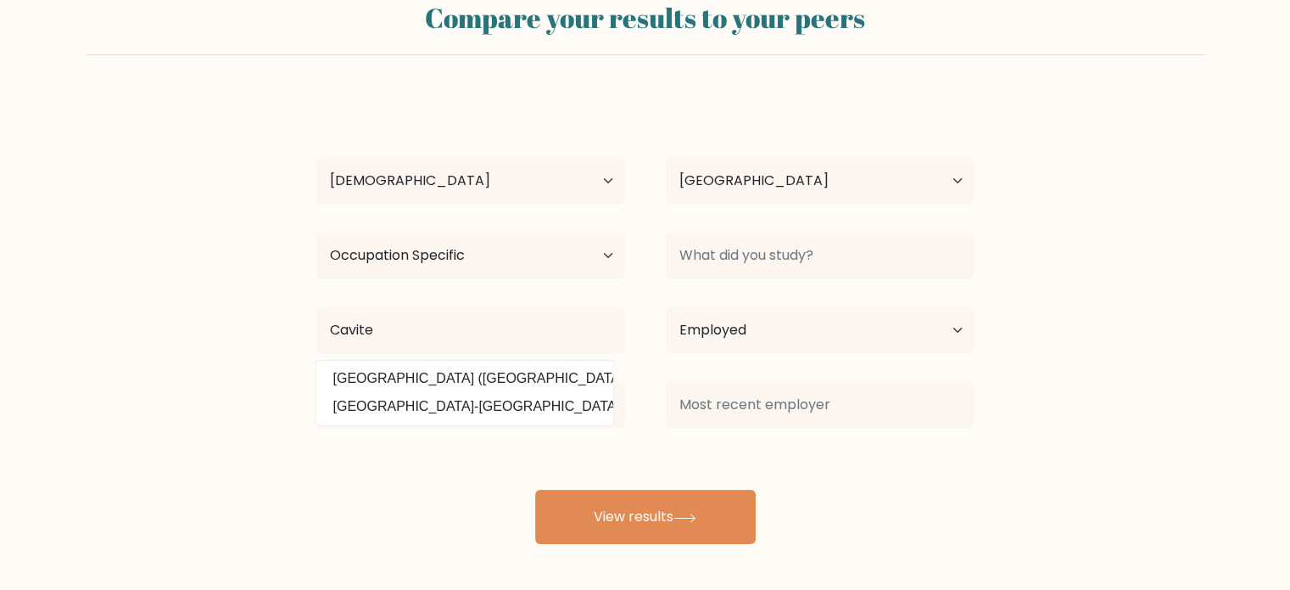
click at [512, 374] on option "Cavite State University (Philippines)" at bounding box center [465, 378] width 288 height 27
type input "[GEOGRAPHIC_DATA]"
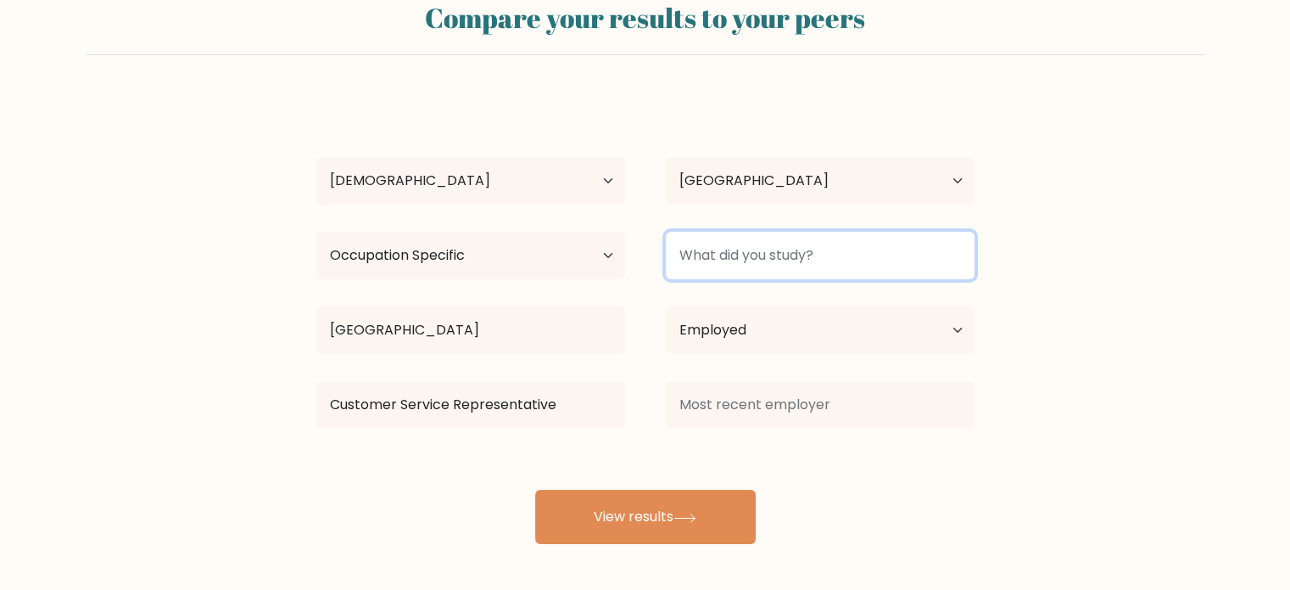
click at [777, 259] on input at bounding box center [820, 256] width 309 height 48
type input "A"
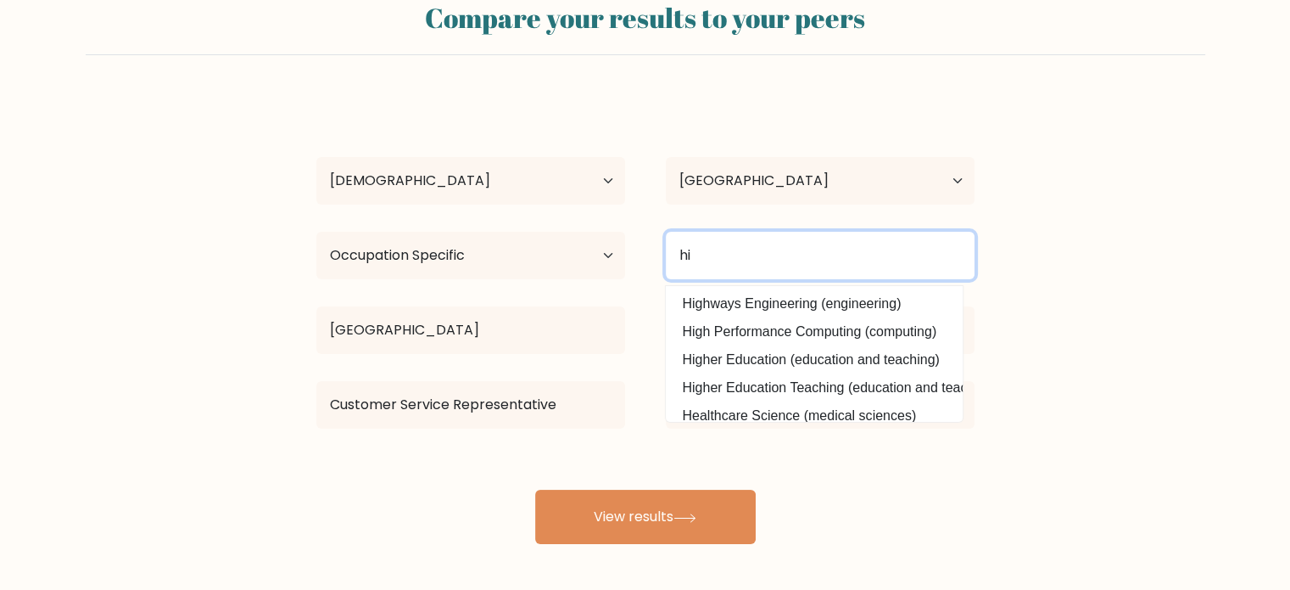
type input "h"
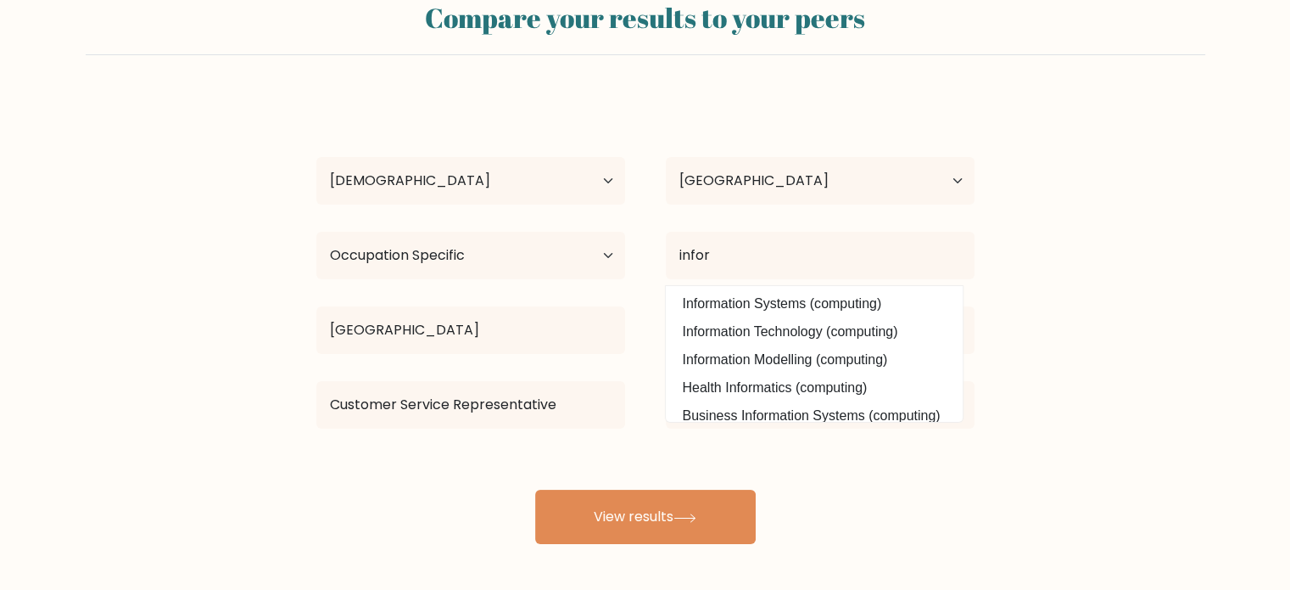
click at [874, 327] on option "Information Technology (computing)" at bounding box center [814, 331] width 288 height 27
type input "Information Technology"
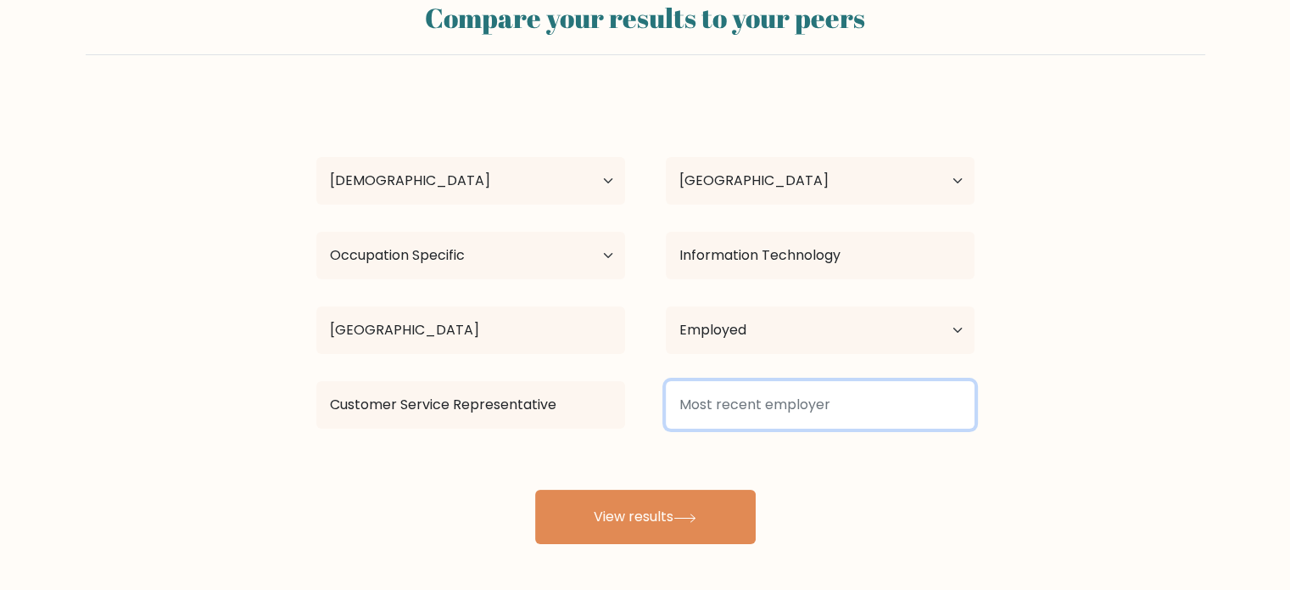
click at [856, 420] on input at bounding box center [820, 405] width 309 height 48
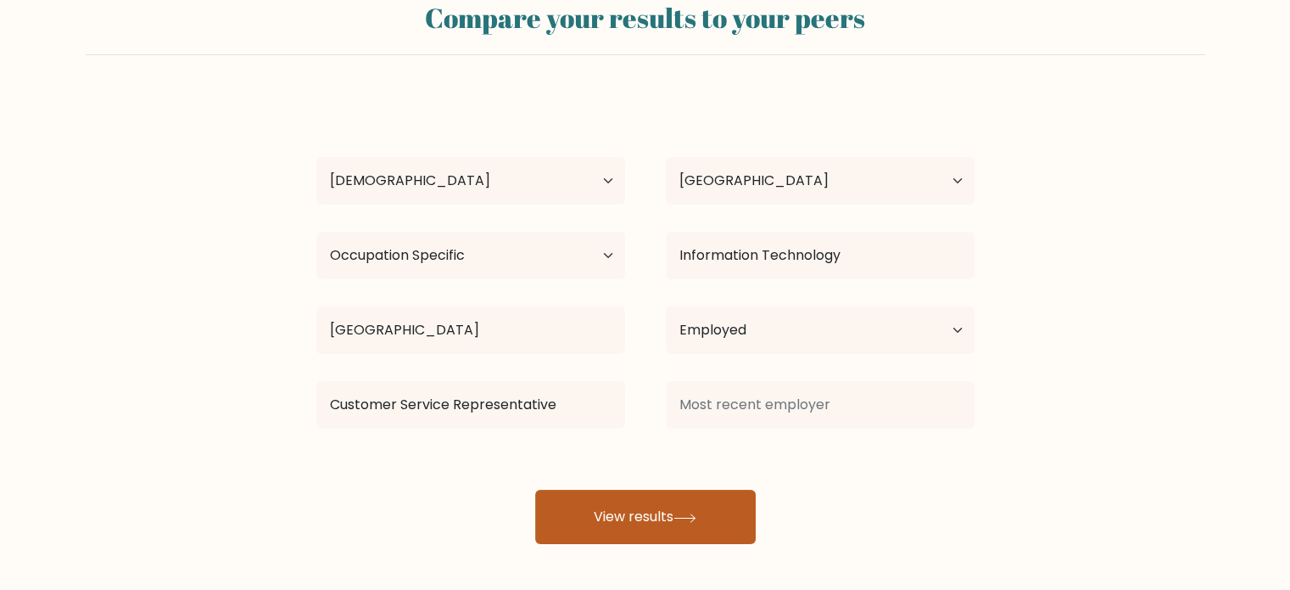
click at [669, 542] on button "View results" at bounding box center [645, 517] width 221 height 54
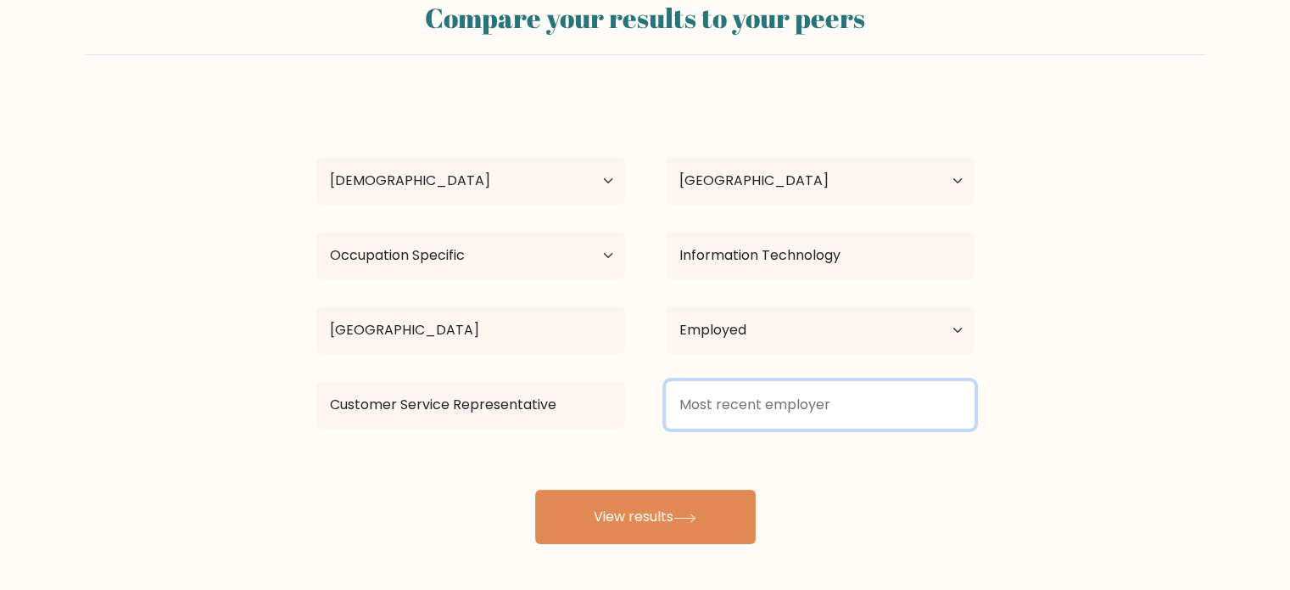
click at [767, 414] on input at bounding box center [820, 405] width 309 height 48
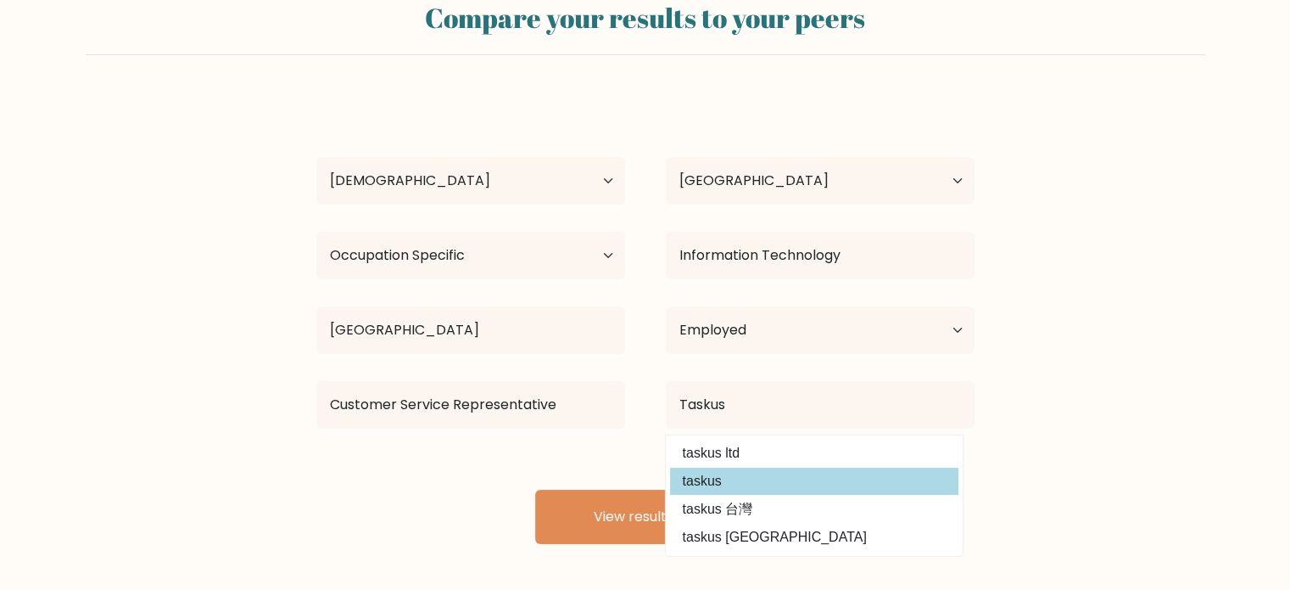
click at [722, 484] on option "taskus" at bounding box center [814, 480] width 288 height 27
type input "taskus"
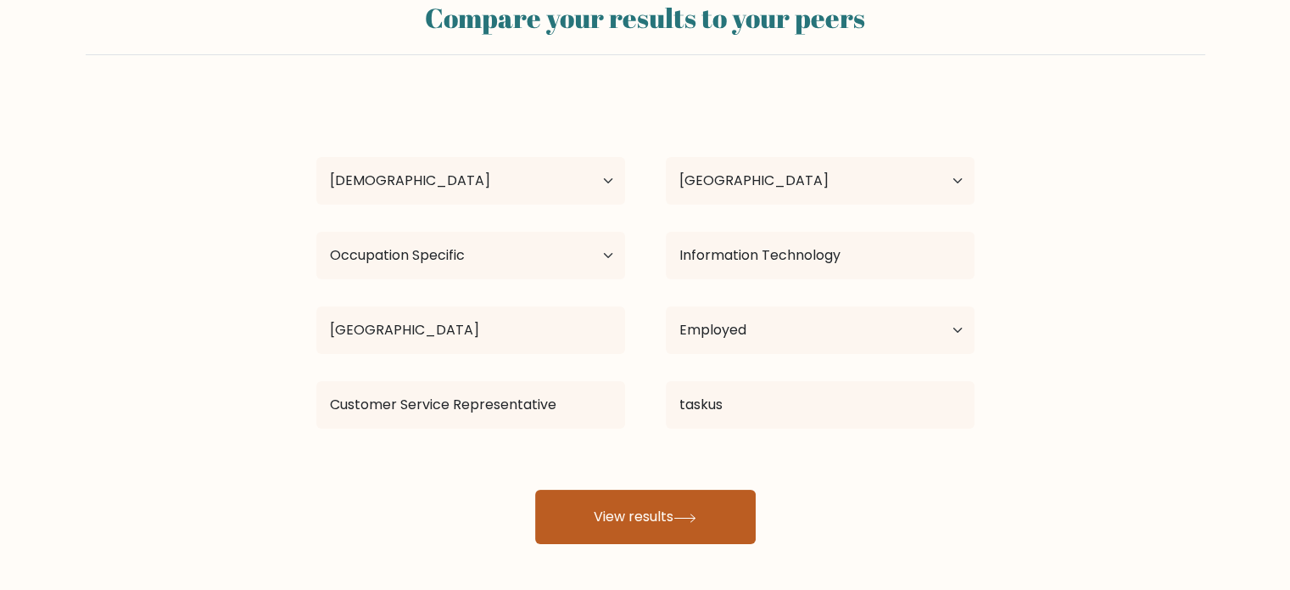
click at [657, 501] on button "View results" at bounding box center [645, 517] width 221 height 54
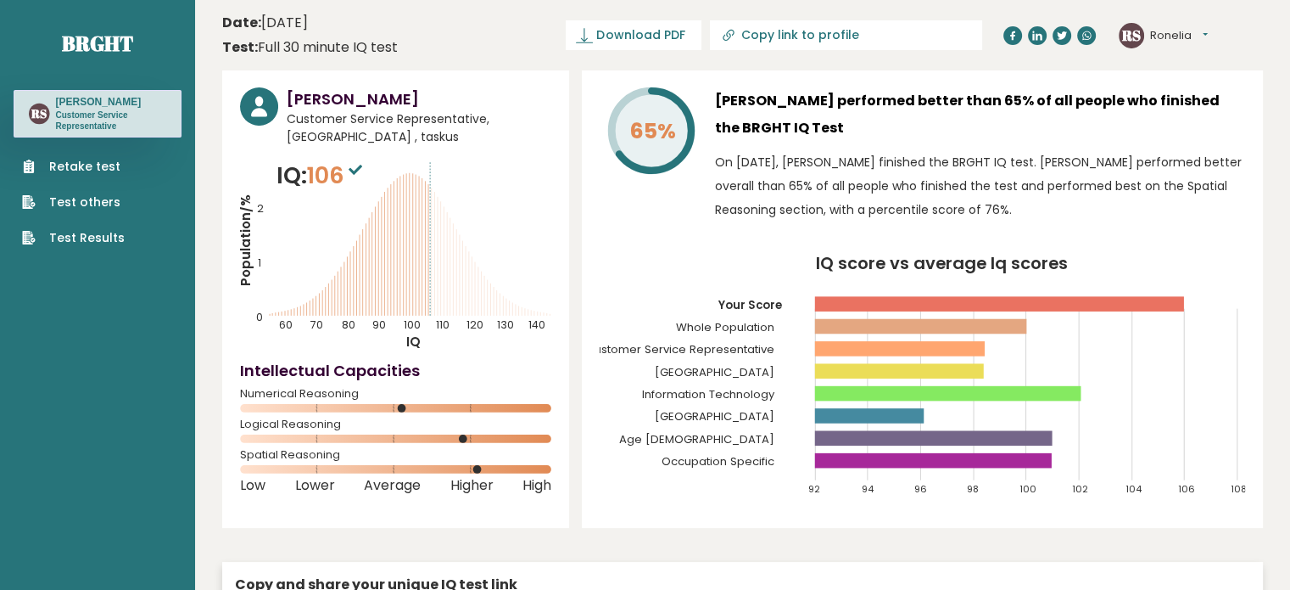
click at [594, 19] on header "Date: [DATE] Test: Full 30 minute IQ test Download PDF Downloading... Downloadi…" at bounding box center [742, 34] width 1041 height 53
